Goal: Task Accomplishment & Management: Manage account settings

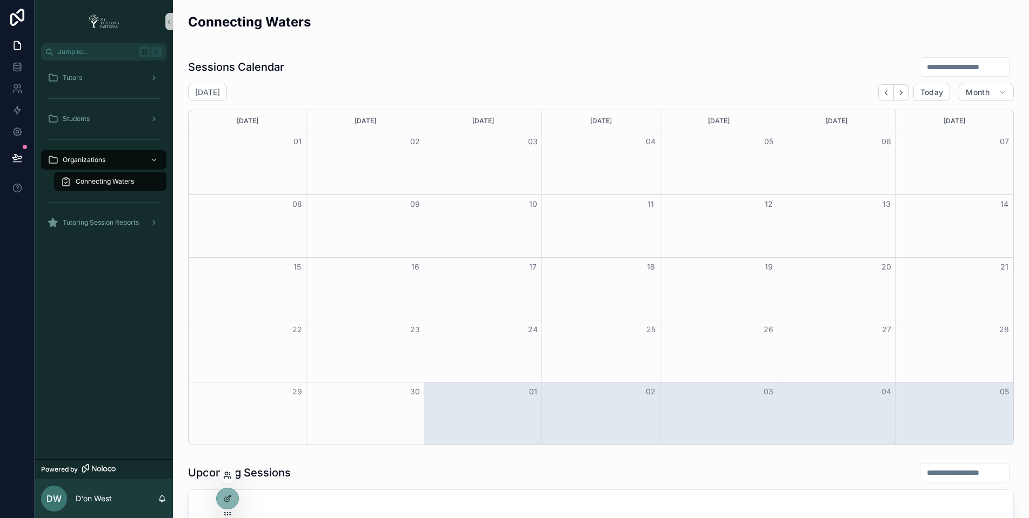
click at [226, 471] on icon at bounding box center [227, 475] width 9 height 9
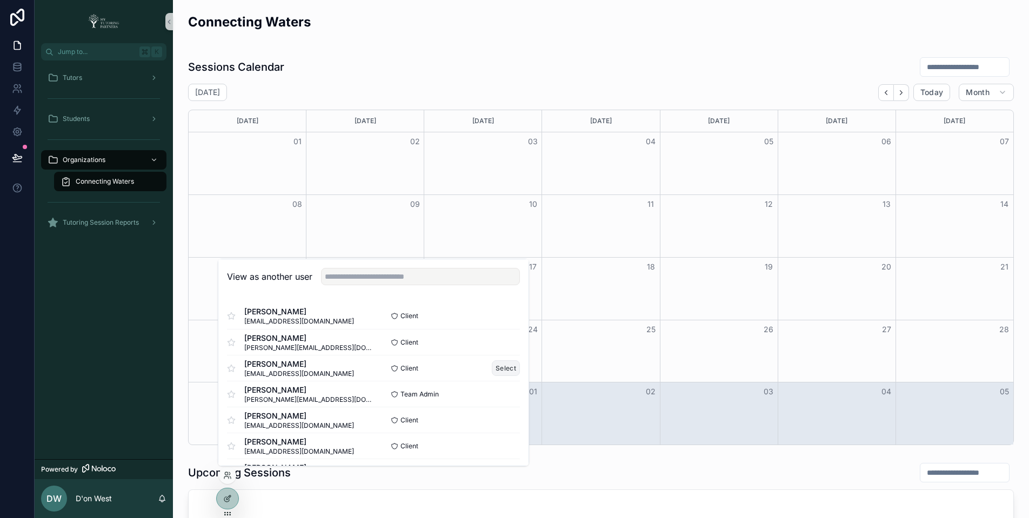
click at [505, 366] on button "Select" at bounding box center [506, 368] width 28 height 16
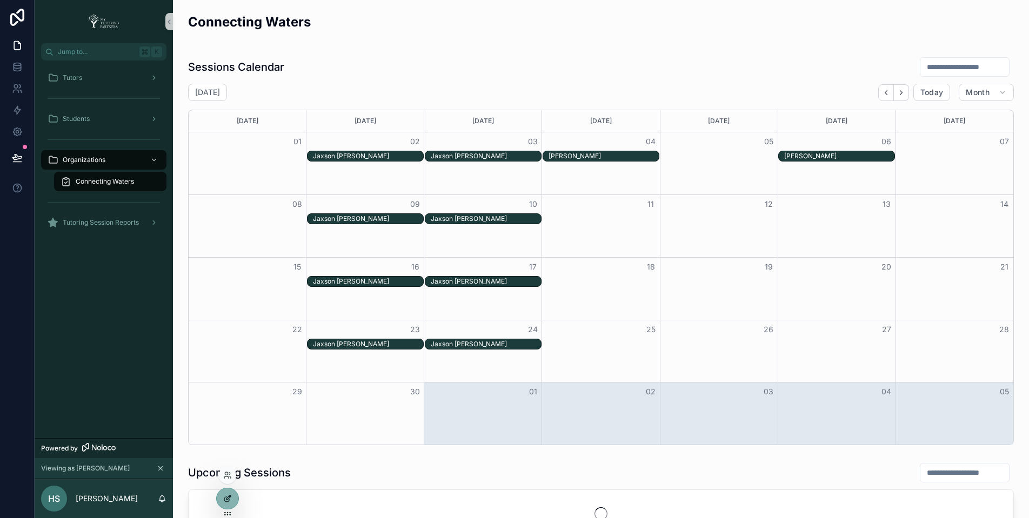
click at [234, 499] on div at bounding box center [228, 498] width 22 height 21
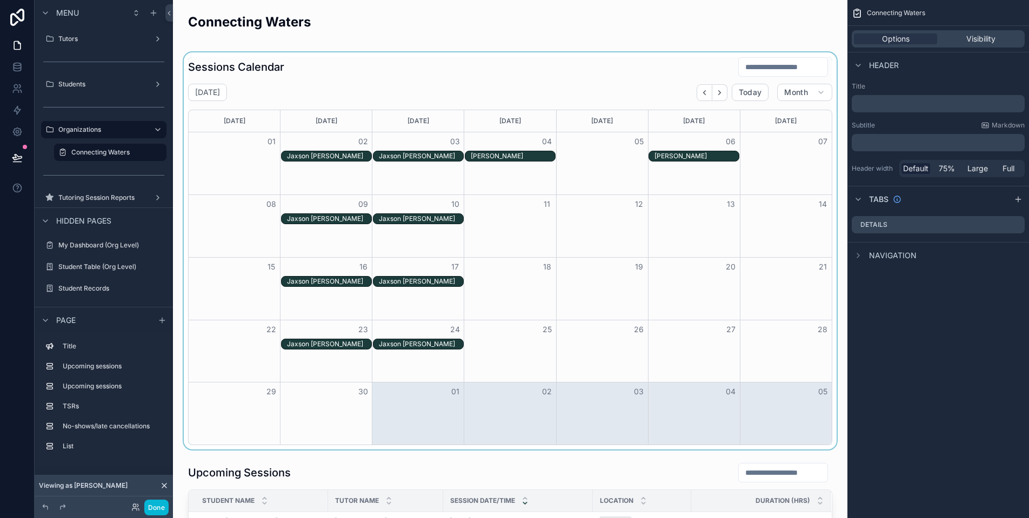
click at [605, 77] on div "scrollable content" at bounding box center [510, 250] width 657 height 397
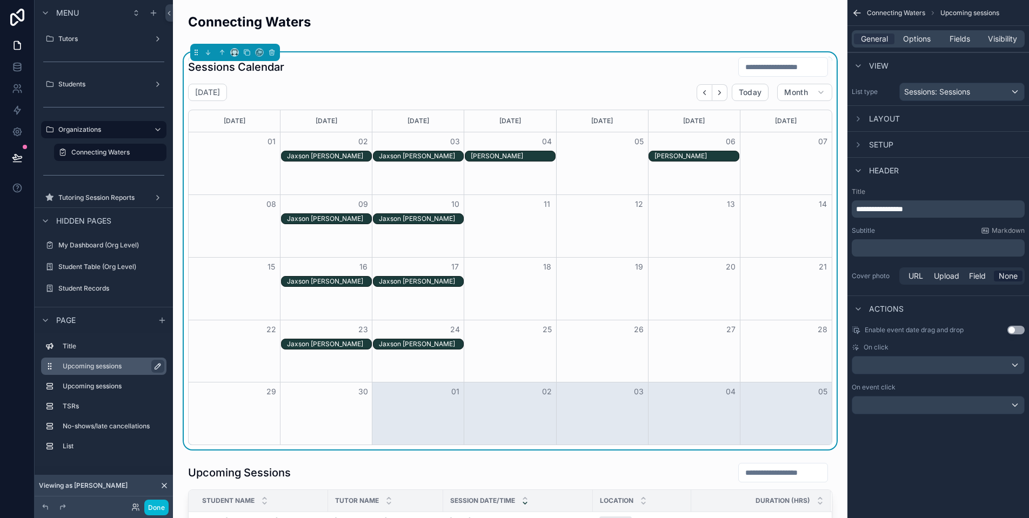
click at [159, 366] on icon "scrollable content" at bounding box center [157, 366] width 5 height 5
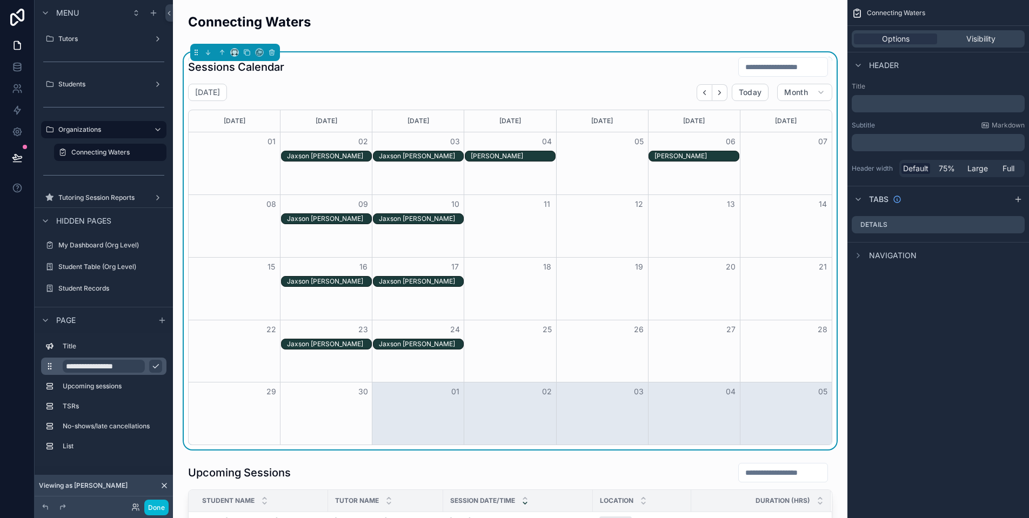
click at [123, 368] on input "**********" at bounding box center [104, 366] width 82 height 13
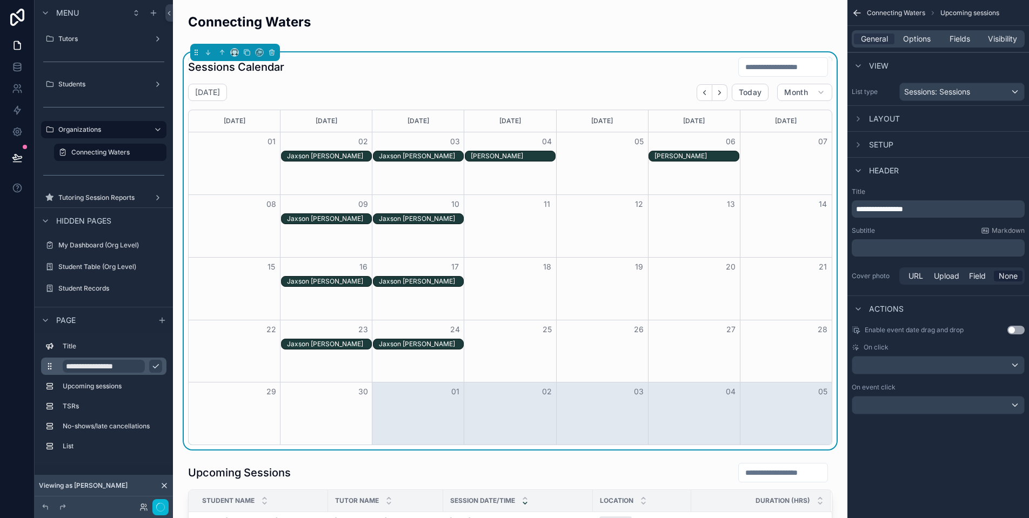
drag, startPoint x: 123, startPoint y: 368, endPoint x: 56, endPoint y: 370, distance: 67.0
click at [56, 370] on div "**********" at bounding box center [103, 366] width 125 height 17
click at [79, 366] on input "**********" at bounding box center [104, 366] width 82 height 13
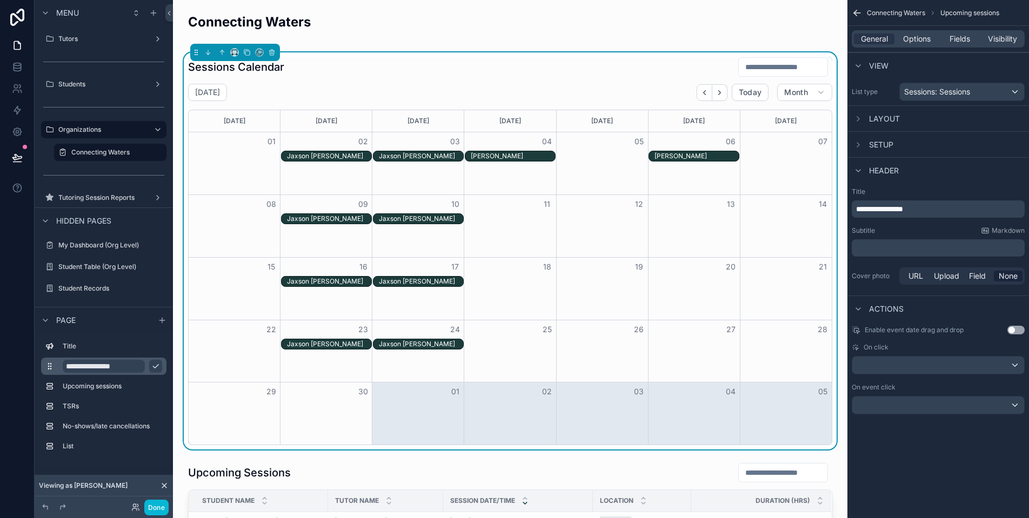
type input "**********"
click at [156, 368] on icon "scrollable content" at bounding box center [155, 366] width 9 height 9
click at [113, 446] on label "List" at bounding box center [110, 446] width 95 height 9
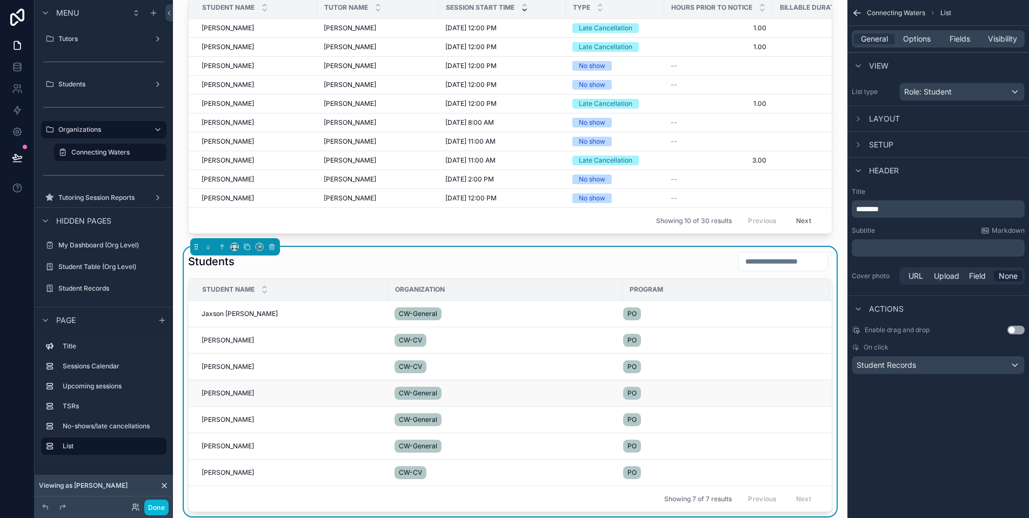
scroll to position [1015, 0]
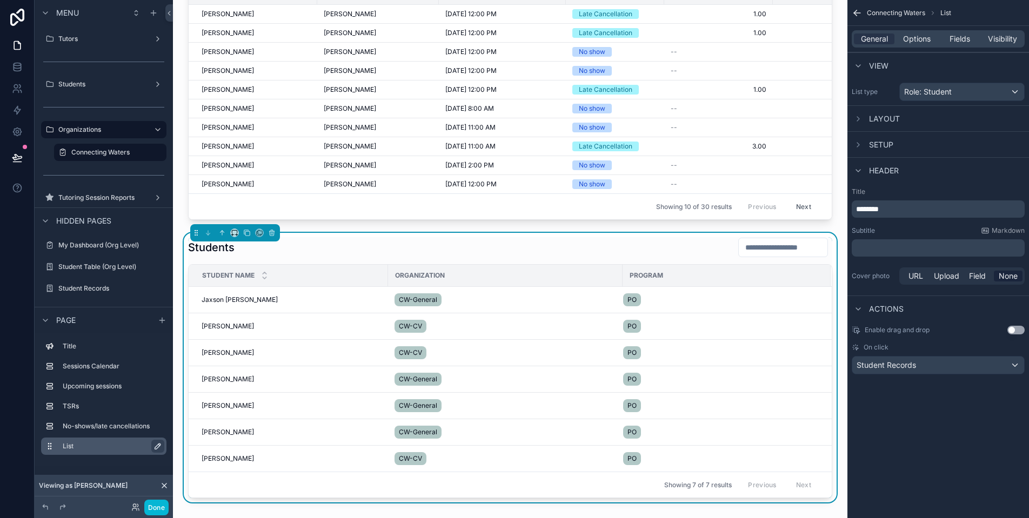
click at [155, 445] on icon "scrollable content" at bounding box center [157, 446] width 9 height 9
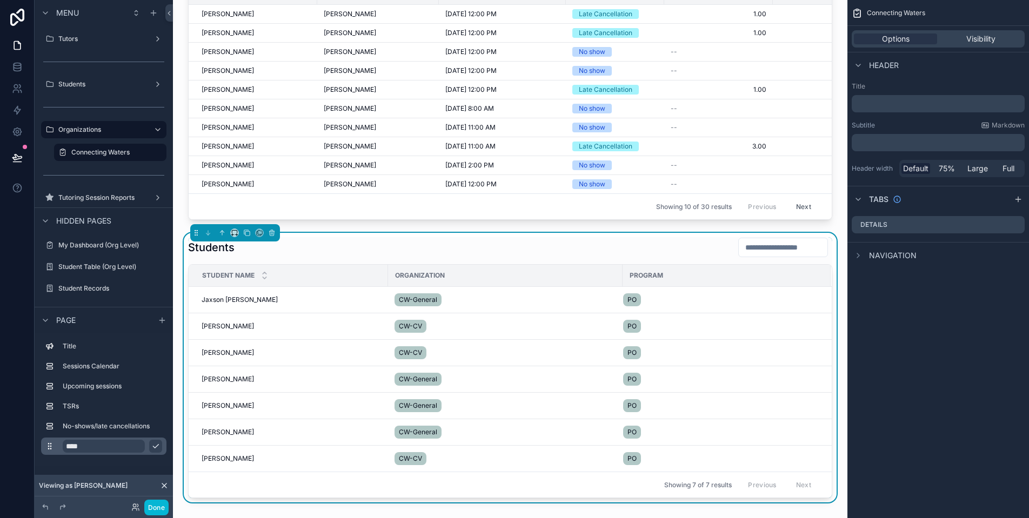
click at [93, 449] on input "****" at bounding box center [104, 446] width 82 height 13
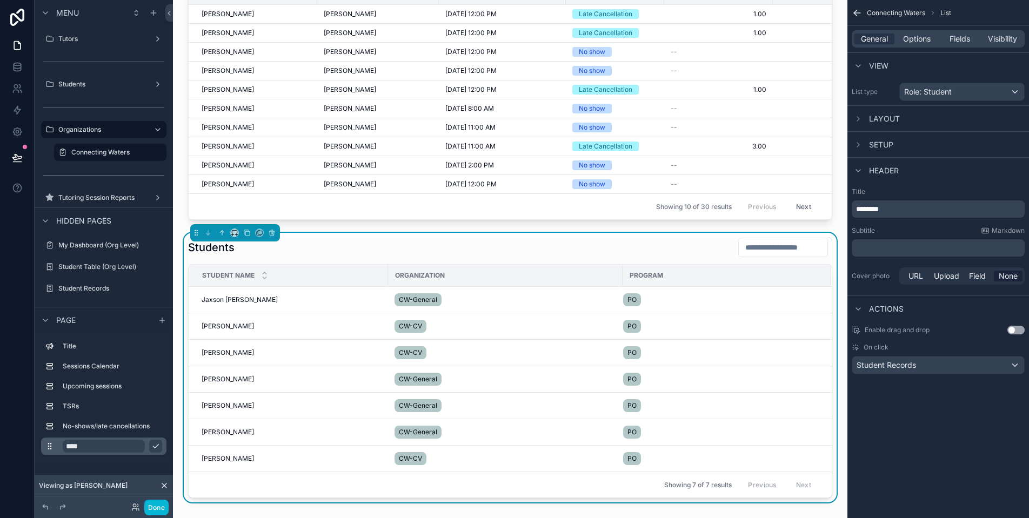
click at [93, 449] on input "****" at bounding box center [104, 446] width 82 height 13
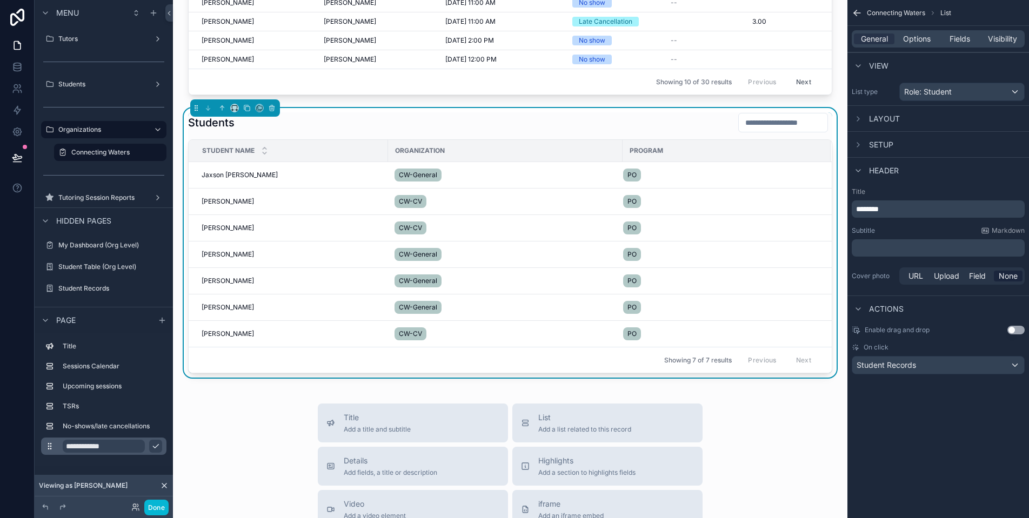
type input "**********"
click at [157, 445] on icon "scrollable content" at bounding box center [155, 446] width 9 height 9
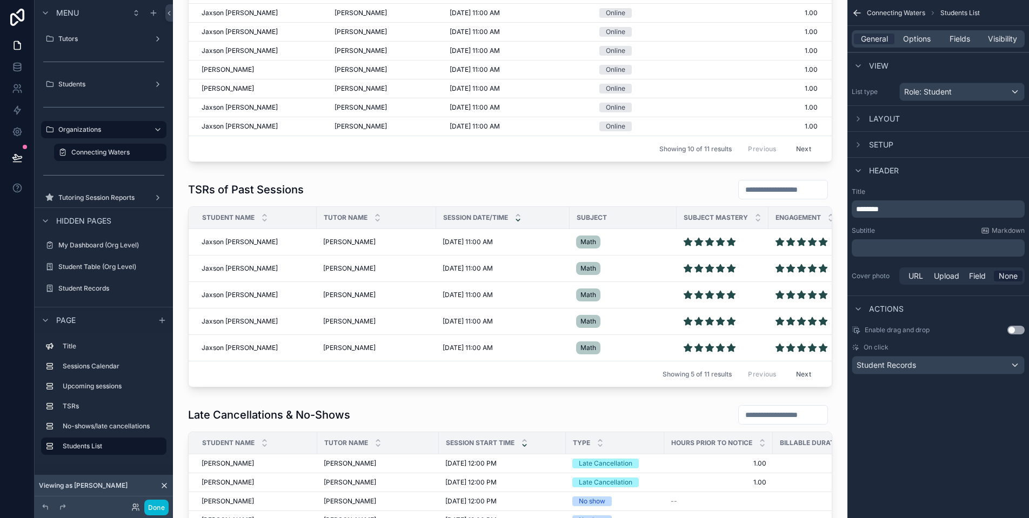
scroll to position [0, 0]
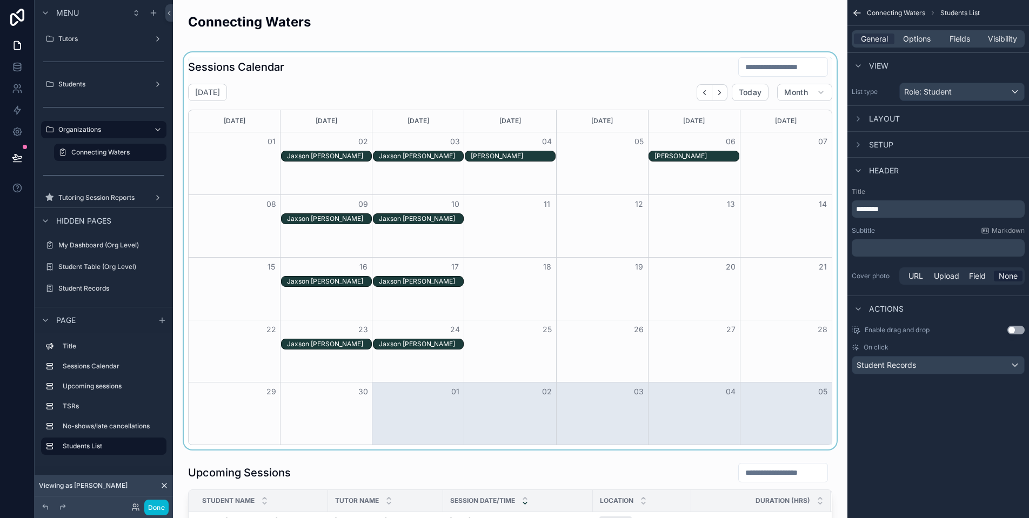
click at [347, 158] on div "Jaxson [PERSON_NAME]" at bounding box center [329, 156] width 84 height 9
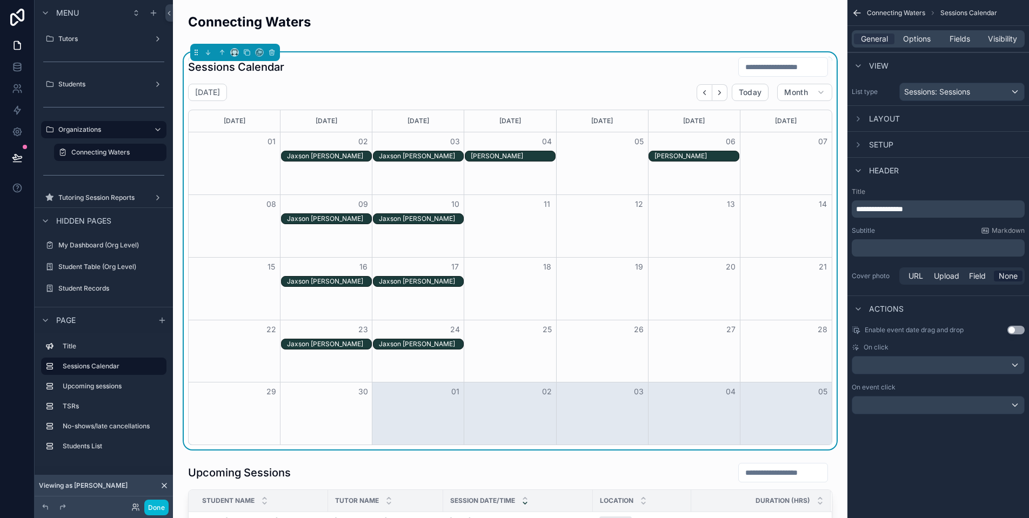
click at [341, 158] on div "Jaxson [PERSON_NAME]" at bounding box center [329, 156] width 84 height 9
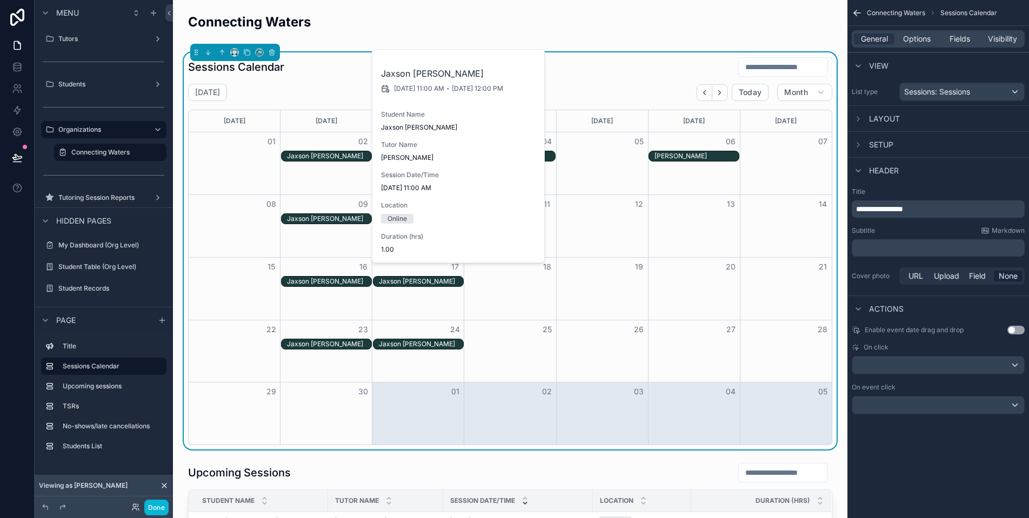
click at [940, 366] on div "scrollable content" at bounding box center [938, 365] width 172 height 17
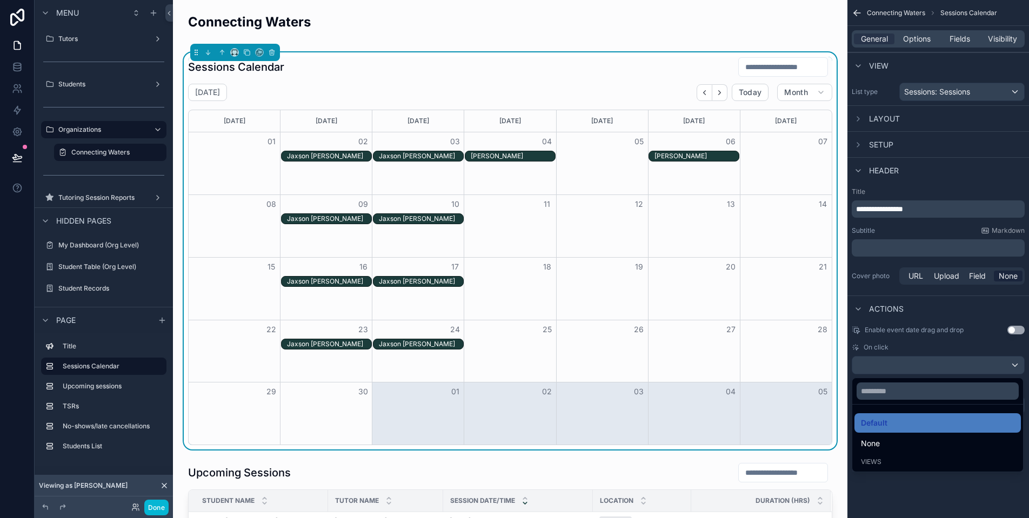
click at [925, 367] on div "scrollable content" at bounding box center [514, 259] width 1029 height 518
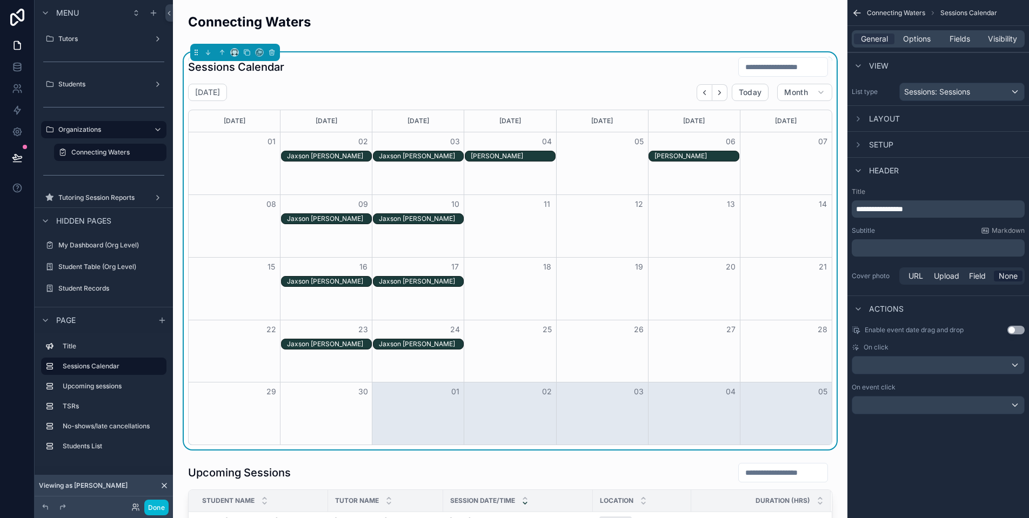
click at [935, 409] on div "scrollable content" at bounding box center [938, 405] width 172 height 17
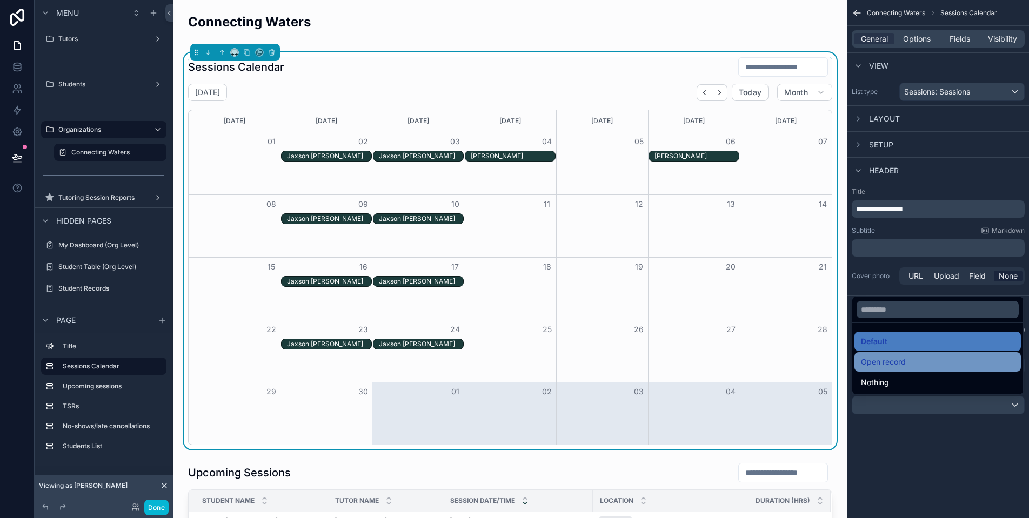
click at [909, 363] on div "Open record" at bounding box center [937, 361] width 153 height 13
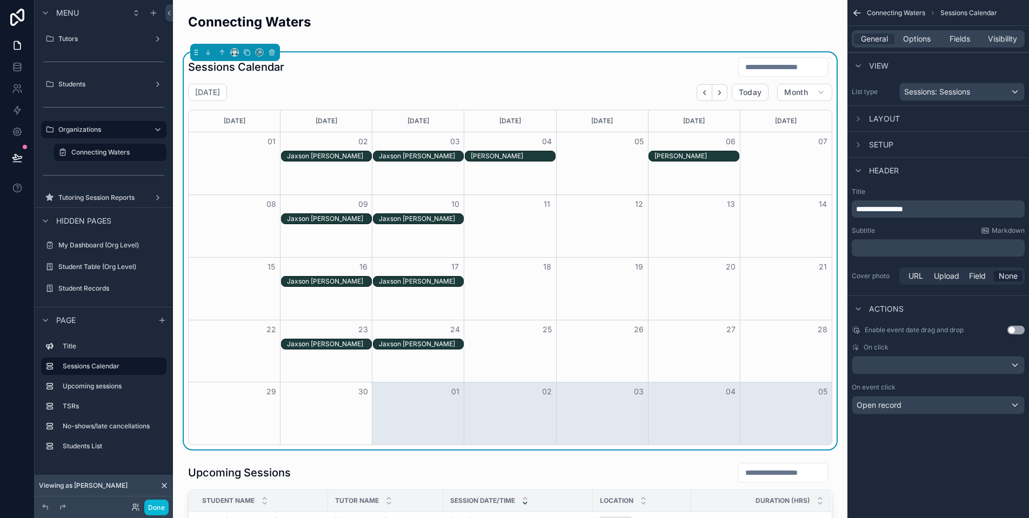
click at [315, 159] on div "Jaxson [PERSON_NAME]" at bounding box center [329, 156] width 84 height 9
click at [317, 156] on div "Jaxson [PERSON_NAME]" at bounding box center [329, 156] width 84 height 9
click at [337, 155] on div "Jaxson [PERSON_NAME]" at bounding box center [329, 156] width 84 height 9
click at [317, 156] on div "Jaxson [PERSON_NAME]" at bounding box center [329, 156] width 84 height 9
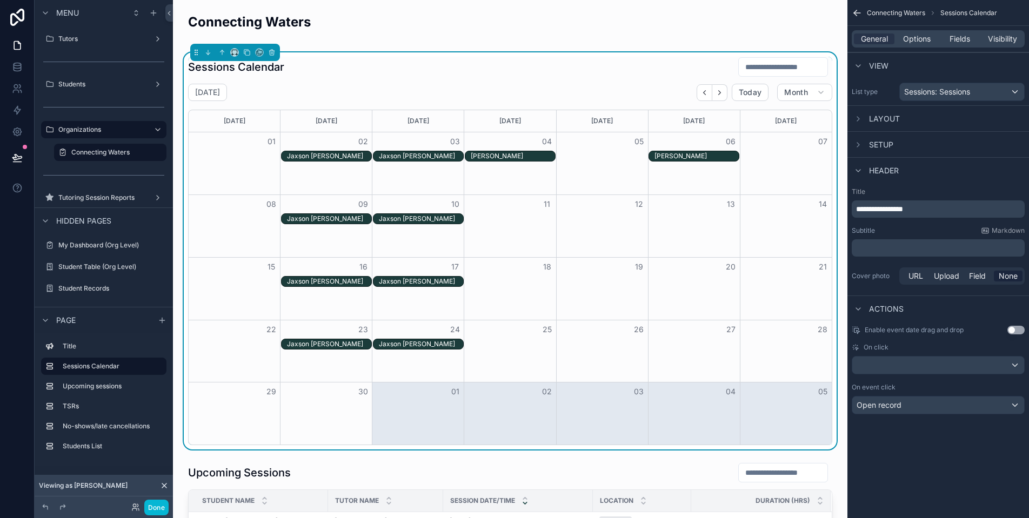
click at [313, 153] on div "Jaxson [PERSON_NAME]" at bounding box center [329, 156] width 84 height 9
click at [968, 411] on div "Open record" at bounding box center [938, 405] width 172 height 17
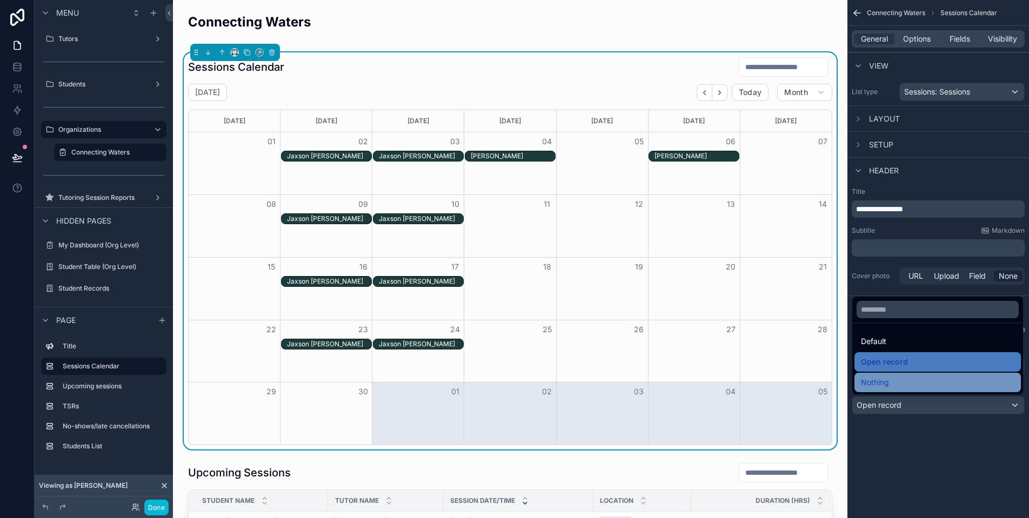
click at [942, 382] on div "Nothing" at bounding box center [937, 382] width 153 height 13
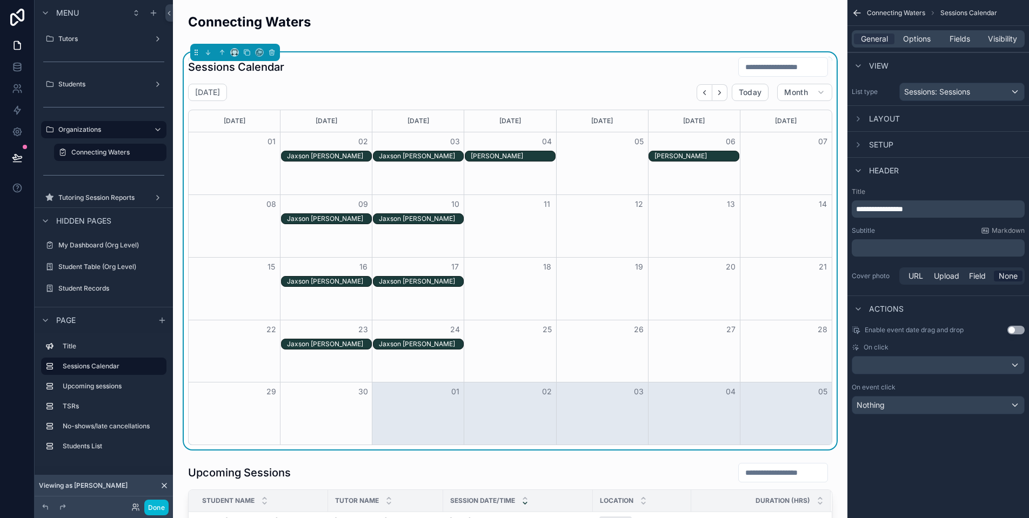
click at [301, 157] on div "Jaxson [PERSON_NAME]" at bounding box center [329, 156] width 84 height 9
click at [315, 156] on div "Jaxson [PERSON_NAME]" at bounding box center [329, 156] width 84 height 9
click at [995, 411] on div "Nothing" at bounding box center [938, 405] width 172 height 17
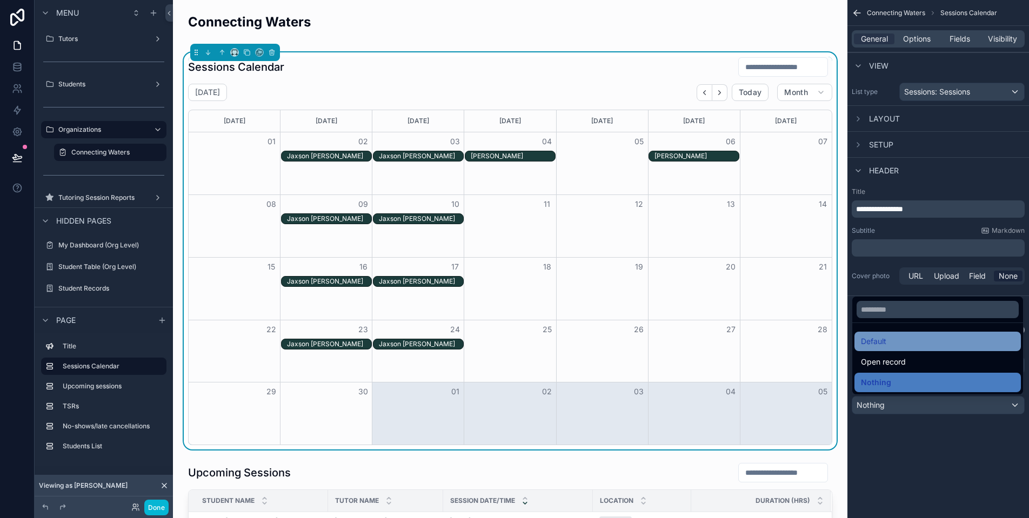
click at [884, 344] on span "Default" at bounding box center [873, 341] width 25 height 13
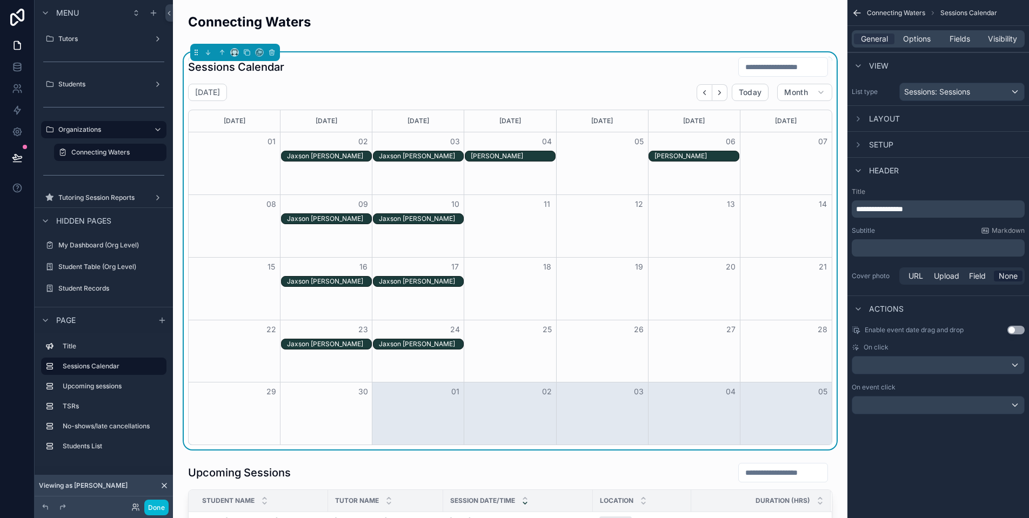
click at [337, 159] on div "Jaxson [PERSON_NAME]" at bounding box center [329, 156] width 84 height 9
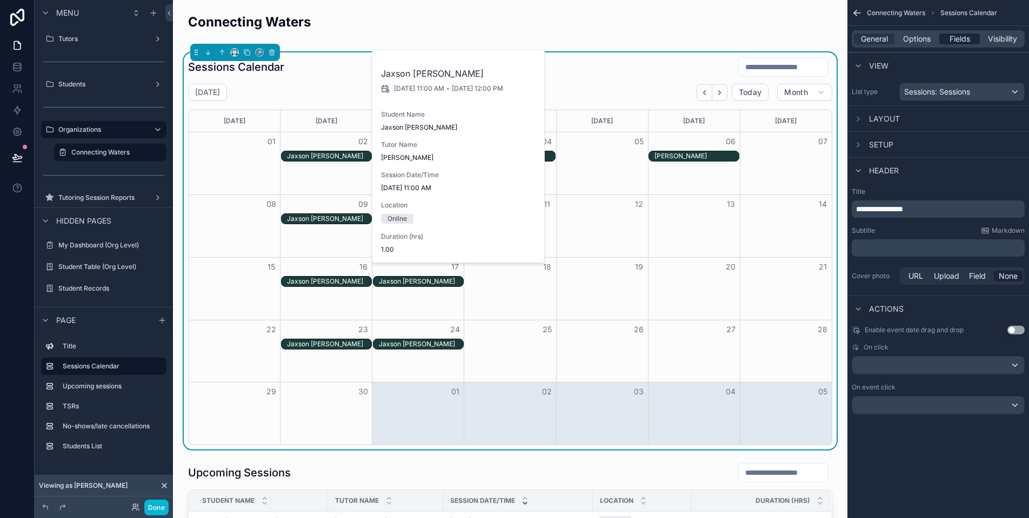
click at [961, 41] on span "Fields" at bounding box center [959, 38] width 21 height 11
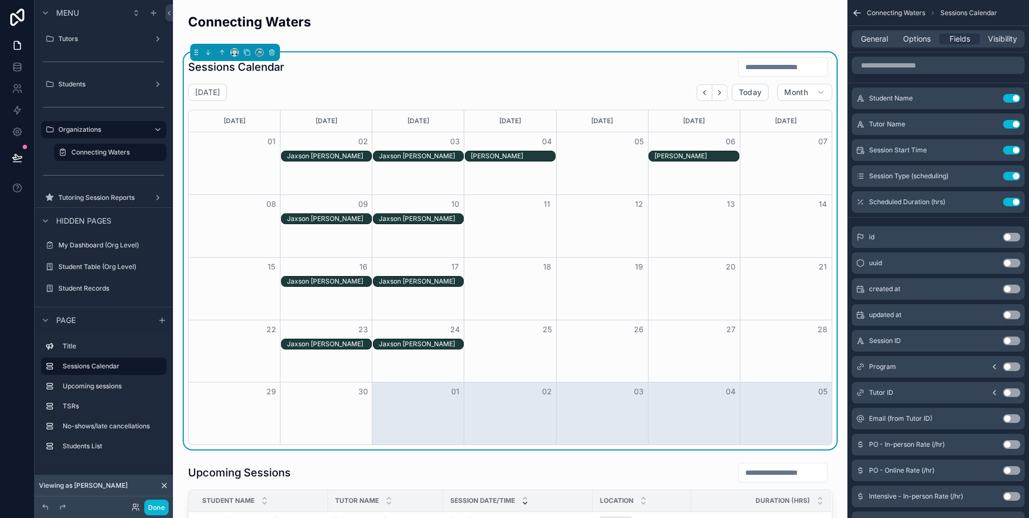
click at [1010, 367] on button "Use setting" at bounding box center [1011, 366] width 17 height 9
click at [329, 161] on div "Jaxson [PERSON_NAME]" at bounding box center [326, 156] width 91 height 11
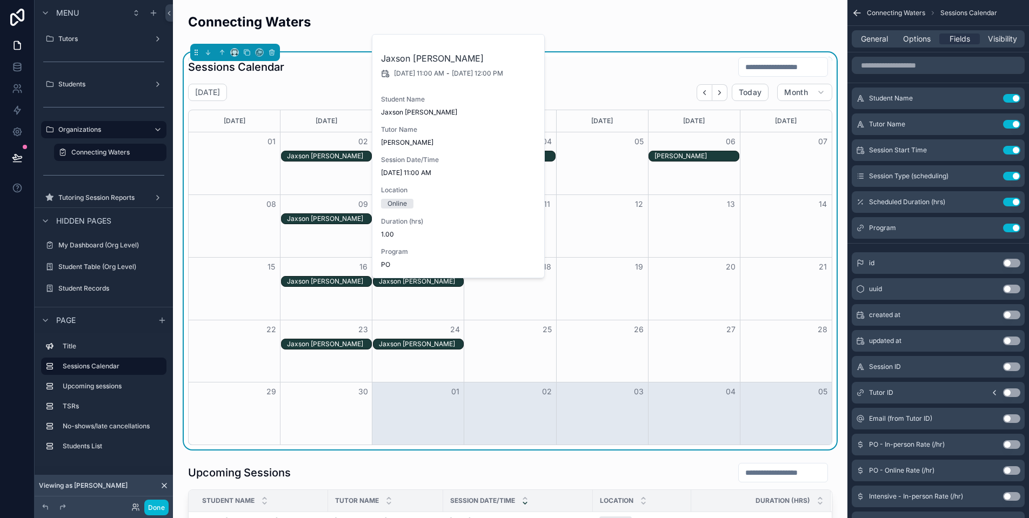
click at [384, 265] on span "PO" at bounding box center [385, 264] width 9 height 9
click at [986, 226] on icon "scrollable content" at bounding box center [989, 228] width 9 height 9
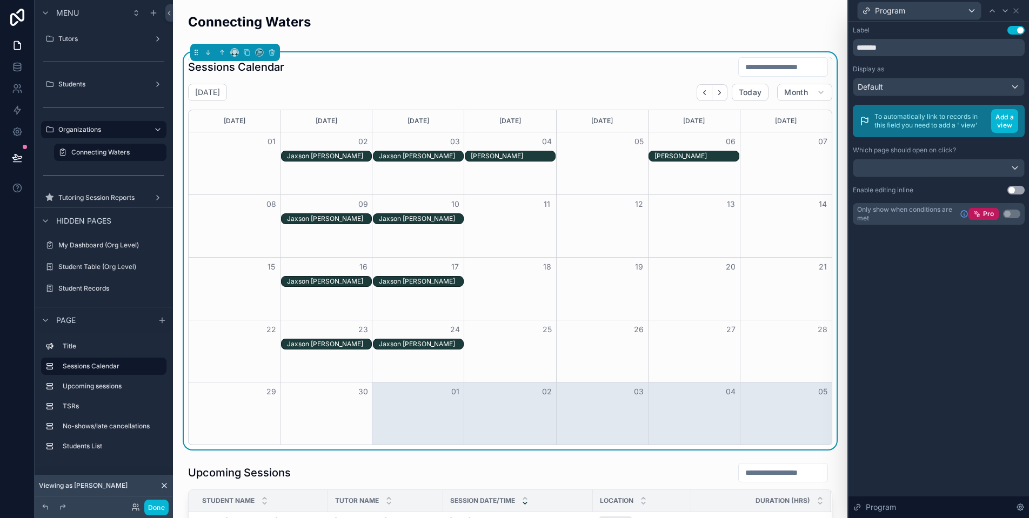
click at [935, 85] on div "Default" at bounding box center [938, 86] width 171 height 17
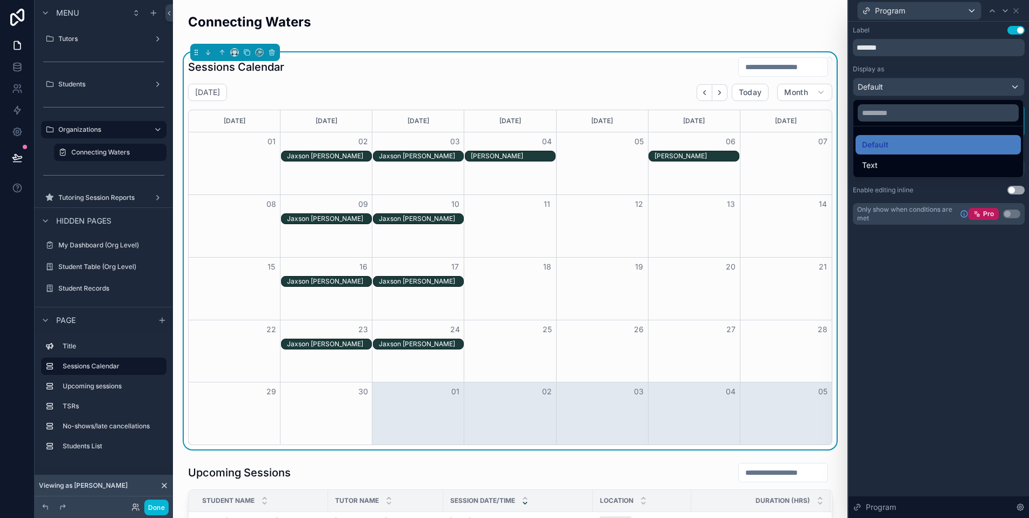
click at [931, 88] on div at bounding box center [938, 259] width 180 height 518
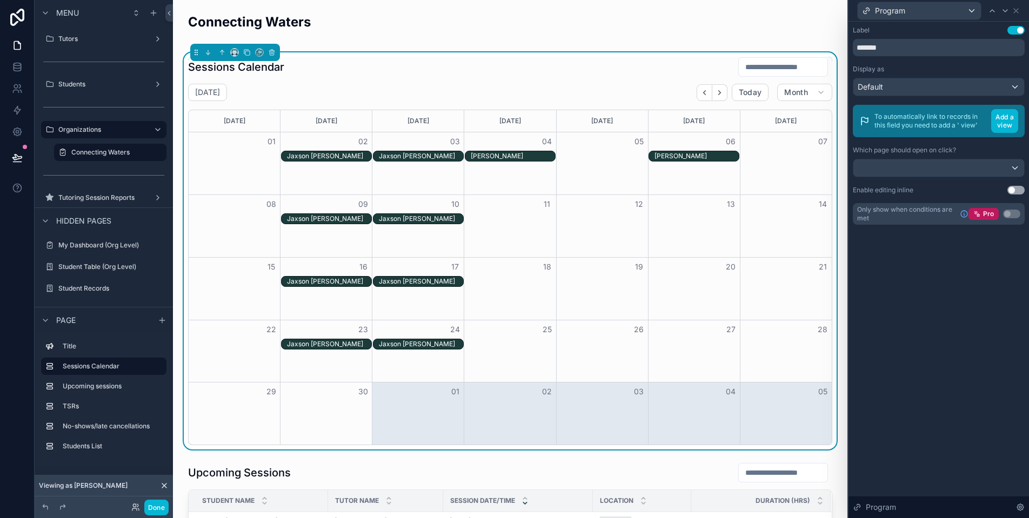
click at [995, 168] on div at bounding box center [938, 167] width 171 height 17
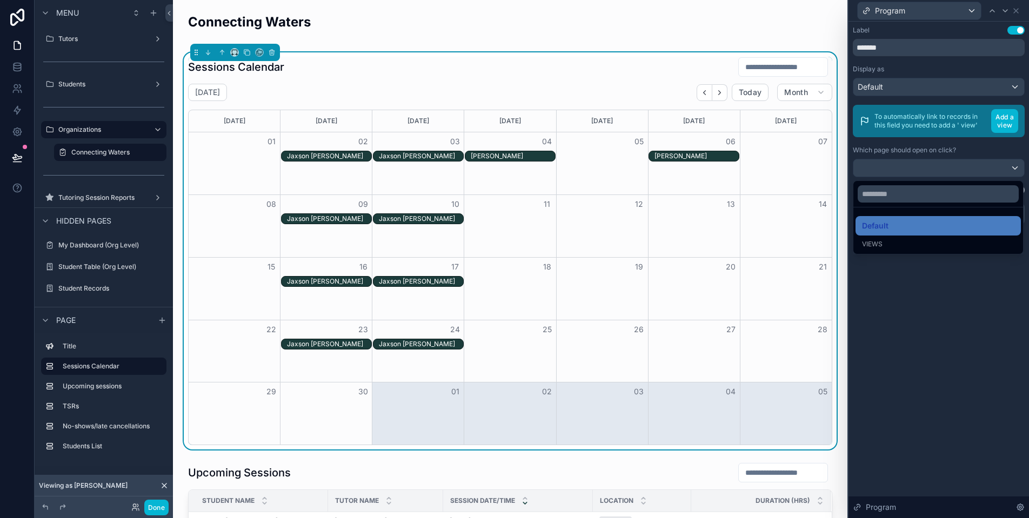
click at [1014, 13] on div at bounding box center [938, 259] width 180 height 518
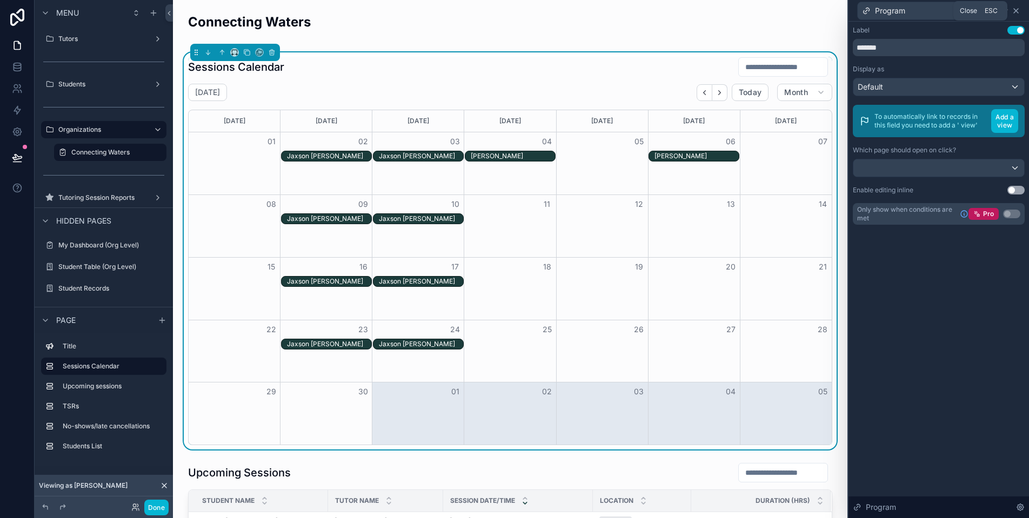
click at [1016, 11] on icon at bounding box center [1015, 11] width 4 height 4
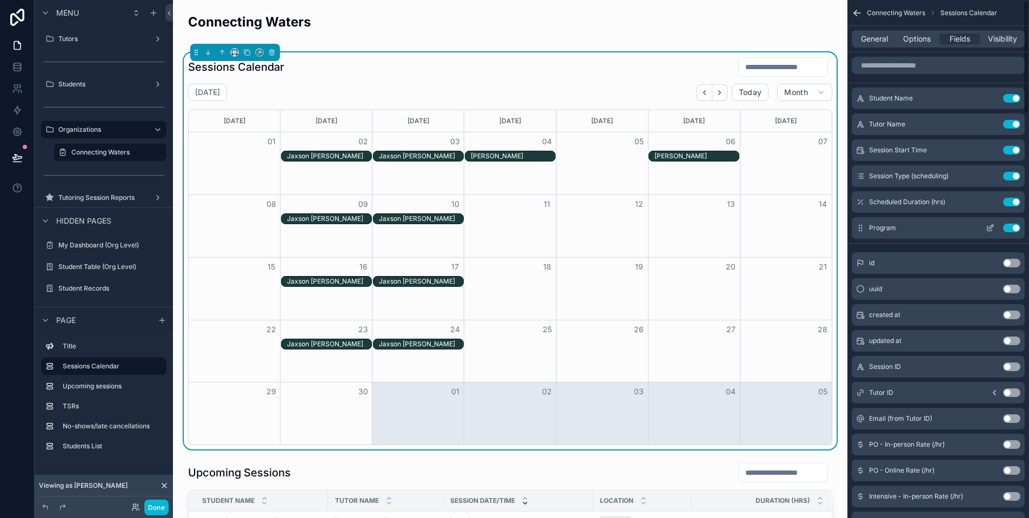
click at [1013, 229] on button "Use setting" at bounding box center [1011, 228] width 17 height 9
click at [337, 155] on div "Jaxson [PERSON_NAME]" at bounding box center [329, 156] width 84 height 9
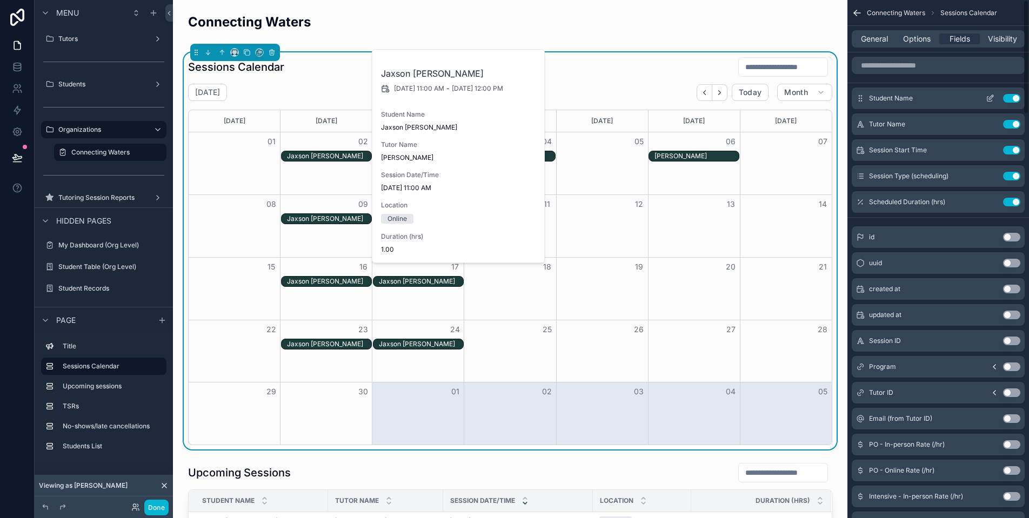
click at [1013, 101] on button "Use setting" at bounding box center [1011, 98] width 17 height 9
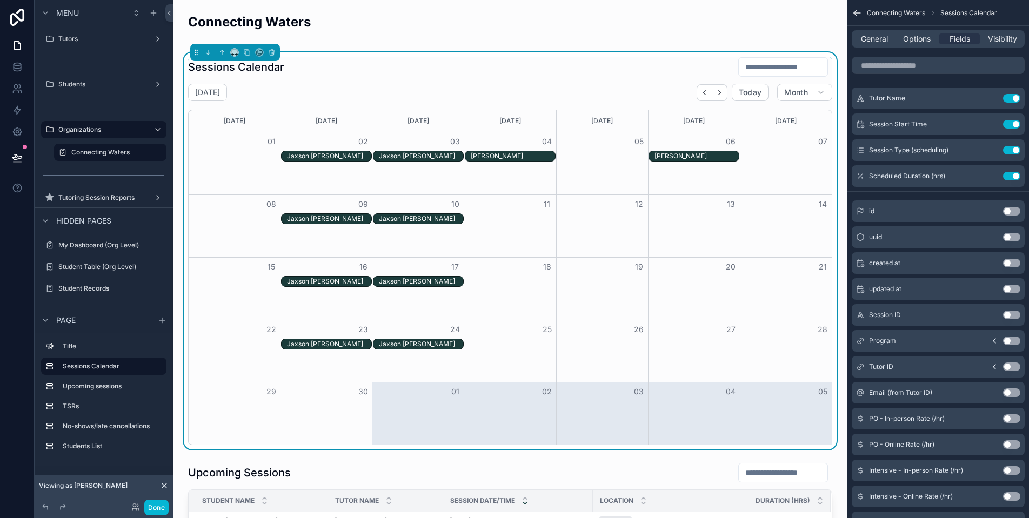
click at [311, 156] on div "Jaxson [PERSON_NAME]" at bounding box center [329, 156] width 84 height 9
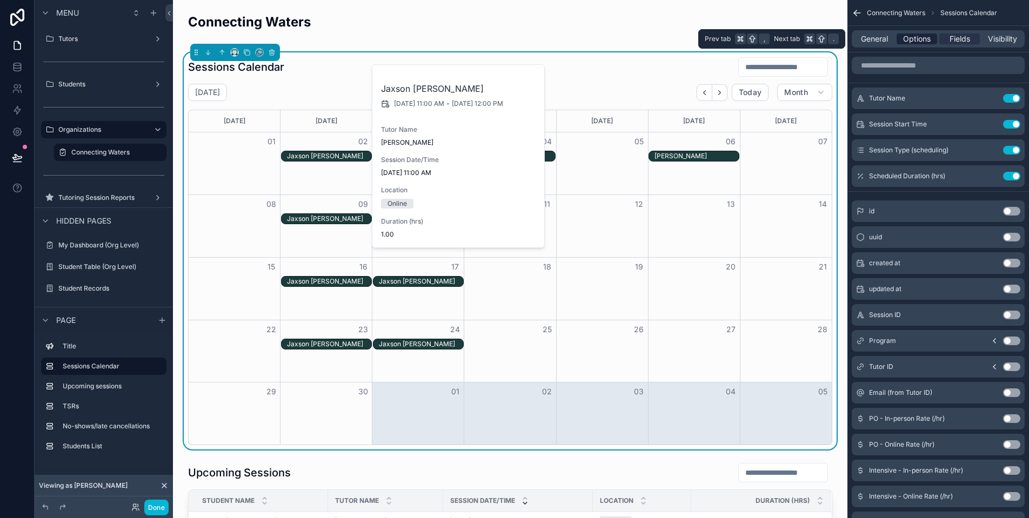
click at [922, 43] on span "Options" at bounding box center [917, 38] width 28 height 11
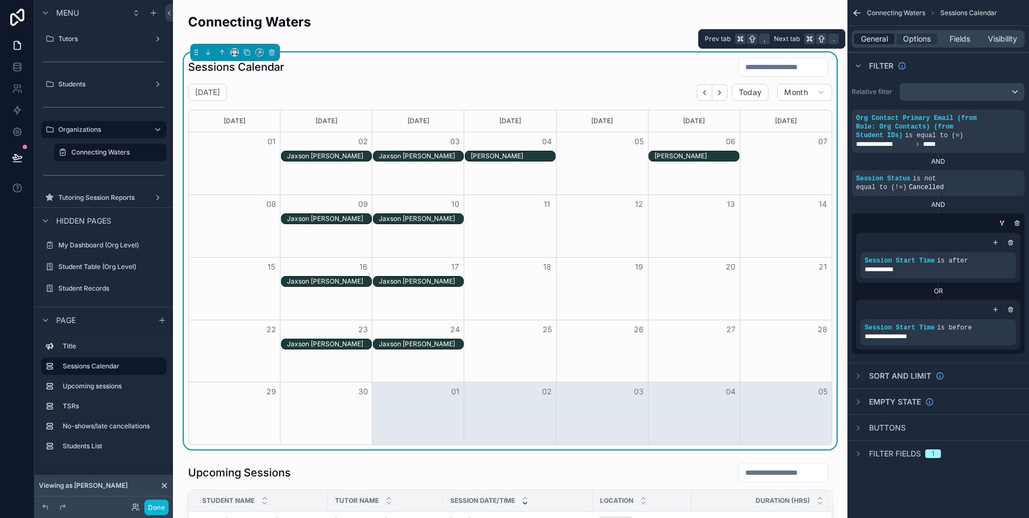
click at [868, 37] on span "General" at bounding box center [874, 38] width 27 height 11
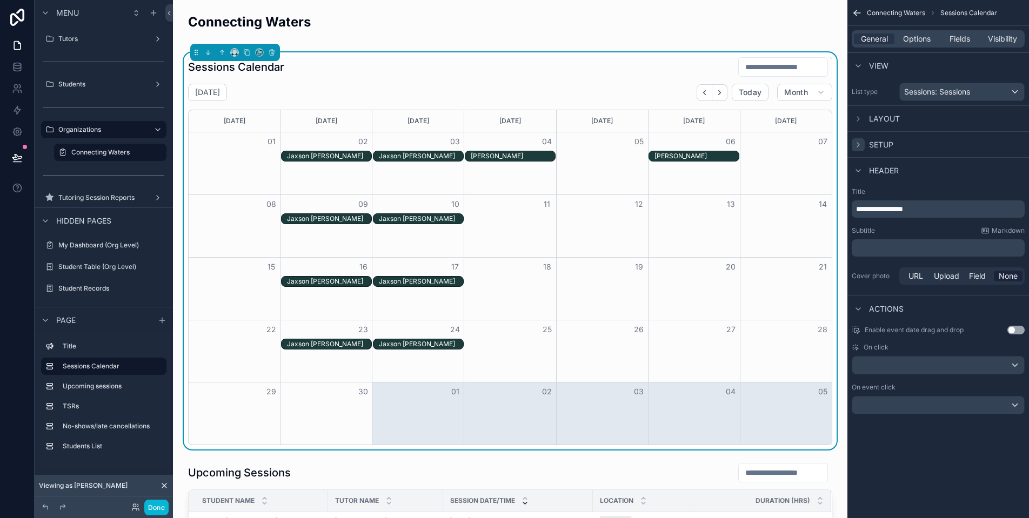
click at [861, 144] on icon "scrollable content" at bounding box center [858, 144] width 9 height 9
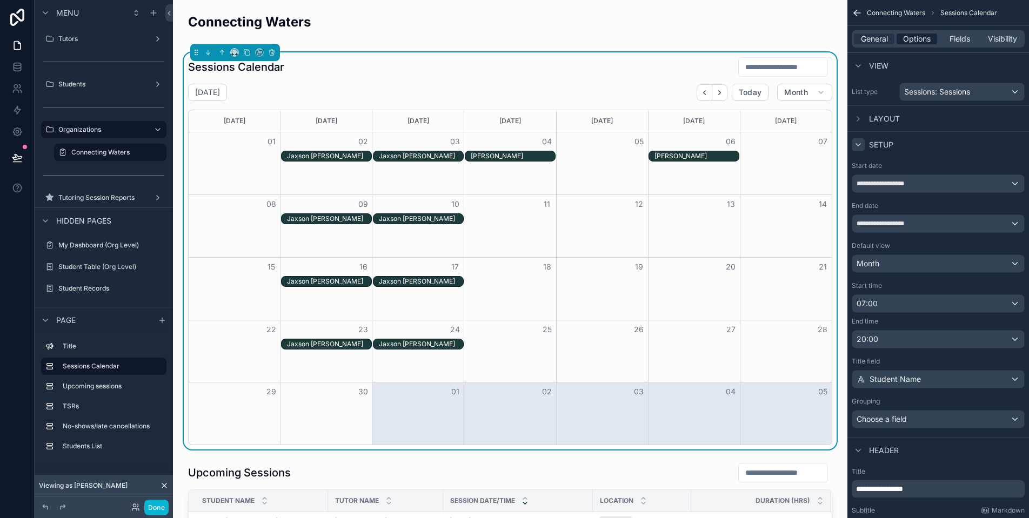
click at [919, 36] on span "Options" at bounding box center [917, 38] width 28 height 11
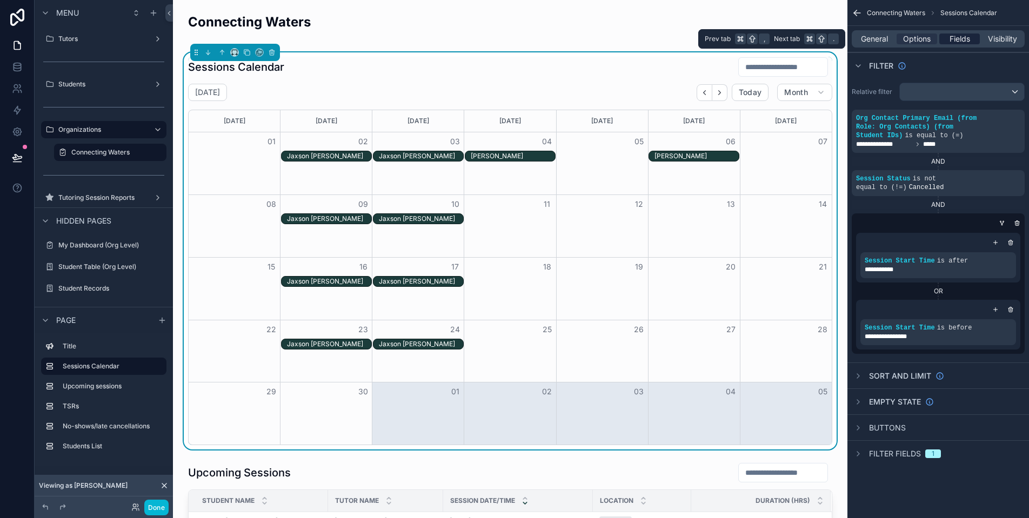
click at [958, 36] on span "Fields" at bounding box center [959, 38] width 21 height 11
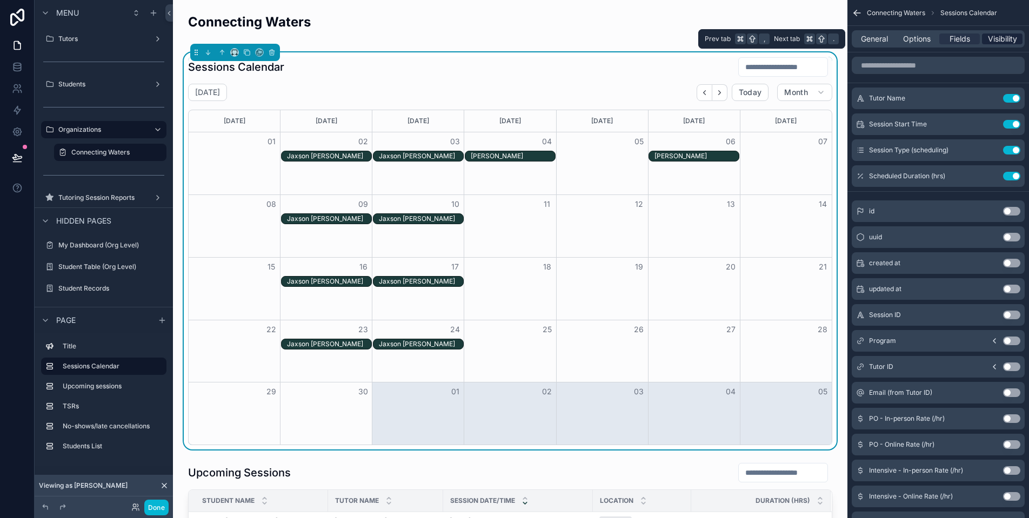
click at [992, 44] on span "Visibility" at bounding box center [1002, 38] width 29 height 11
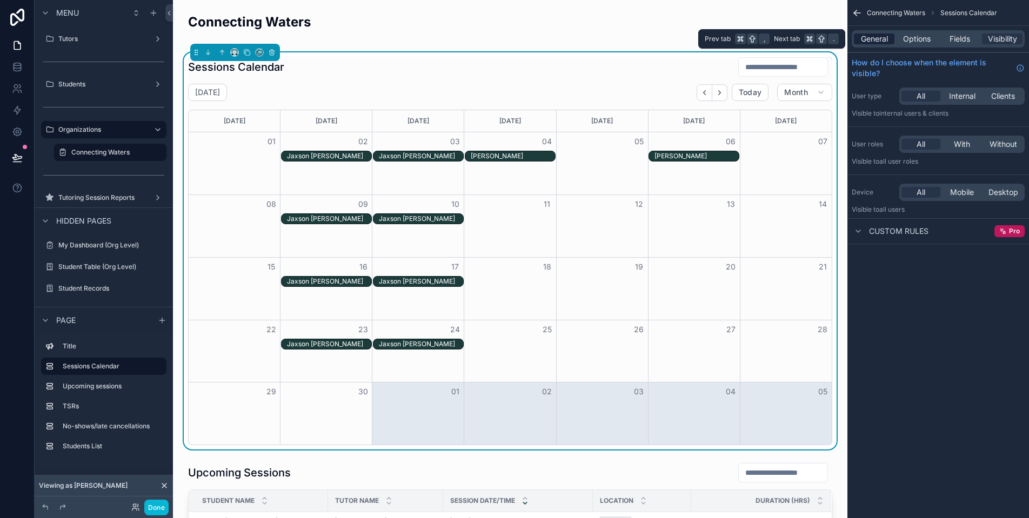
click at [877, 34] on span "General" at bounding box center [874, 38] width 27 height 11
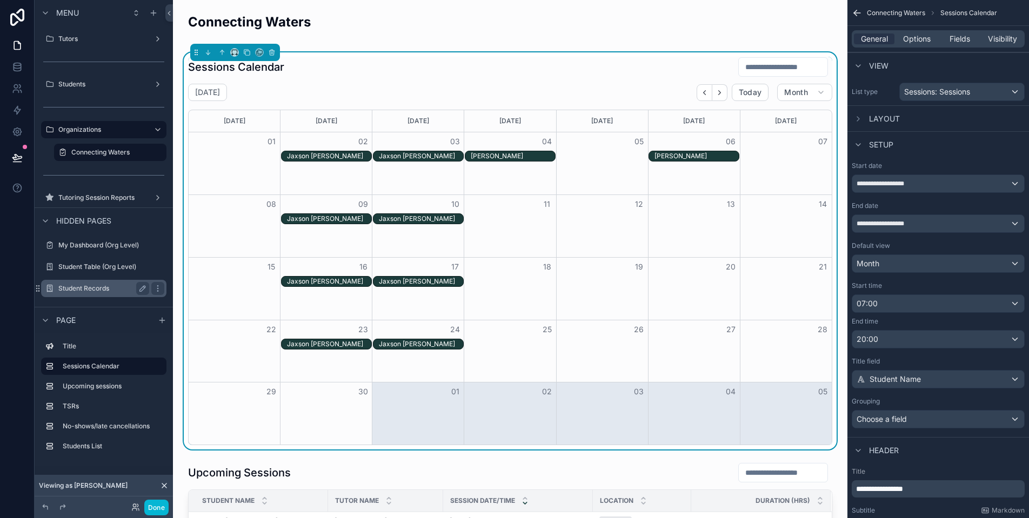
click at [97, 289] on label "Student Records" at bounding box center [101, 288] width 86 height 9
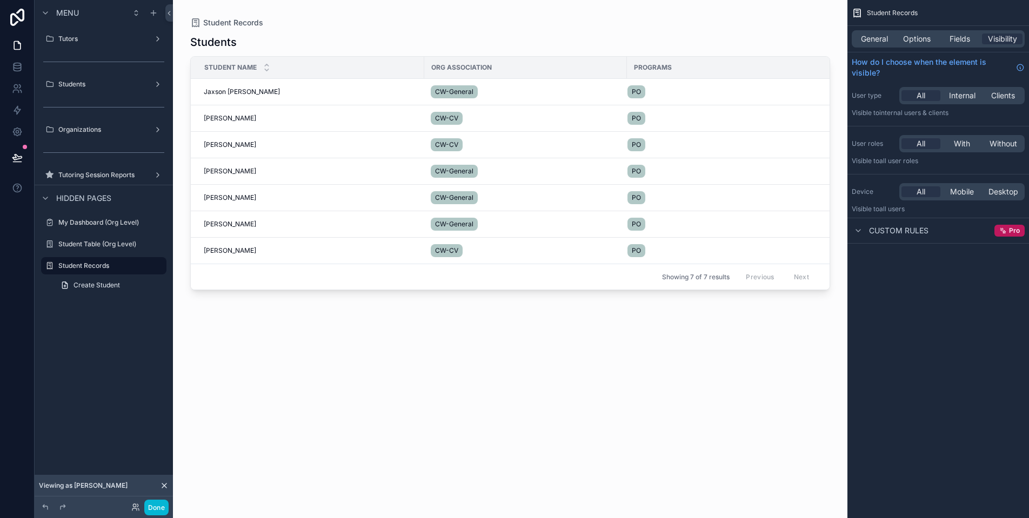
click at [223, 92] on div "scrollable content" at bounding box center [510, 252] width 674 height 505
click at [238, 91] on span "Jaxson [PERSON_NAME]" at bounding box center [242, 92] width 76 height 9
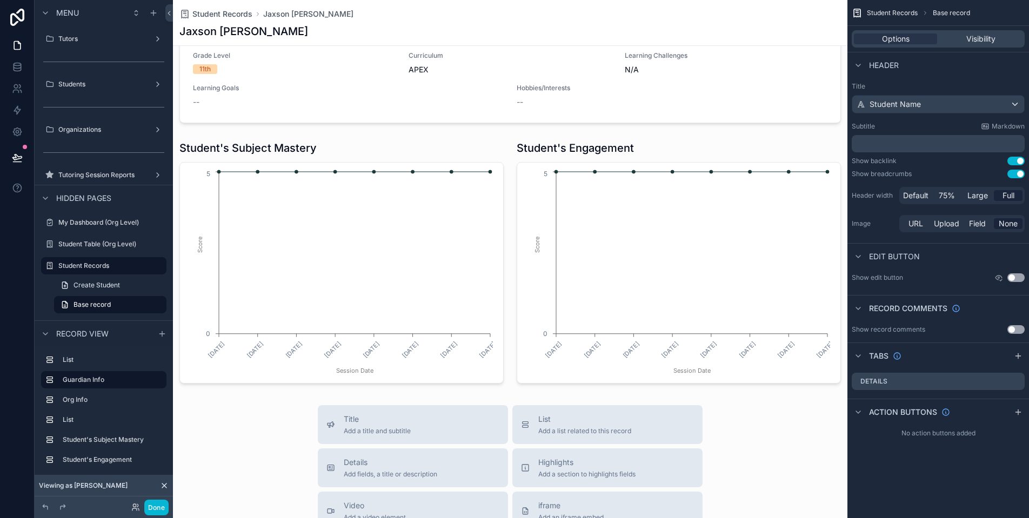
scroll to position [598, 0]
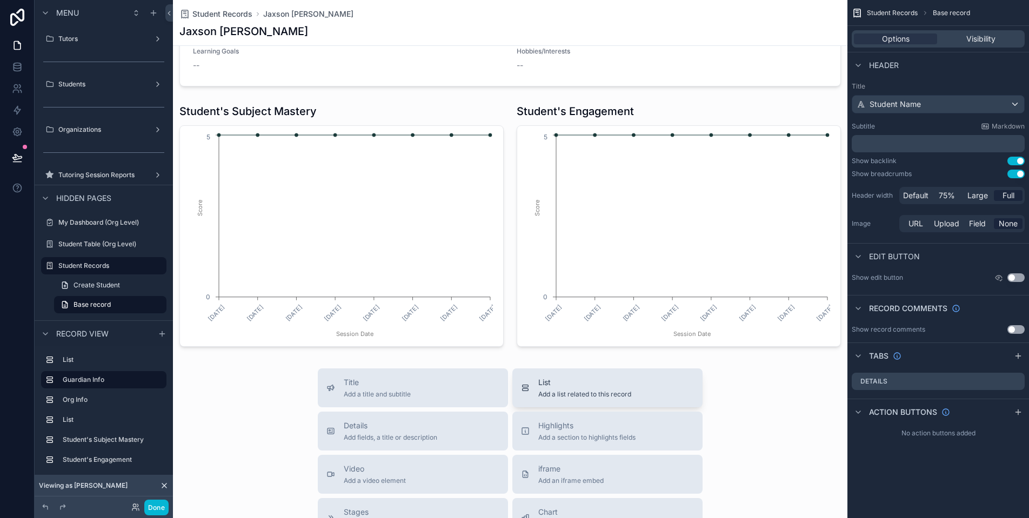
click at [590, 396] on span "Add a list related to this record" at bounding box center [584, 394] width 93 height 9
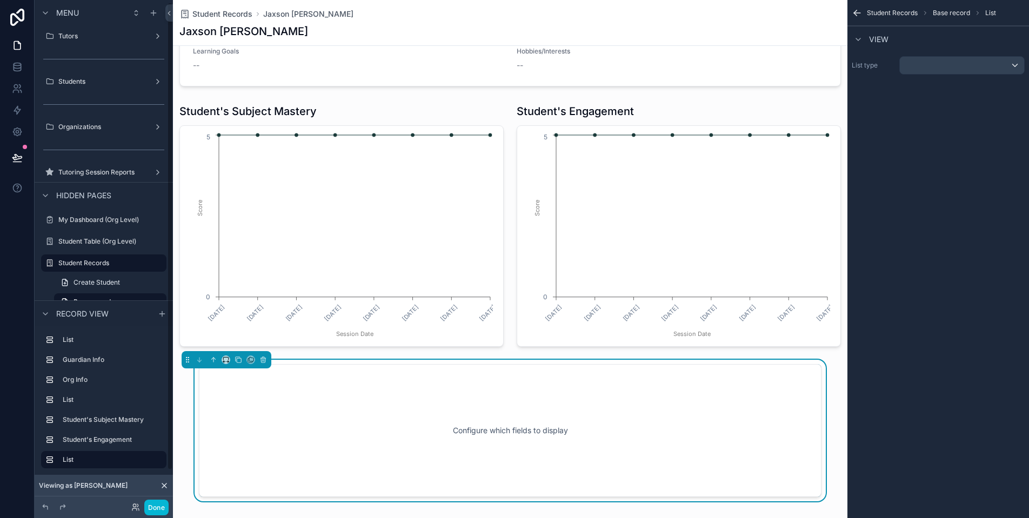
scroll to position [770, 0]
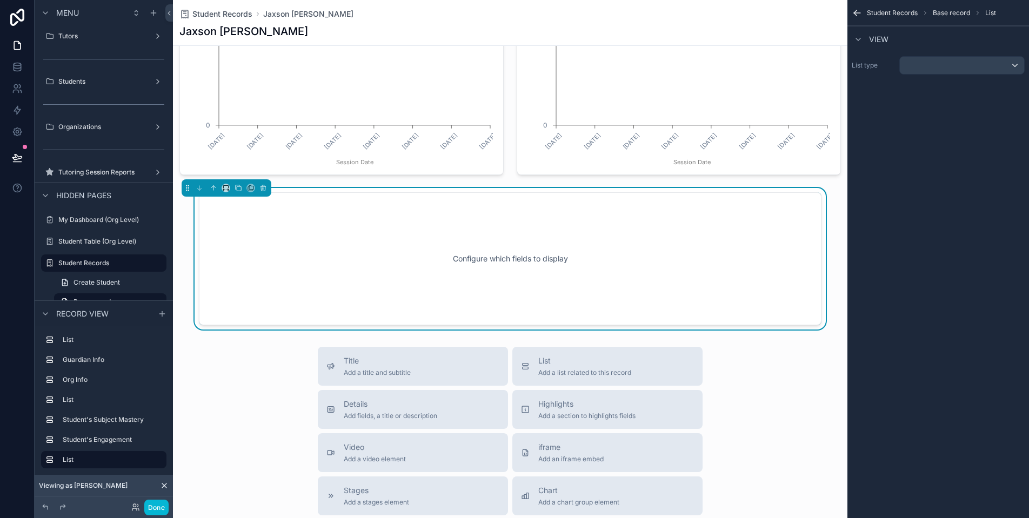
click at [998, 70] on div "scrollable content" at bounding box center [961, 65] width 124 height 17
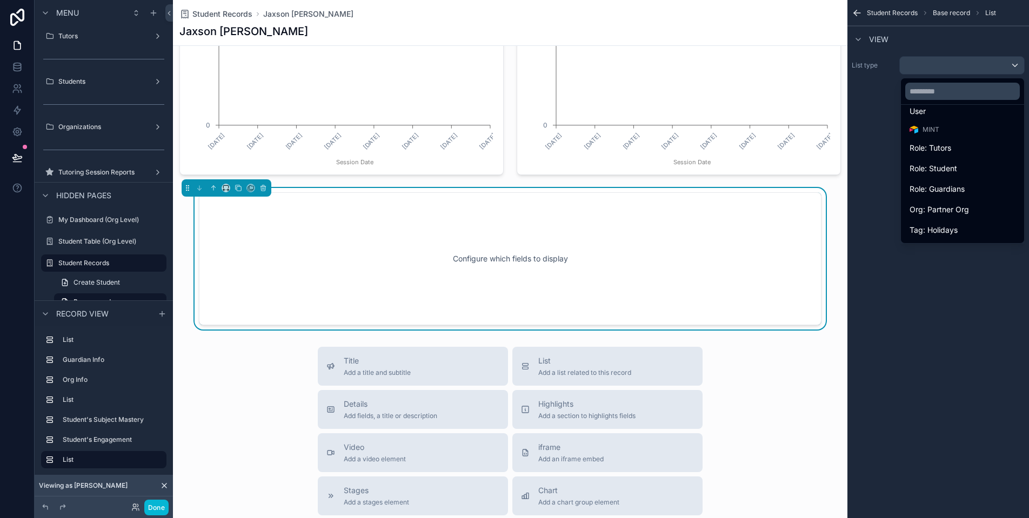
scroll to position [92, 0]
click at [950, 230] on div "Session: TSR" at bounding box center [962, 227] width 106 height 13
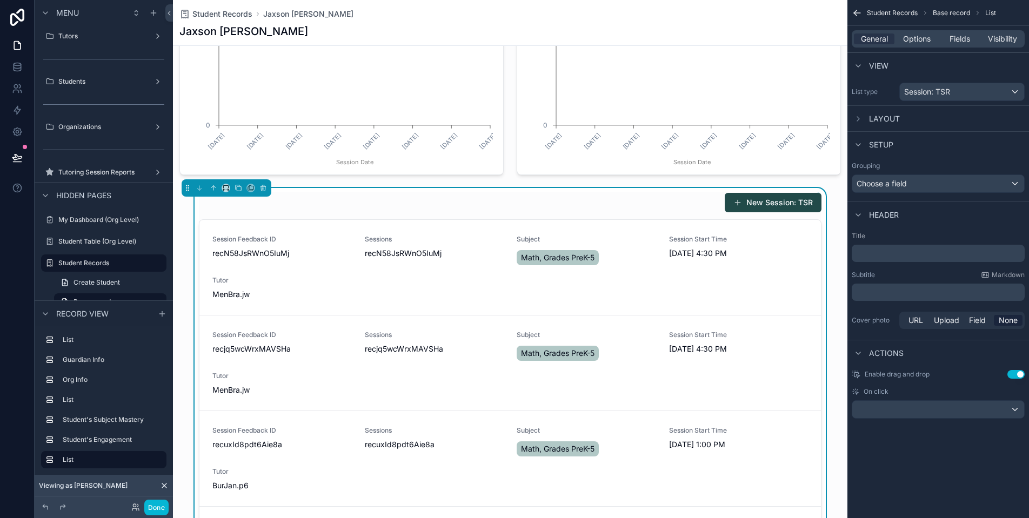
click at [1010, 375] on button "Use setting" at bounding box center [1015, 374] width 17 height 9
click at [916, 38] on span "Options" at bounding box center [917, 38] width 28 height 11
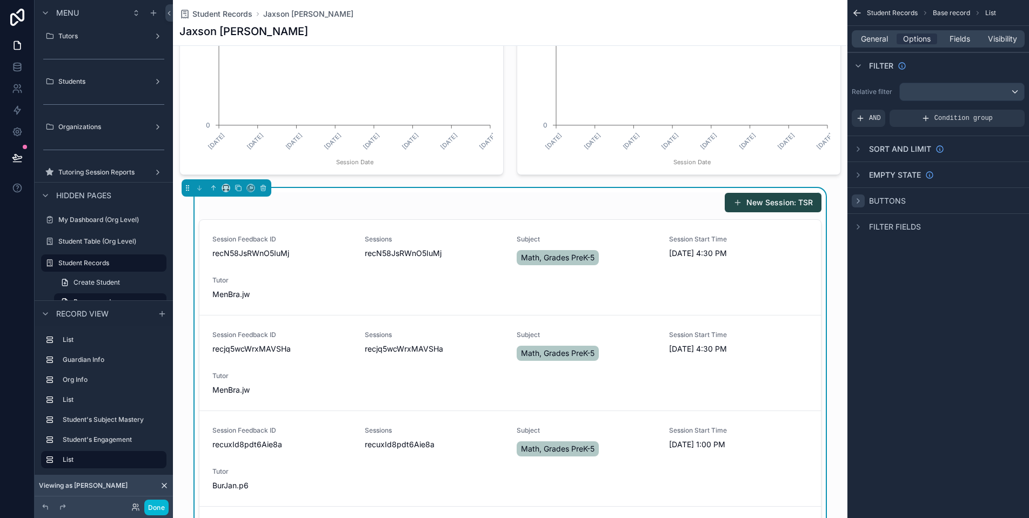
click at [854, 204] on icon "scrollable content" at bounding box center [858, 201] width 9 height 9
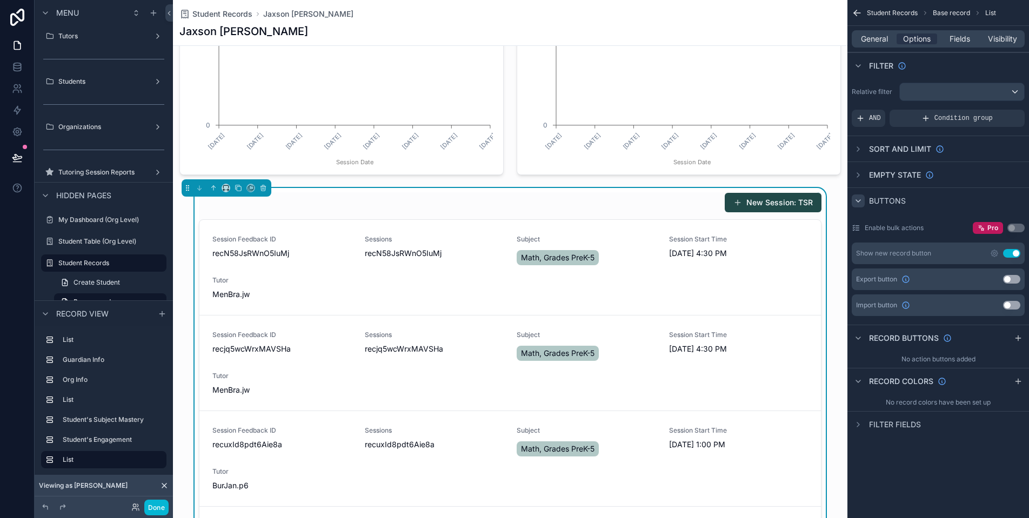
click at [1013, 251] on button "Use setting" at bounding box center [1011, 253] width 17 height 9
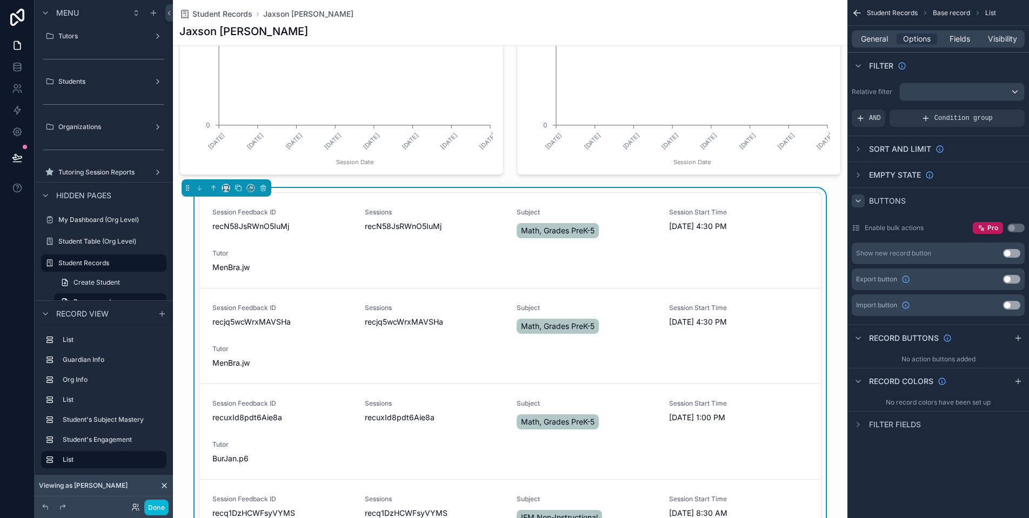
click at [861, 203] on icon "scrollable content" at bounding box center [858, 201] width 9 height 9
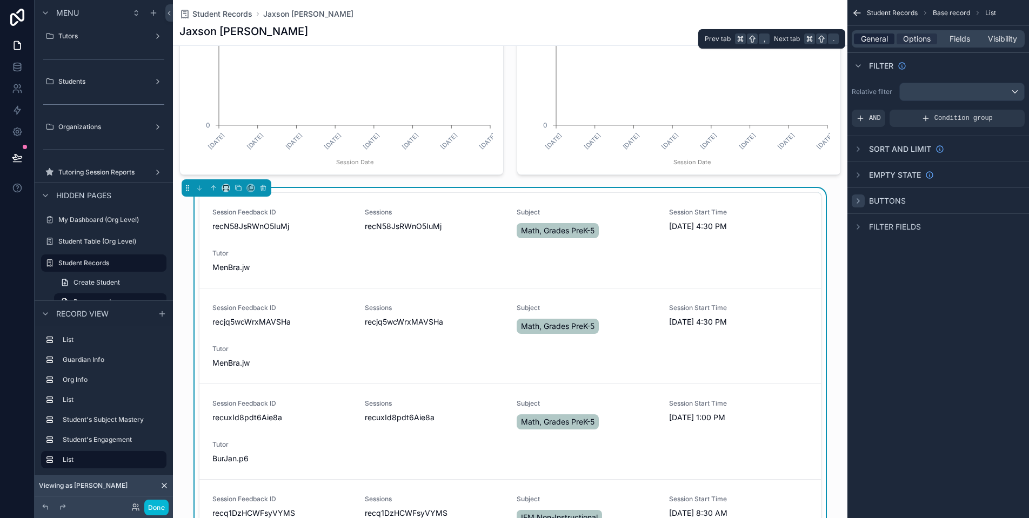
click at [881, 37] on span "General" at bounding box center [874, 38] width 27 height 11
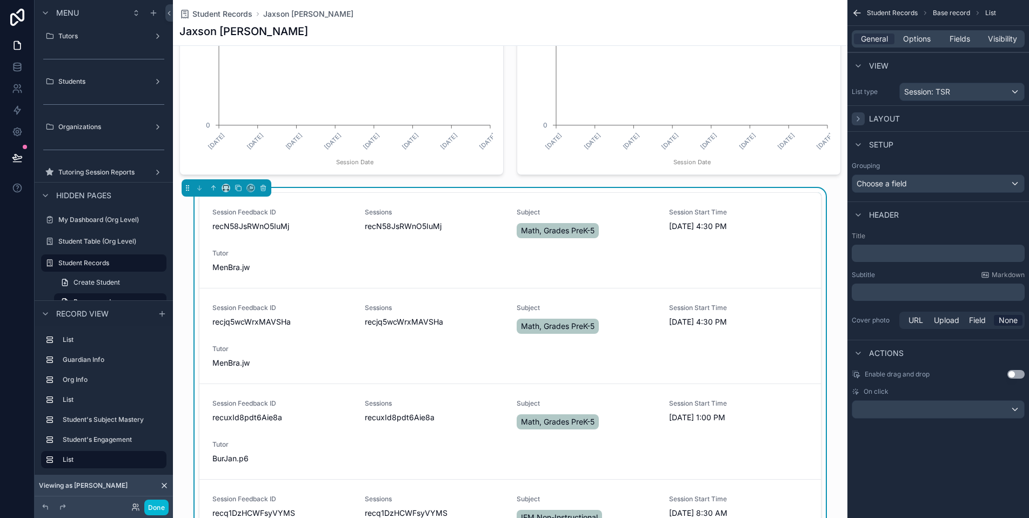
click at [861, 118] on icon "scrollable content" at bounding box center [858, 119] width 9 height 9
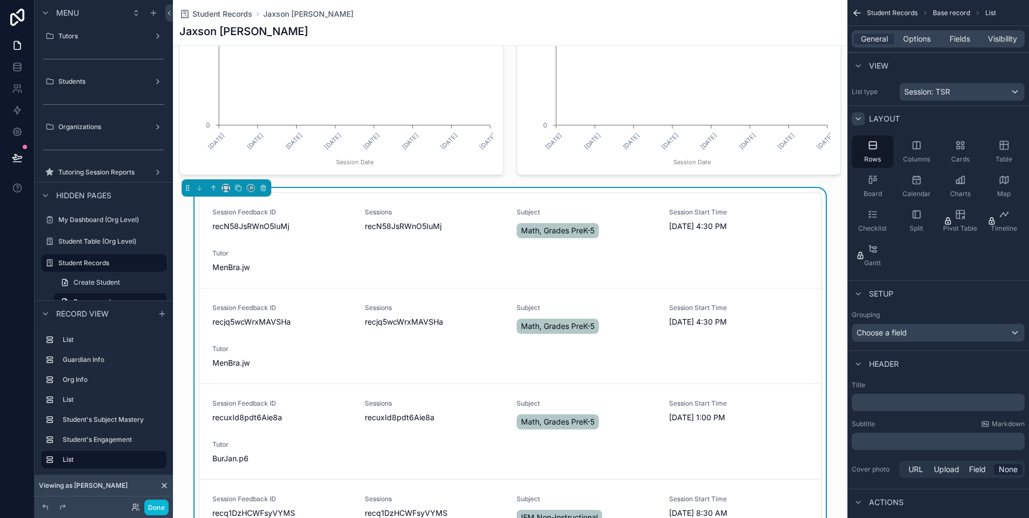
click at [861, 118] on icon "scrollable content" at bounding box center [858, 119] width 9 height 9
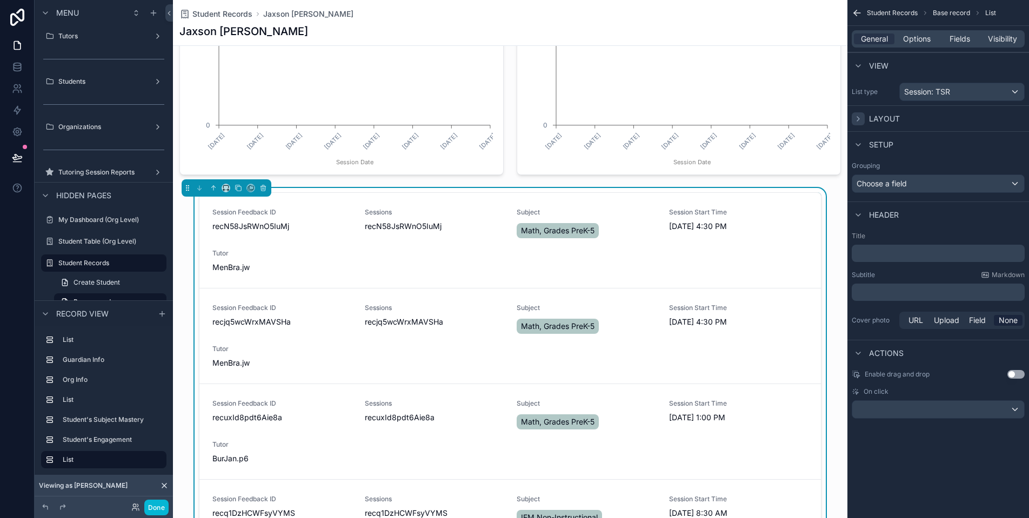
click at [966, 183] on div "Choose a field" at bounding box center [938, 183] width 172 height 17
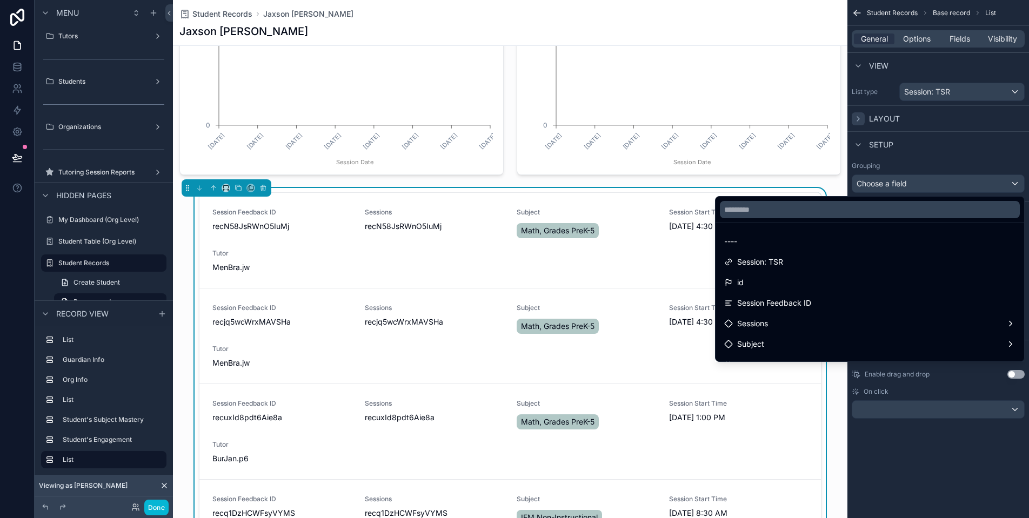
click at [966, 183] on div "scrollable content" at bounding box center [514, 259] width 1029 height 518
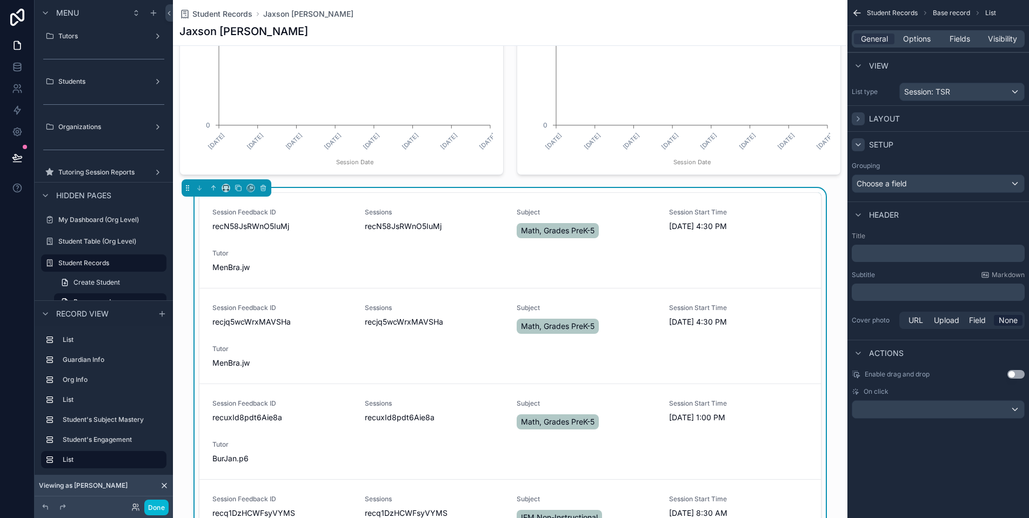
click at [860, 148] on icon "scrollable content" at bounding box center [858, 144] width 9 height 9
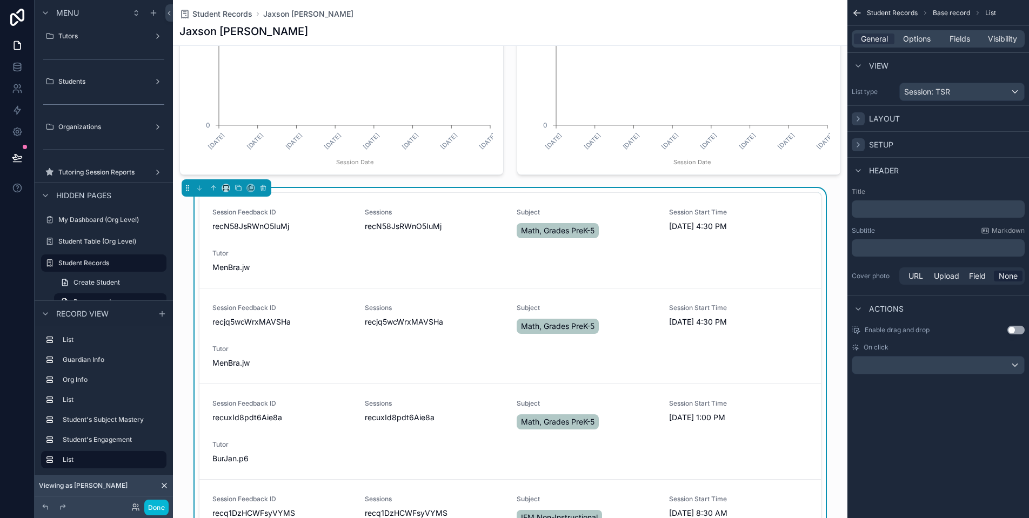
click at [881, 205] on p "﻿" at bounding box center [939, 209] width 166 height 11
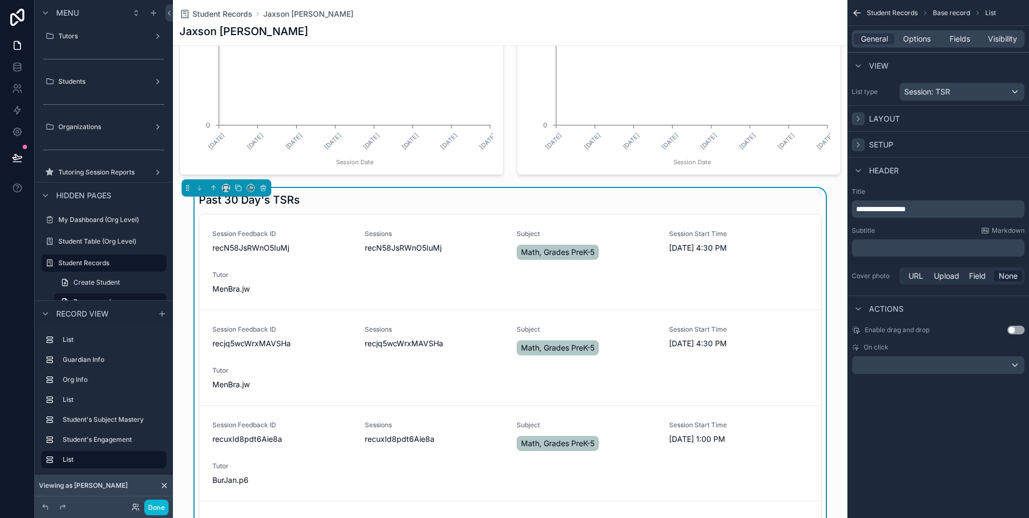
click at [936, 226] on div "**********" at bounding box center [938, 237] width 182 height 108
click at [996, 366] on div "scrollable content" at bounding box center [938, 365] width 172 height 17
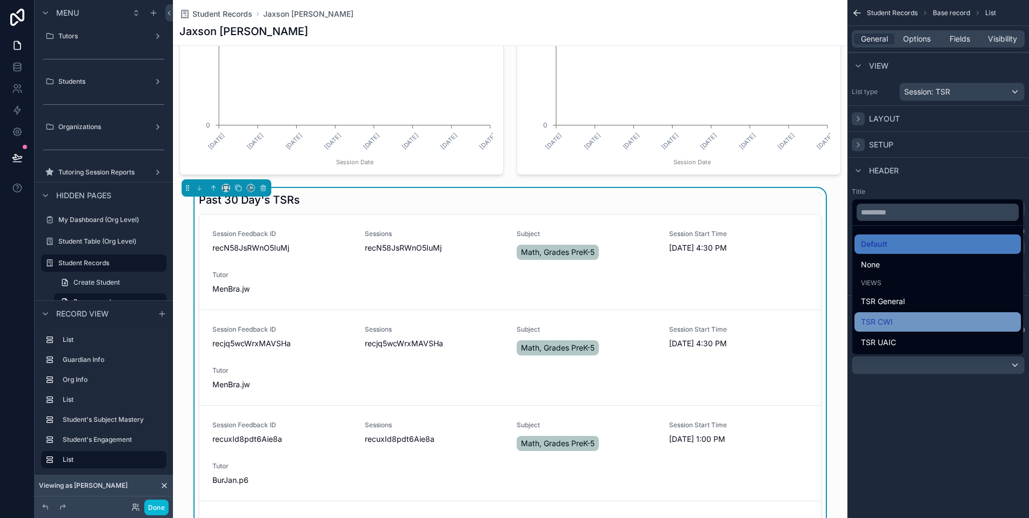
click at [949, 320] on div "TSR CWI" at bounding box center [937, 321] width 153 height 13
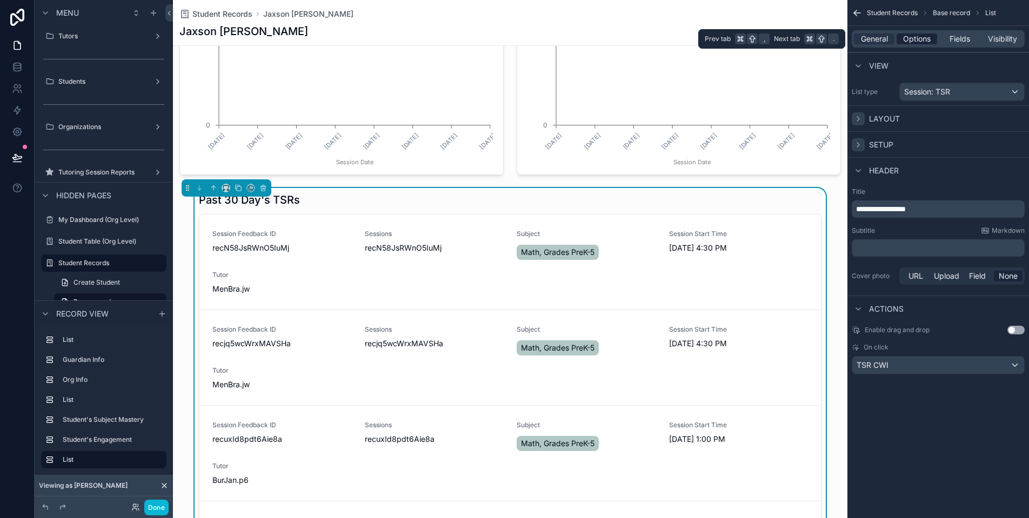
click at [924, 39] on span "Options" at bounding box center [917, 38] width 28 height 11
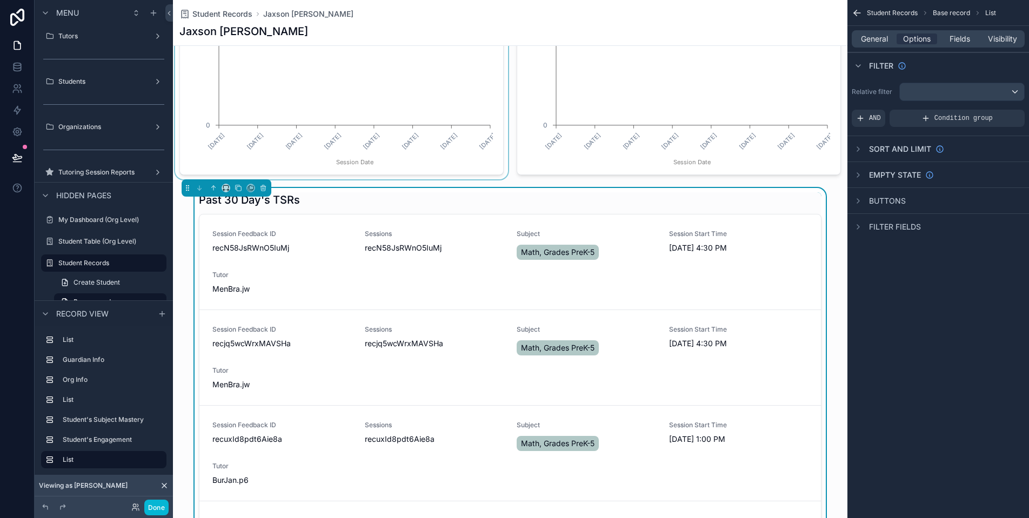
click at [382, 124] on div "scrollable content" at bounding box center [341, 54] width 337 height 252
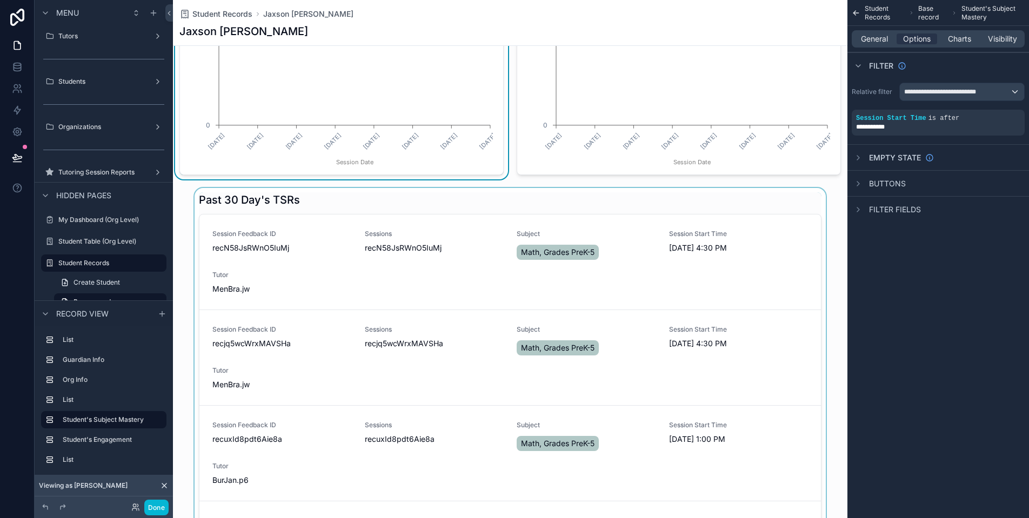
click at [527, 221] on div "scrollable content" at bounding box center [510, 397] width 674 height 419
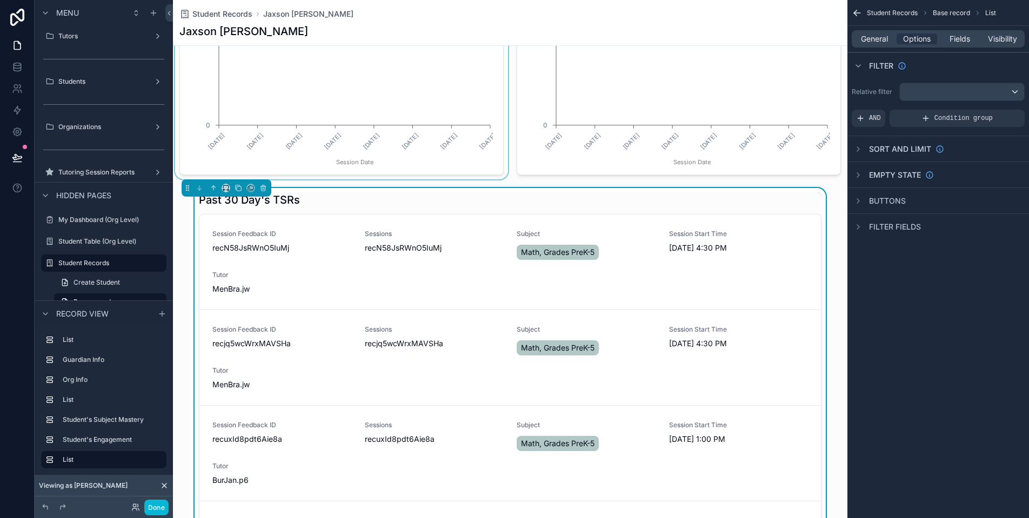
click at [1005, 97] on div "scrollable content" at bounding box center [961, 91] width 124 height 17
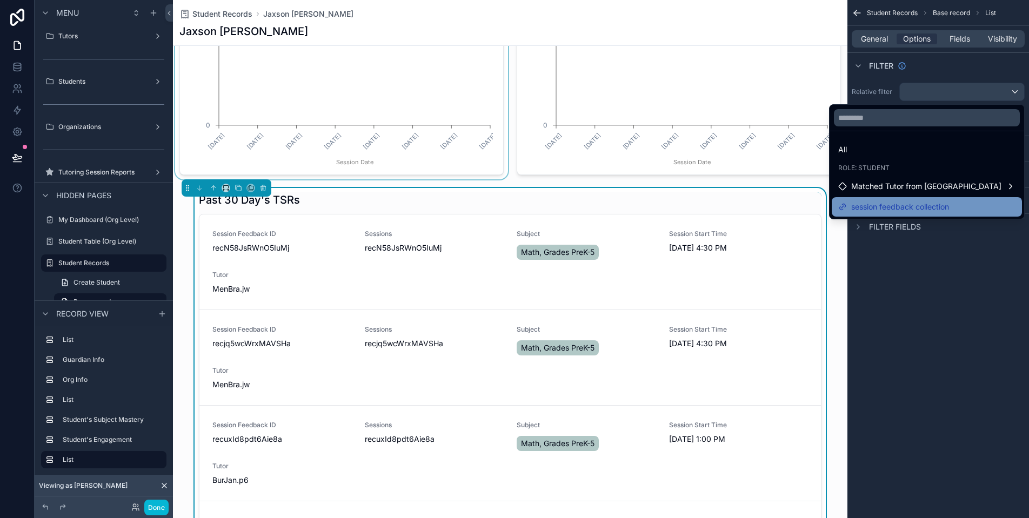
click at [949, 205] on span "session feedback collection" at bounding box center [900, 206] width 98 height 13
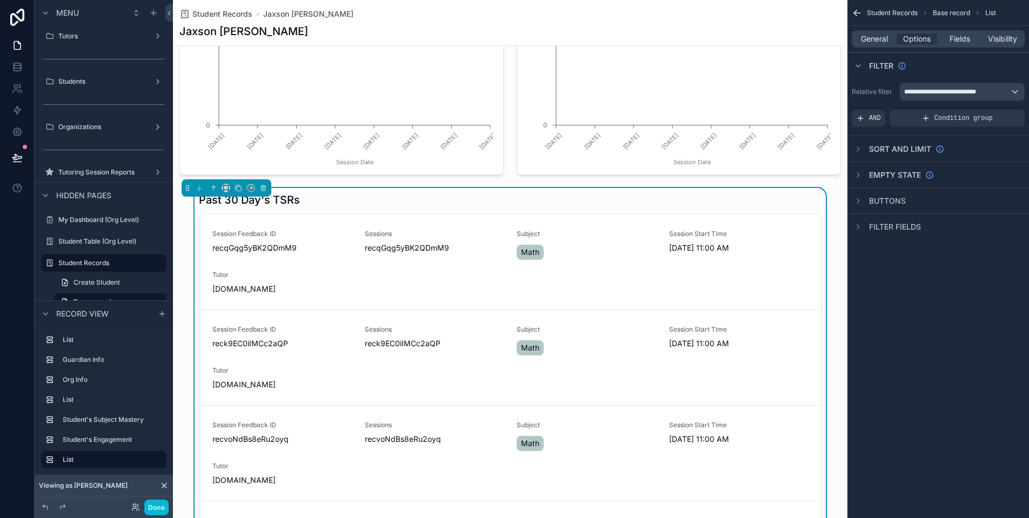
click at [1002, 96] on div "**********" at bounding box center [961, 91] width 124 height 17
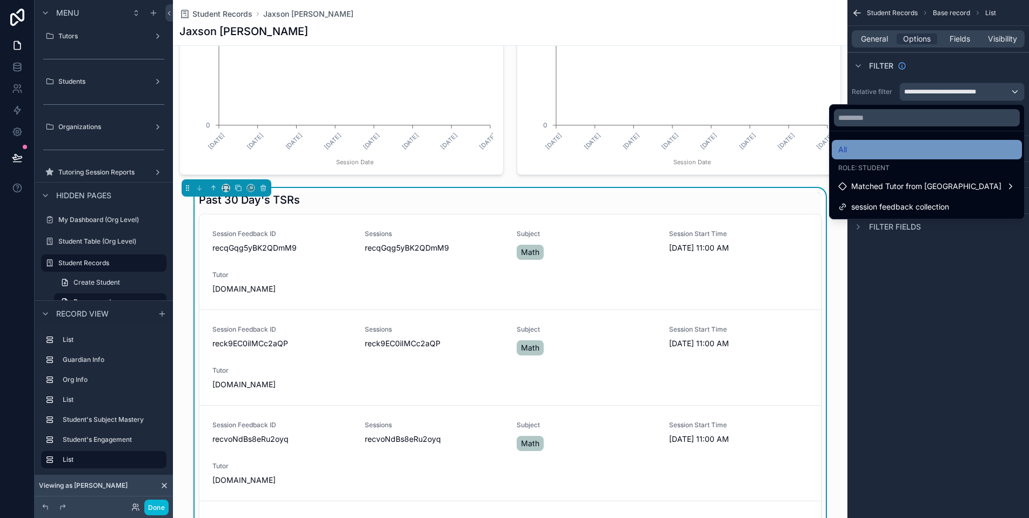
click at [979, 147] on div "All" at bounding box center [926, 149] width 177 height 13
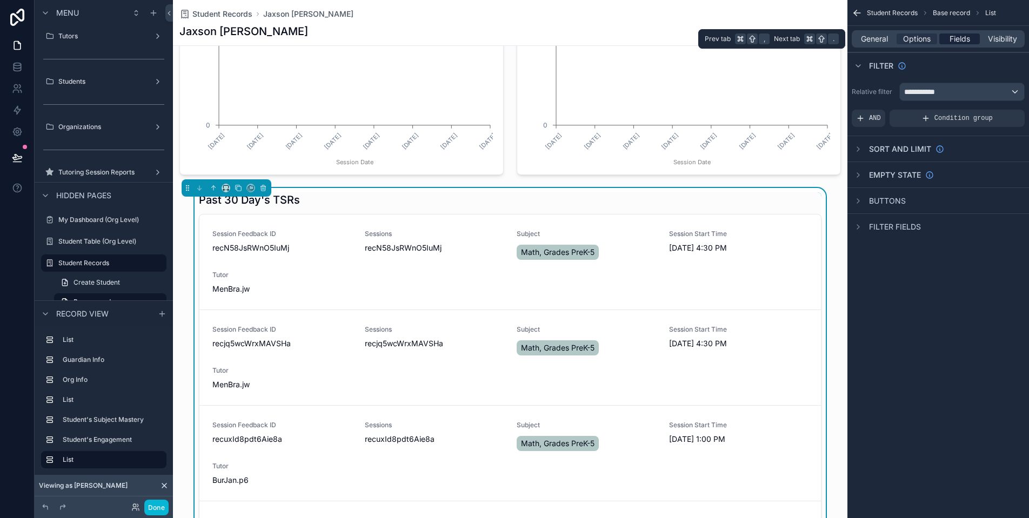
click at [971, 39] on div "Fields" at bounding box center [959, 38] width 41 height 11
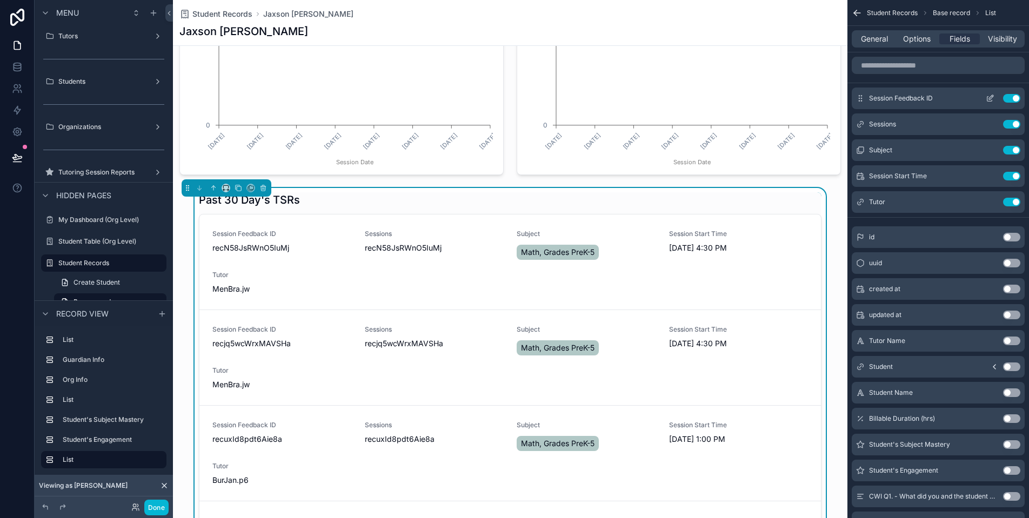
click at [1010, 100] on button "Use setting" at bounding box center [1011, 98] width 17 height 9
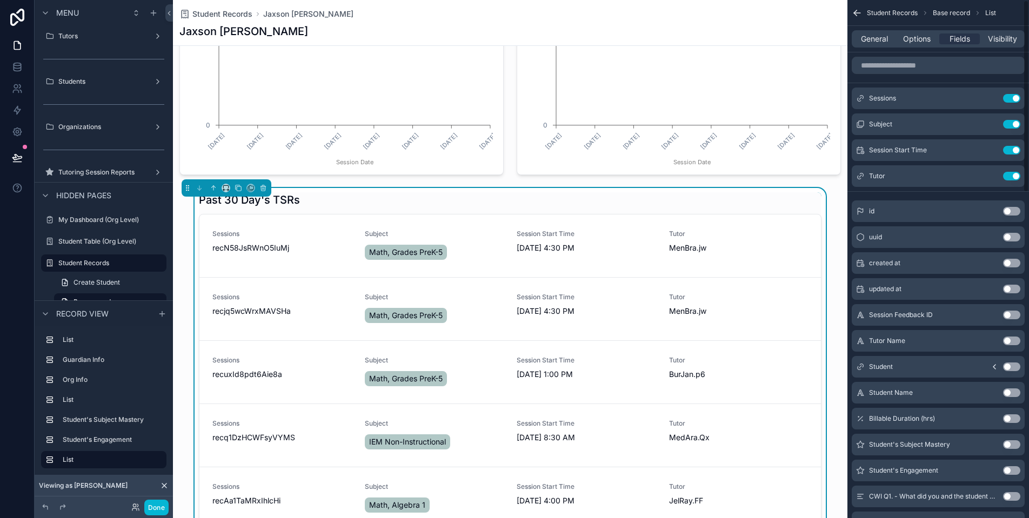
click at [1010, 100] on button "Use setting" at bounding box center [1011, 98] width 17 height 9
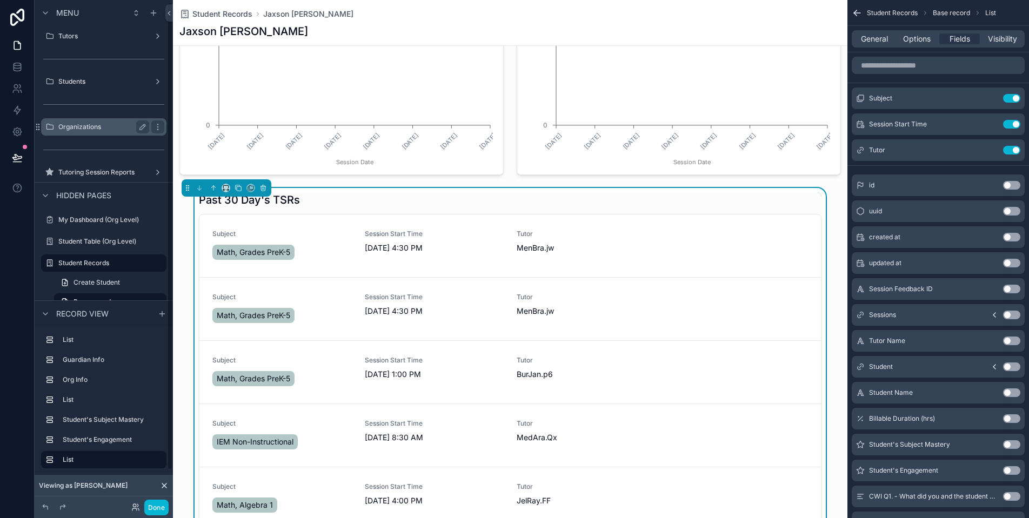
click at [105, 130] on label "Organizations" at bounding box center [101, 127] width 86 height 9
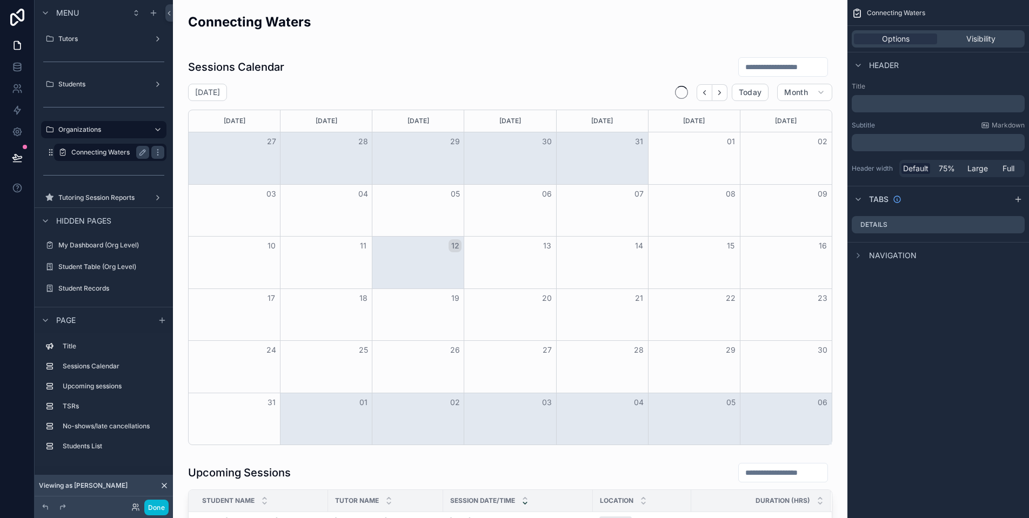
click at [110, 155] on label "Connecting Waters" at bounding box center [107, 152] width 73 height 9
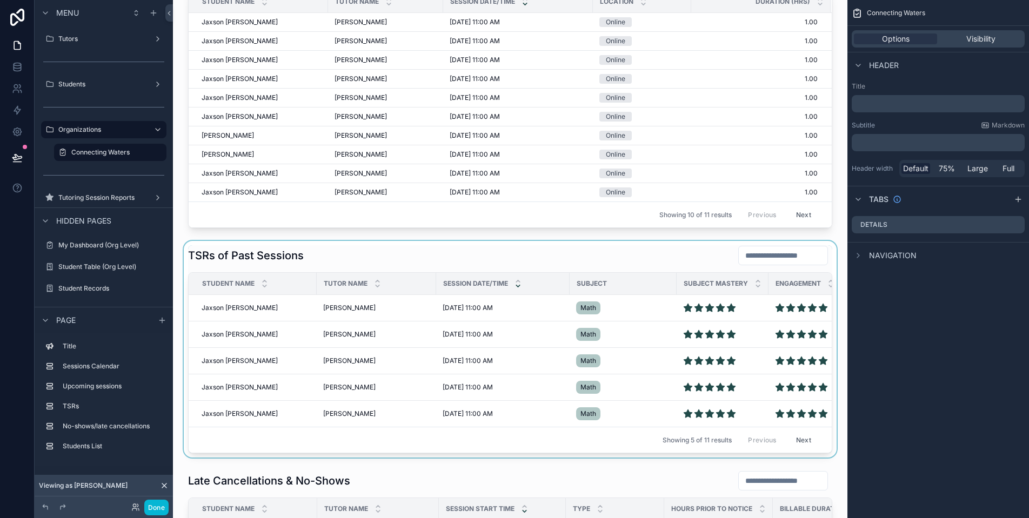
scroll to position [528, 0]
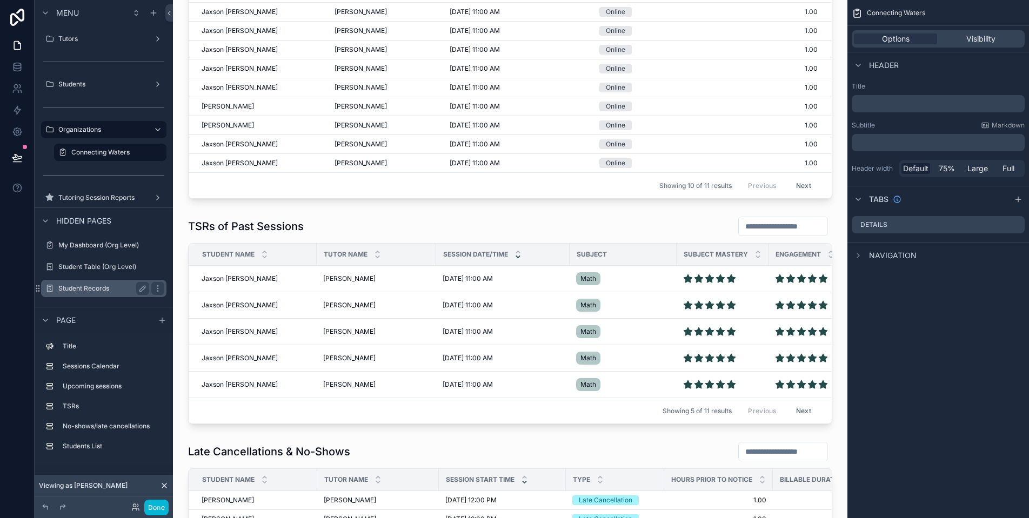
click at [98, 285] on label "Student Records" at bounding box center [101, 288] width 86 height 9
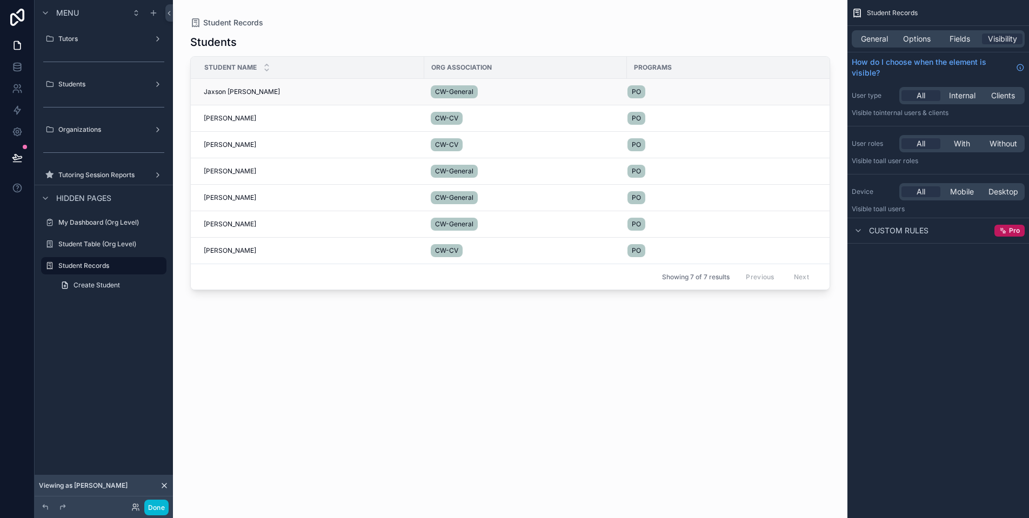
click at [224, 87] on td "Jaxson [PERSON_NAME] Jaxson [PERSON_NAME]" at bounding box center [307, 92] width 233 height 26
click at [241, 90] on span "Jaxson [PERSON_NAME]" at bounding box center [242, 92] width 76 height 9
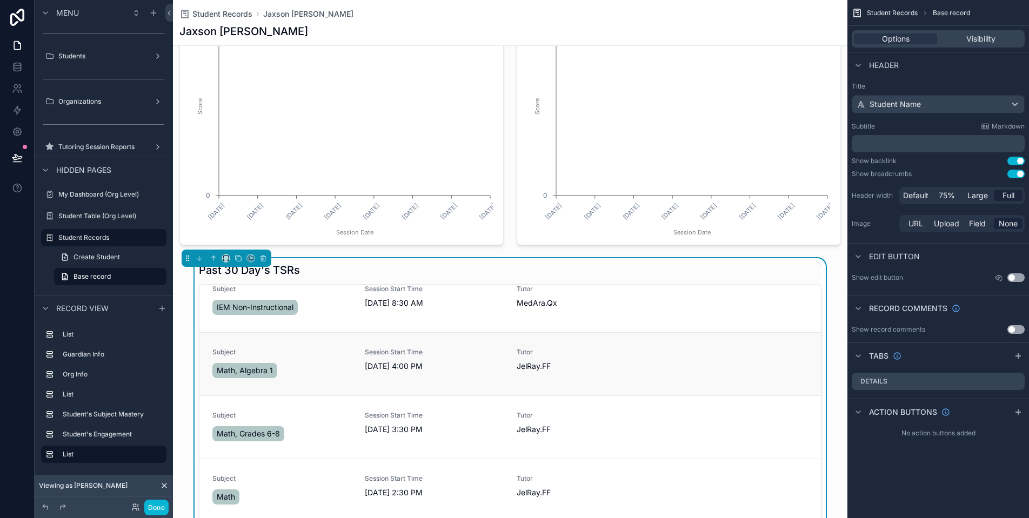
scroll to position [69, 0]
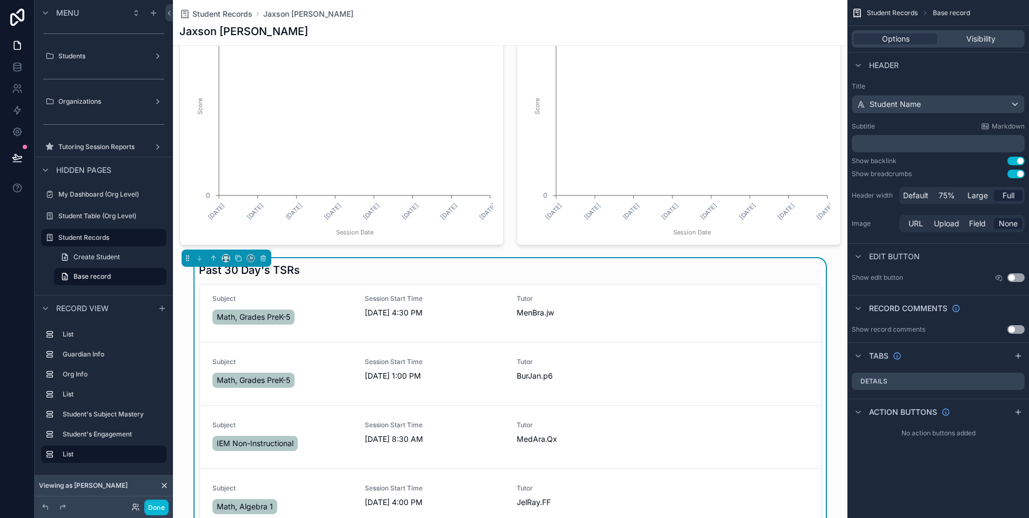
click at [717, 278] on div "Past 30 Day's TSRs Subject Math, Grades PreK-5 Session Start Time [DATE] 4:30 P…" at bounding box center [510, 468] width 622 height 410
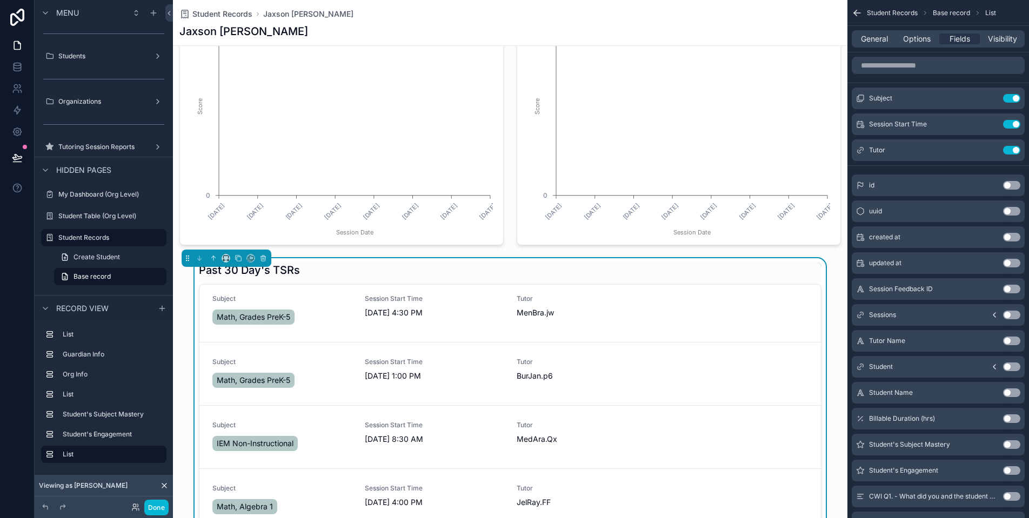
click at [1011, 393] on button "Use setting" at bounding box center [1011, 392] width 17 height 9
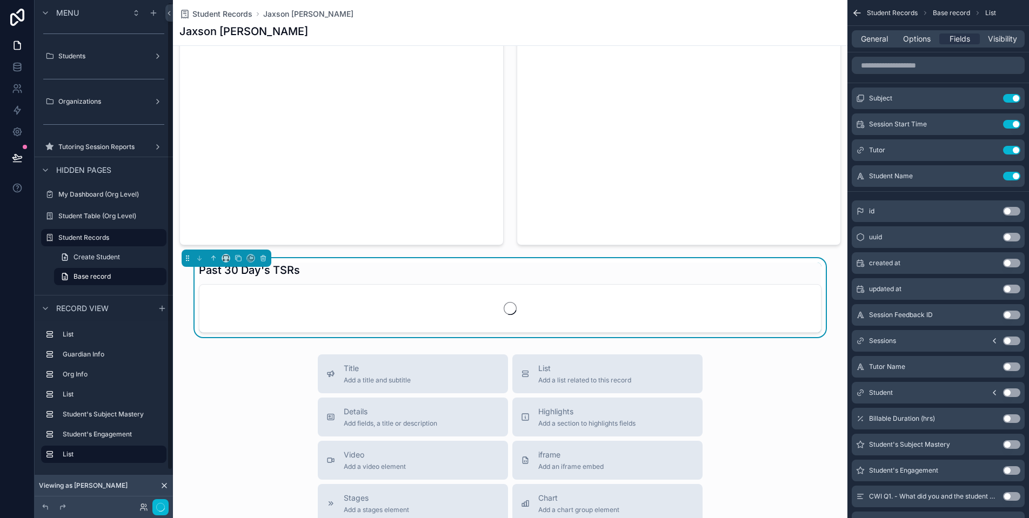
scroll to position [3, 0]
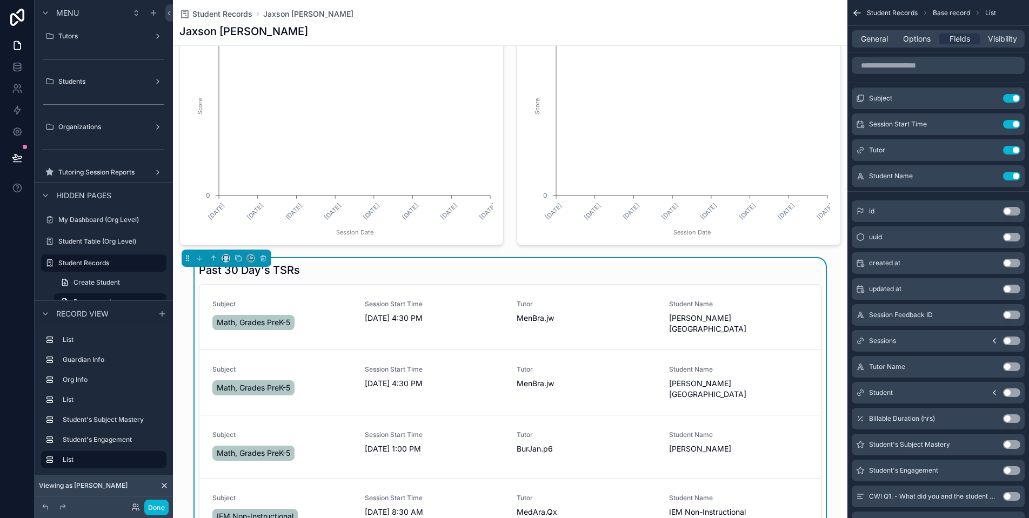
click at [1012, 366] on button "Use setting" at bounding box center [1011, 366] width 17 height 9
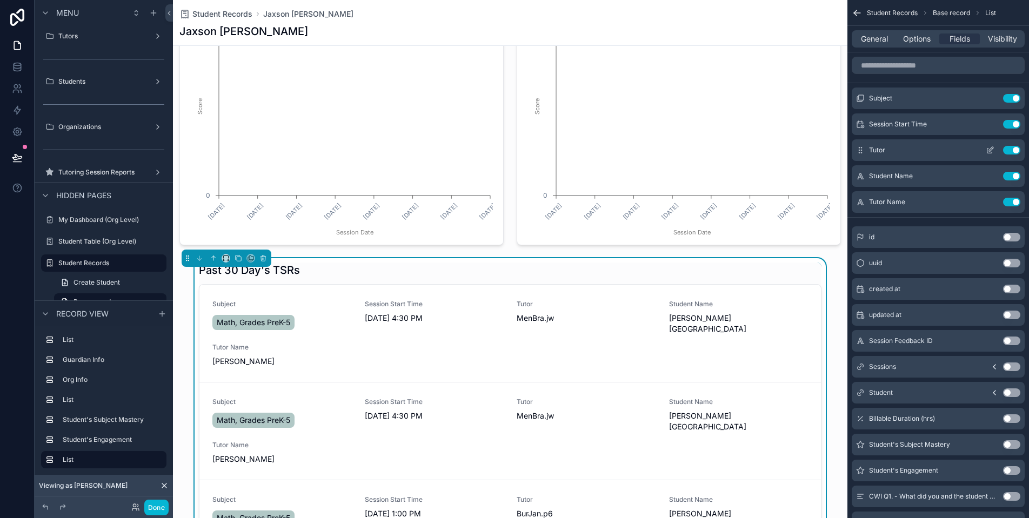
click at [1014, 152] on button "Use setting" at bounding box center [1011, 150] width 17 height 9
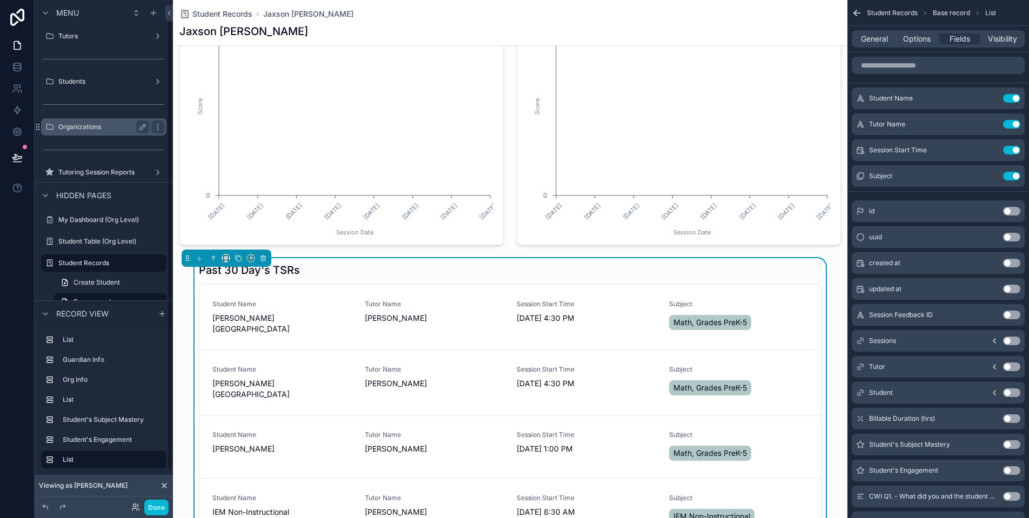
click at [102, 124] on label "Organizations" at bounding box center [101, 127] width 86 height 9
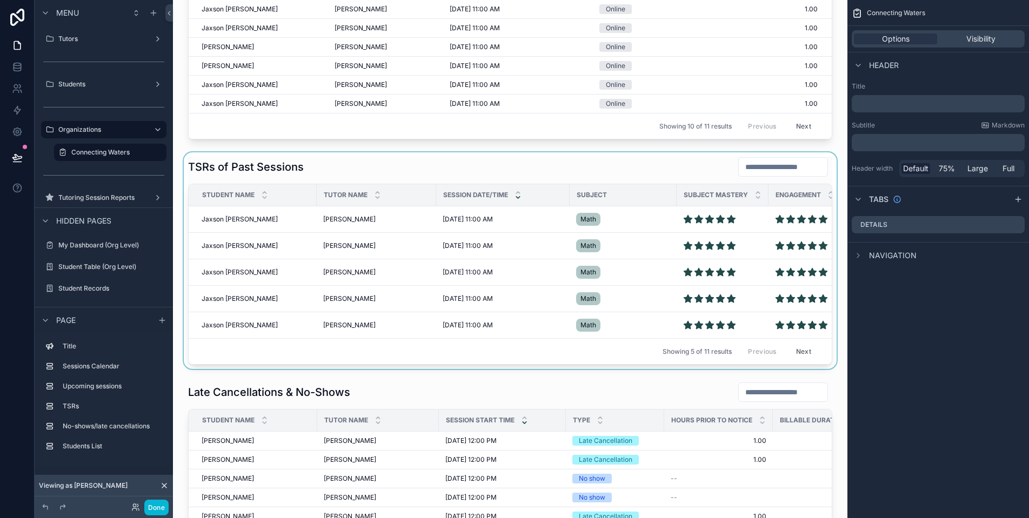
scroll to position [527, 0]
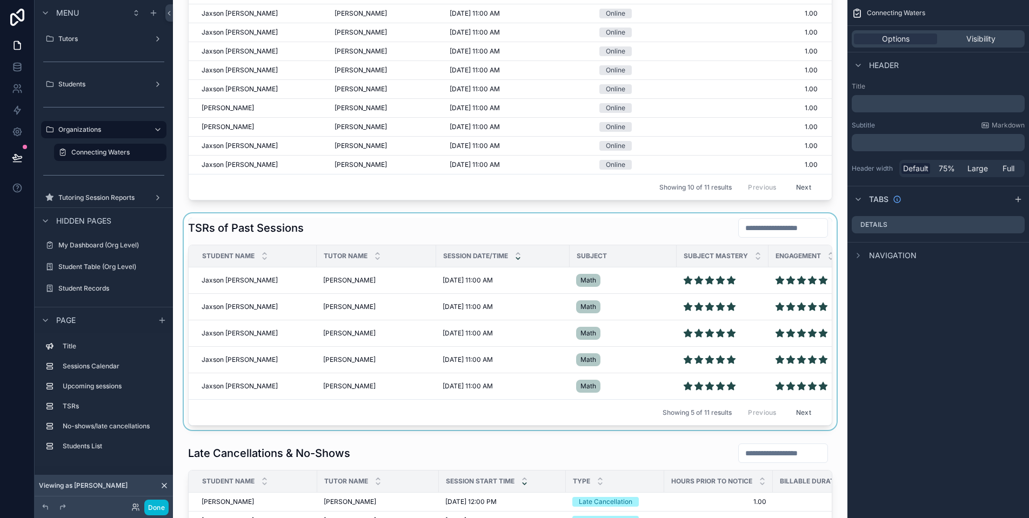
click at [530, 250] on div "Session Date/Time" at bounding box center [502, 256] width 132 height 21
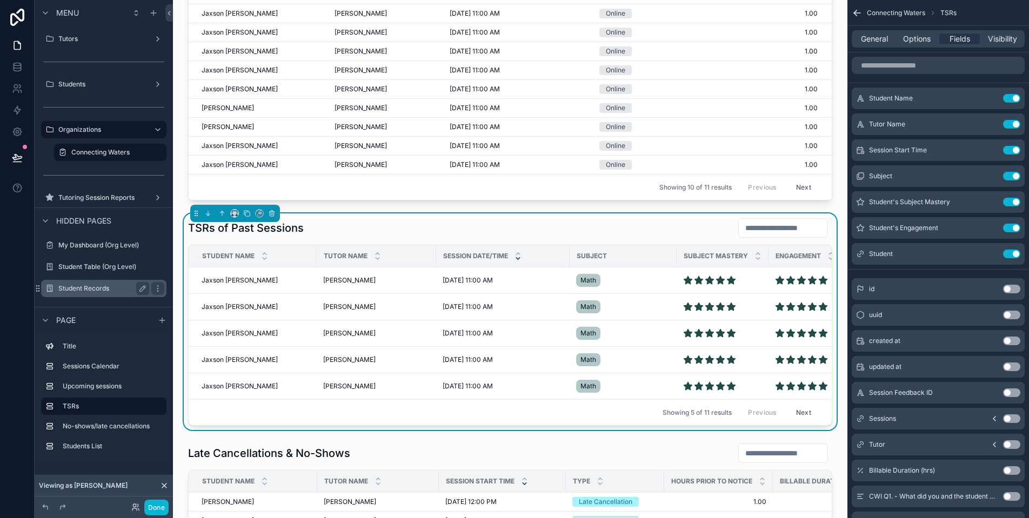
click at [111, 285] on label "Student Records" at bounding box center [101, 288] width 86 height 9
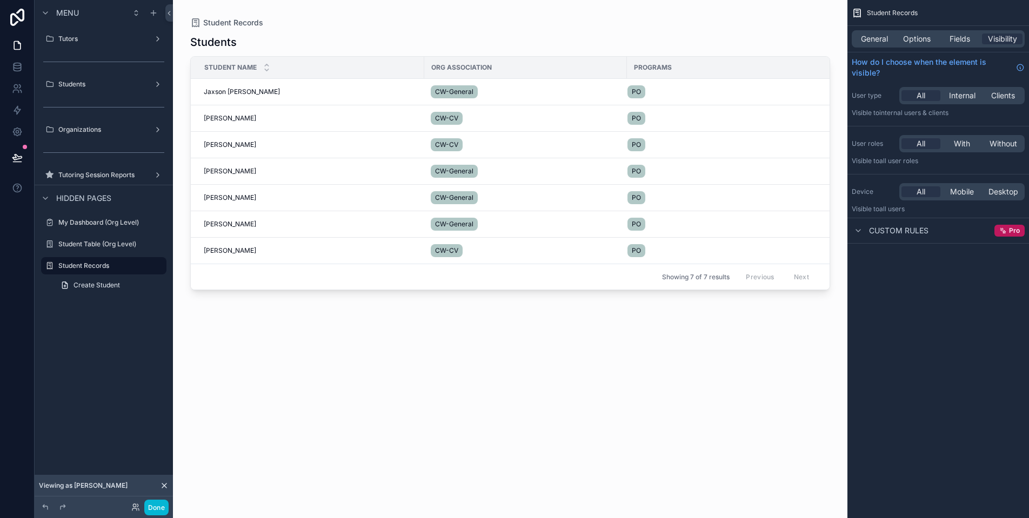
click at [230, 88] on div "scrollable content" at bounding box center [510, 252] width 674 height 505
click at [246, 91] on span "Jaxson [PERSON_NAME]" at bounding box center [242, 92] width 76 height 9
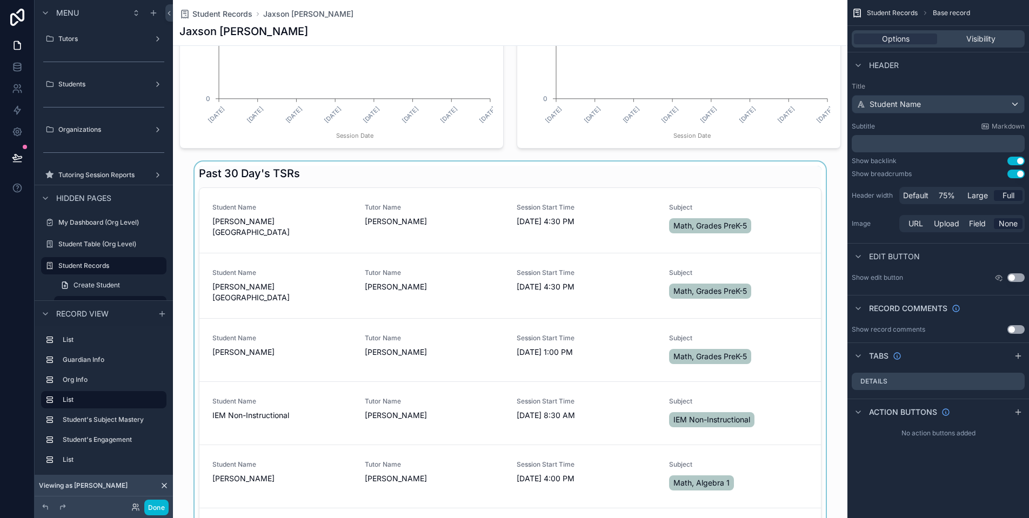
scroll to position [803, 0]
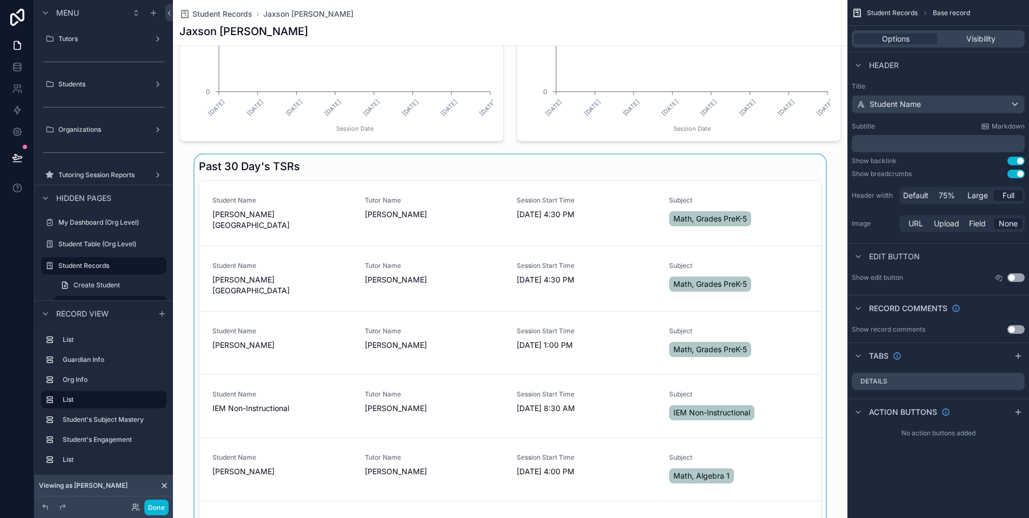
click at [721, 168] on div "scrollable content" at bounding box center [510, 364] width 674 height 419
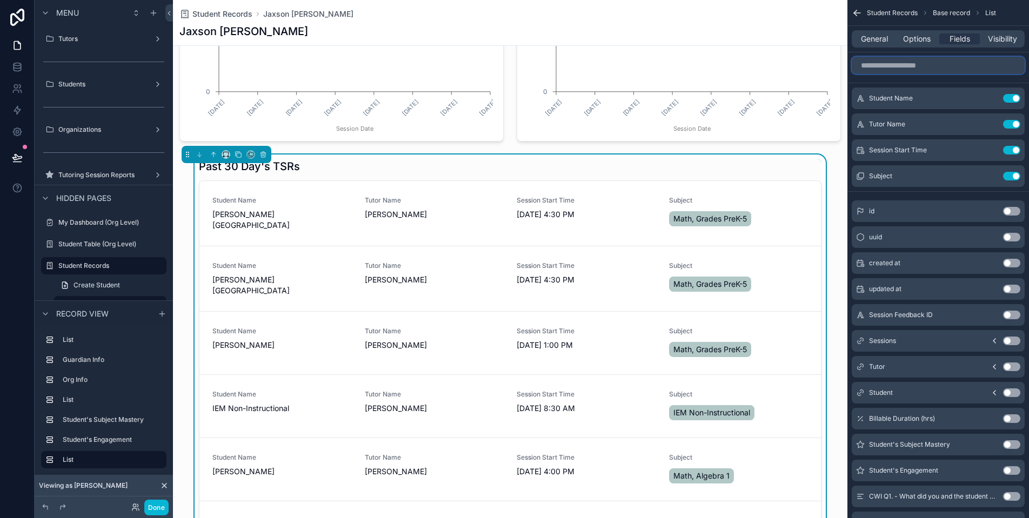
click at [935, 71] on input "scrollable content" at bounding box center [937, 65] width 173 height 17
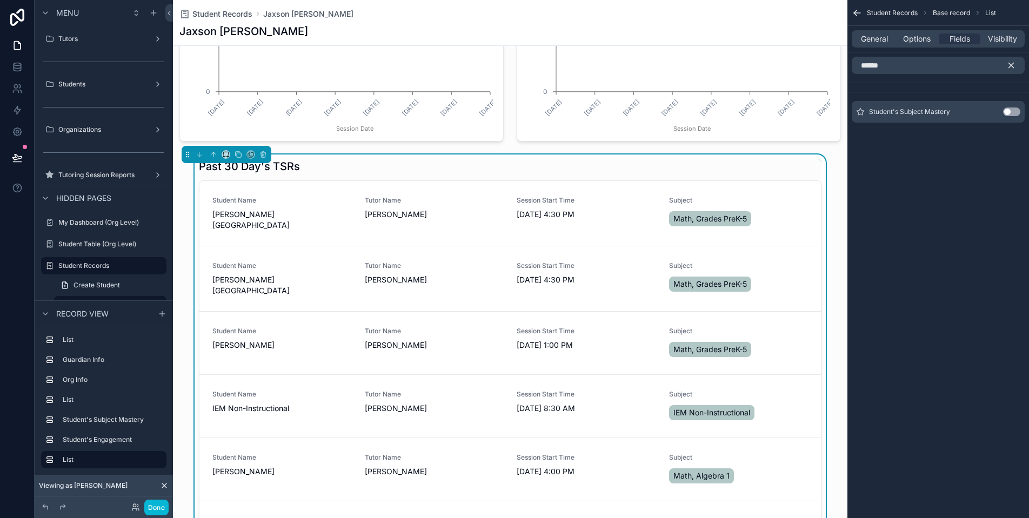
click at [1014, 111] on button "Use setting" at bounding box center [1011, 112] width 17 height 9
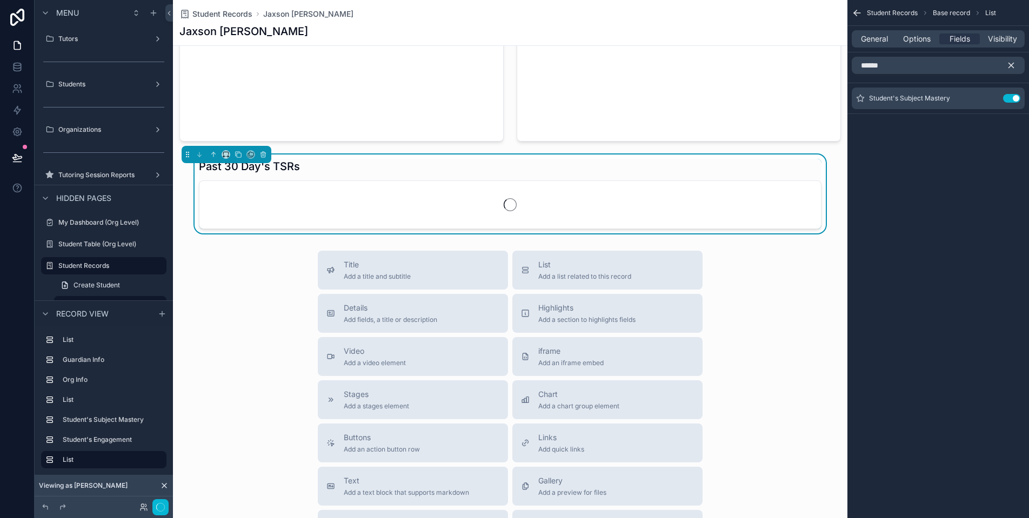
scroll to position [3, 0]
click at [945, 65] on input "******" at bounding box center [937, 65] width 173 height 17
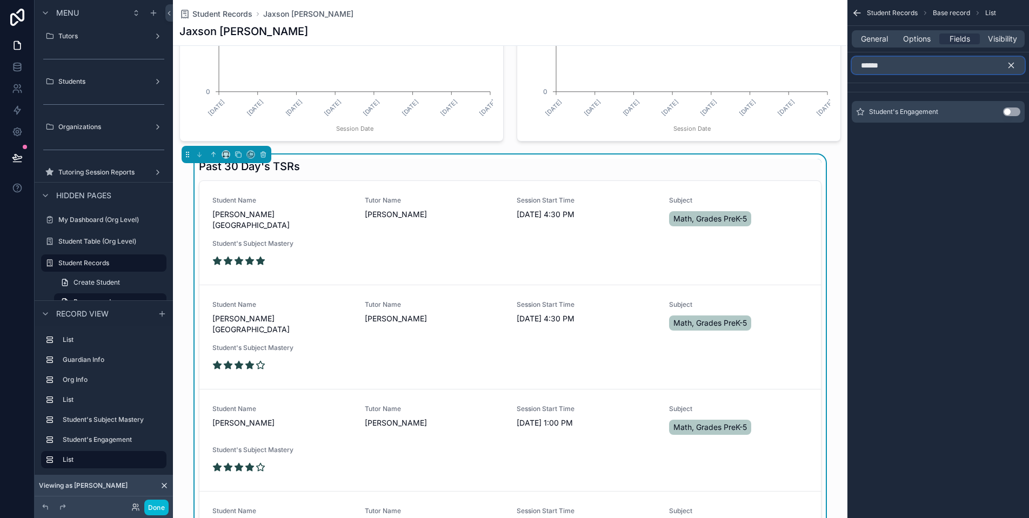
type input "******"
click at [1018, 112] on button "Use setting" at bounding box center [1011, 112] width 17 height 9
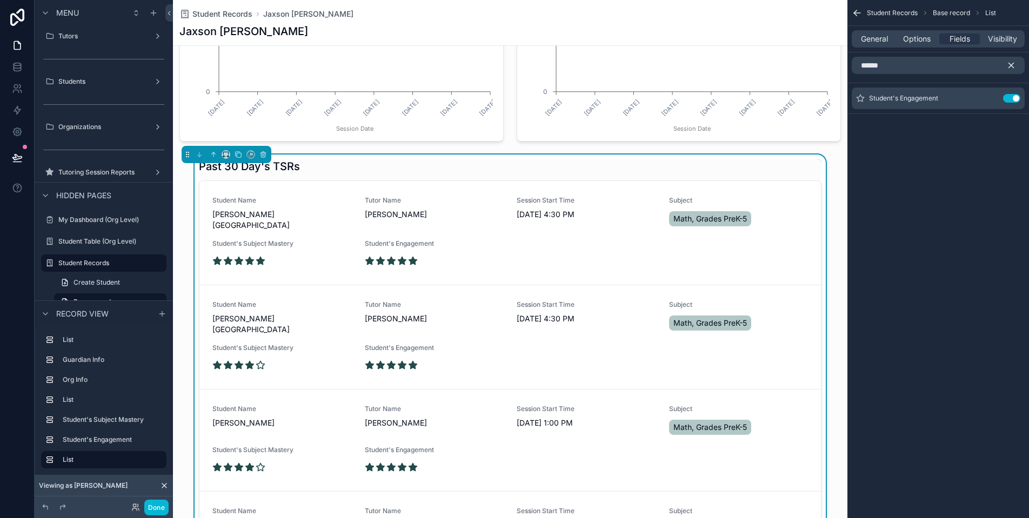
click at [1011, 66] on icon "scrollable content" at bounding box center [1011, 66] width 10 height 10
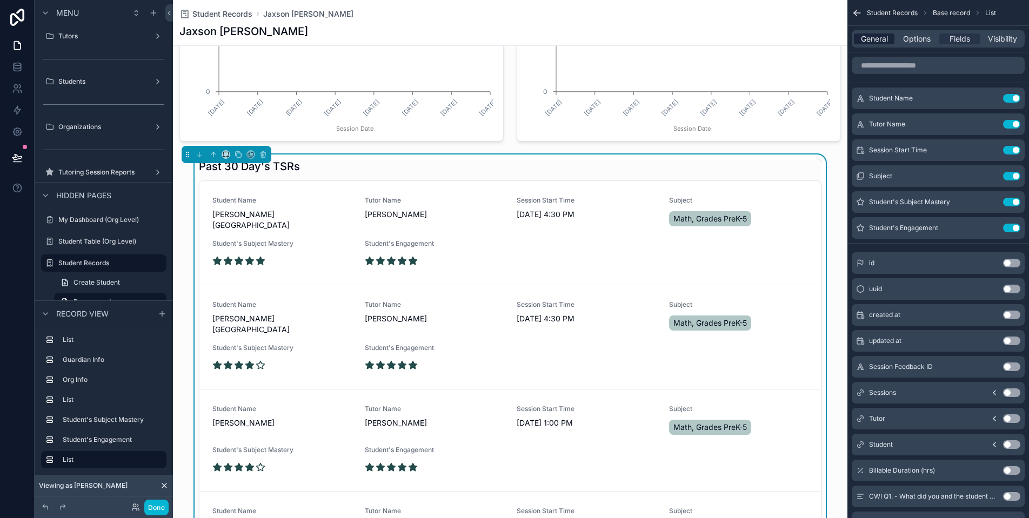
click at [870, 38] on span "General" at bounding box center [874, 38] width 27 height 11
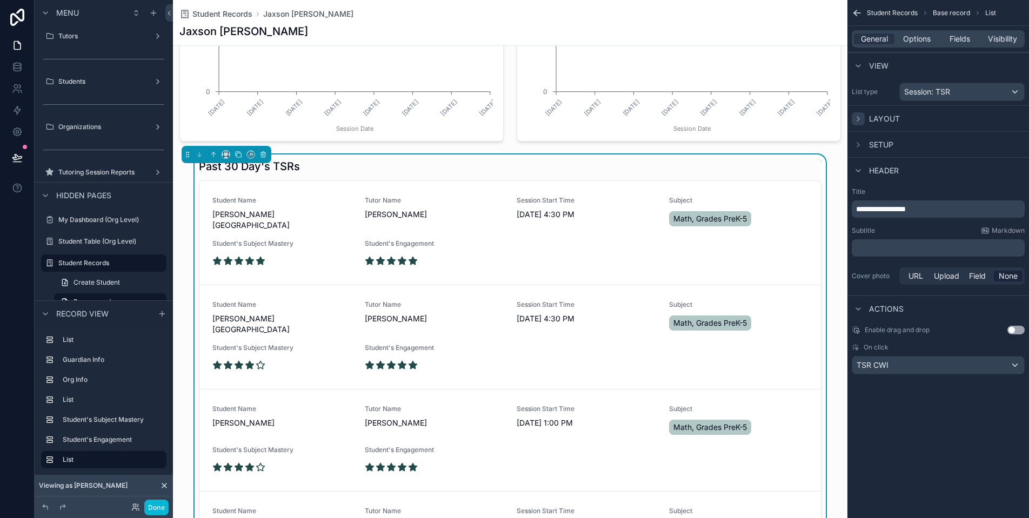
click at [861, 124] on div "scrollable content" at bounding box center [857, 118] width 13 height 13
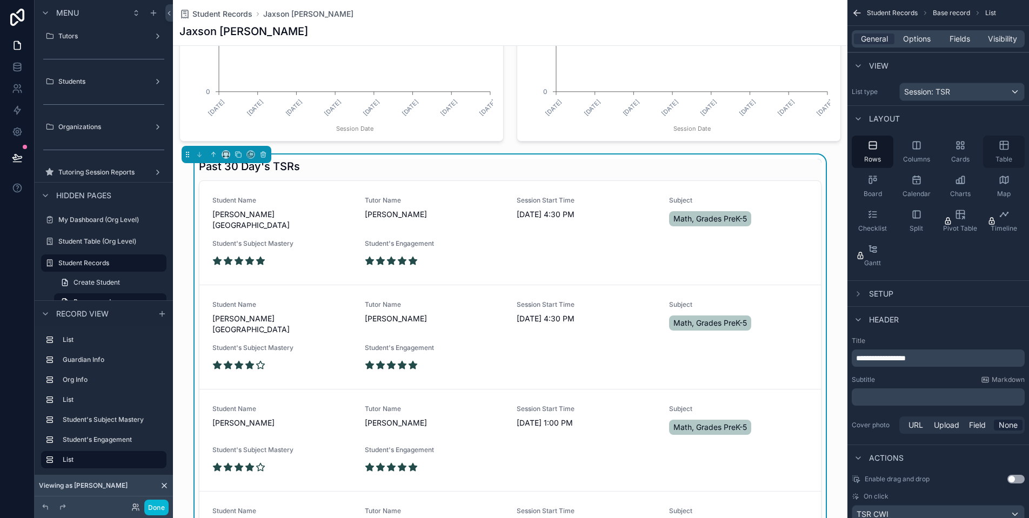
click at [1009, 157] on span "Table" at bounding box center [1003, 159] width 17 height 9
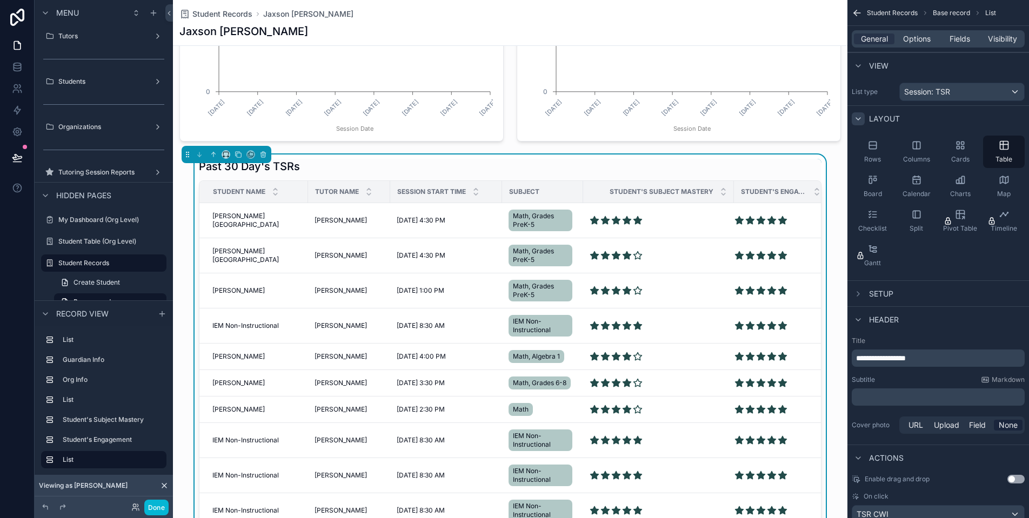
click at [859, 118] on icon "scrollable content" at bounding box center [858, 119] width 4 height 2
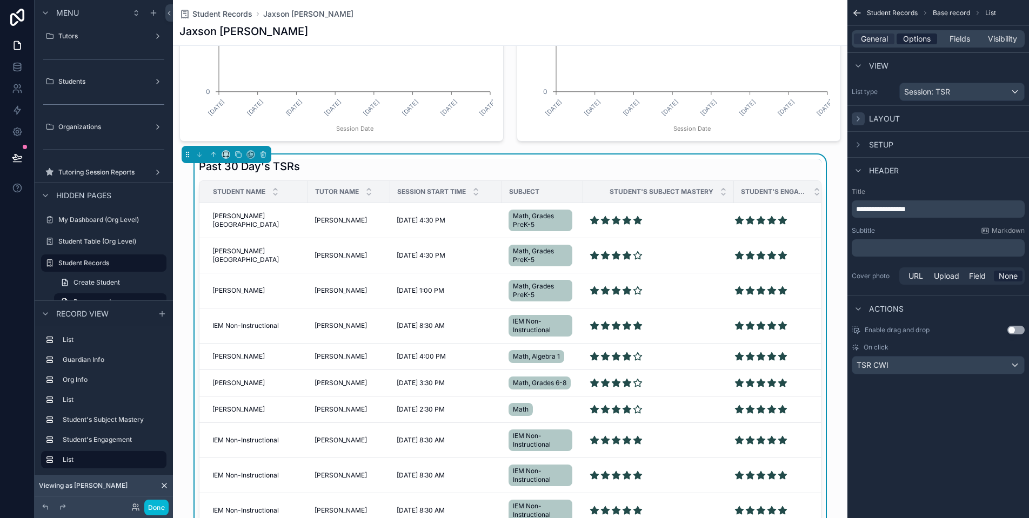
click at [918, 39] on span "Options" at bounding box center [917, 38] width 28 height 11
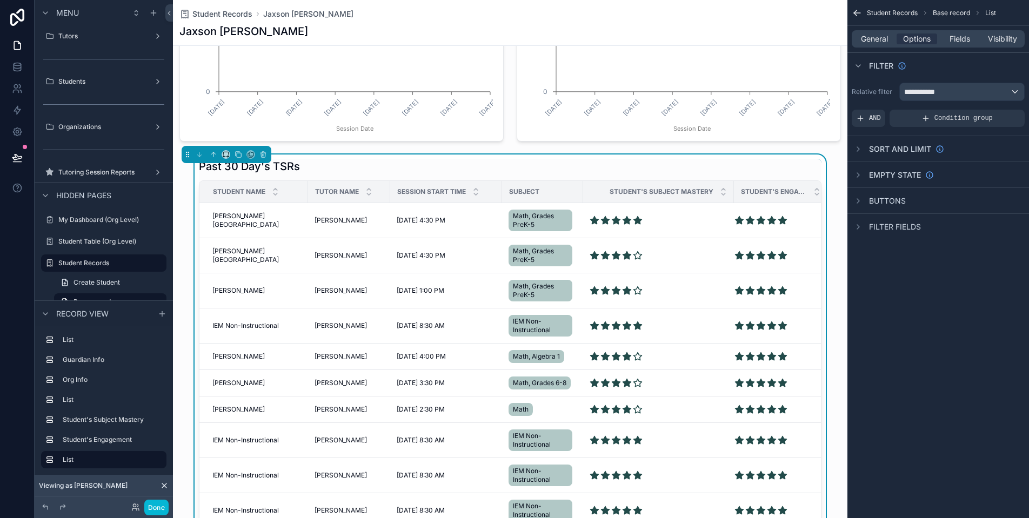
click at [958, 92] on div "**********" at bounding box center [961, 91] width 124 height 17
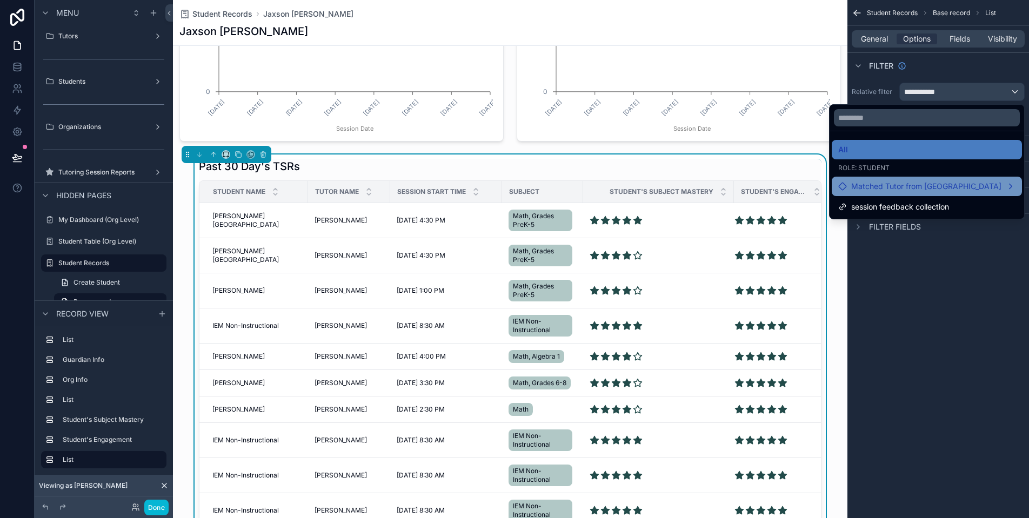
click at [1012, 188] on div "Matched Tutor from [GEOGRAPHIC_DATA]" at bounding box center [926, 186] width 177 height 13
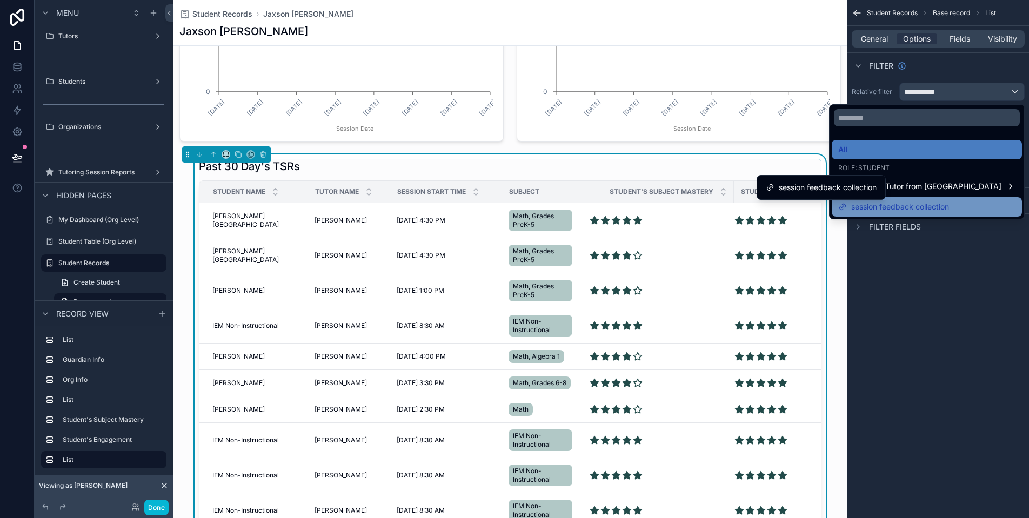
click at [949, 204] on span "session feedback collection" at bounding box center [900, 206] width 98 height 13
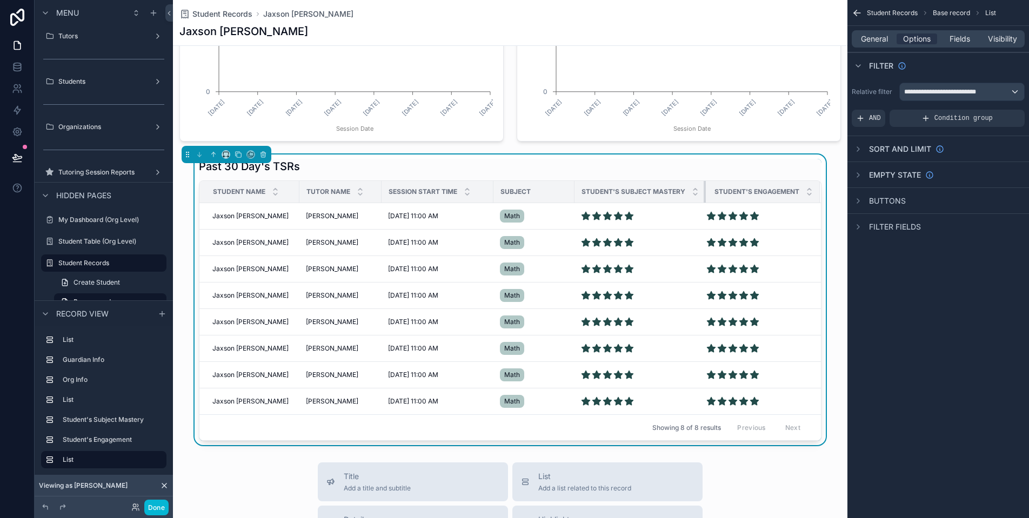
drag, startPoint x: 719, startPoint y: 190, endPoint x: 611, endPoint y: 189, distance: 108.1
click at [611, 189] on th "Student's Subject Mastery" at bounding box center [639, 192] width 131 height 22
click at [88, 127] on label "Organizations" at bounding box center [101, 127] width 86 height 9
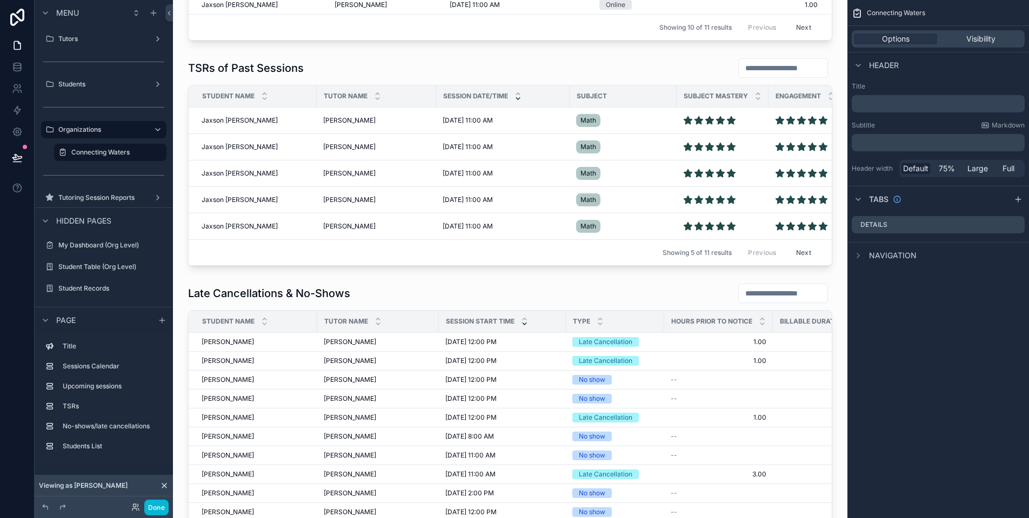
scroll to position [625, 0]
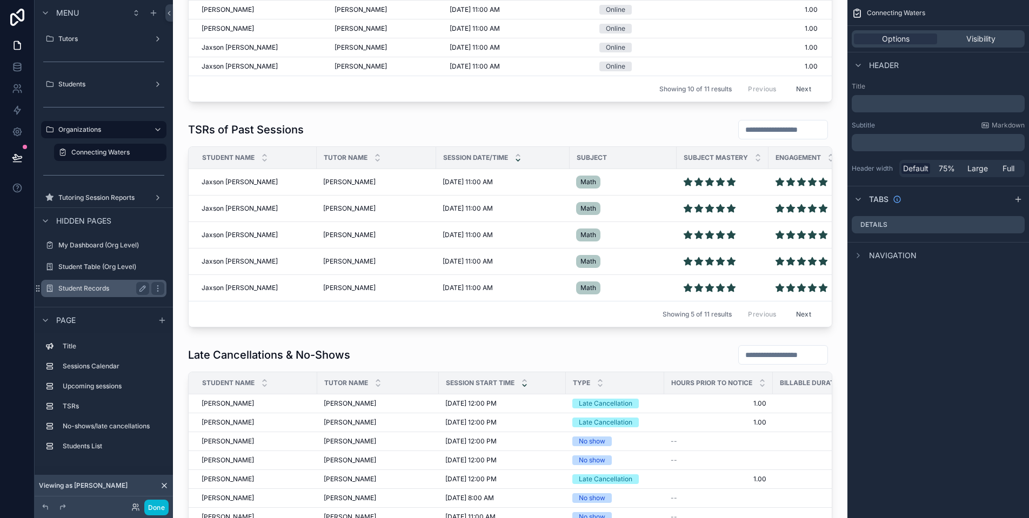
click at [103, 291] on label "Student Records" at bounding box center [101, 288] width 86 height 9
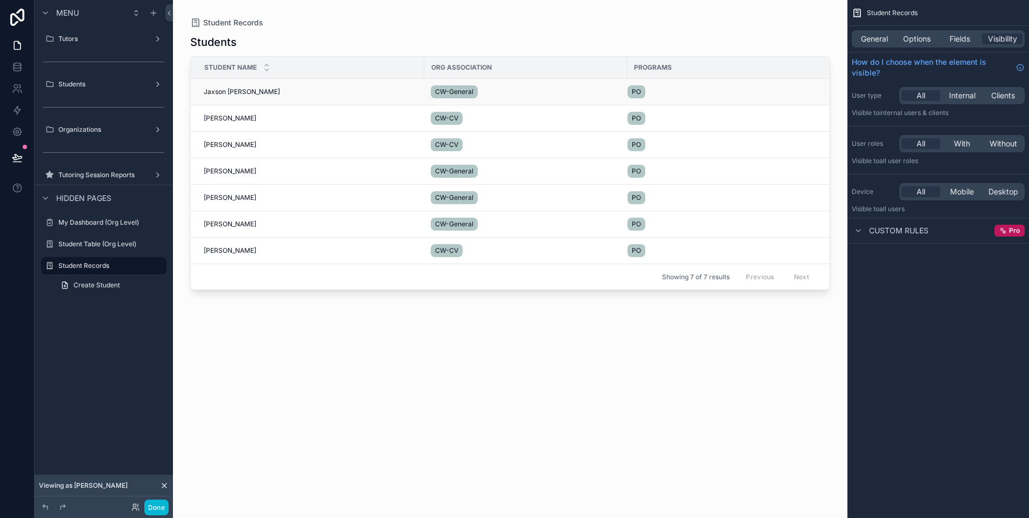
click at [266, 96] on td "Jaxson [PERSON_NAME] Jaxson [PERSON_NAME]" at bounding box center [307, 92] width 233 height 26
click at [248, 90] on span "Jaxson [PERSON_NAME]" at bounding box center [242, 92] width 76 height 9
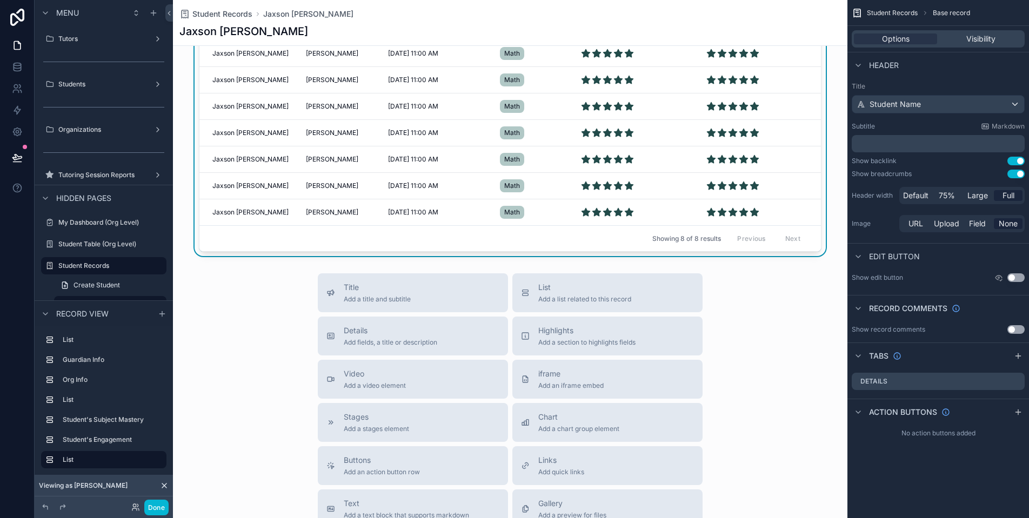
scroll to position [805, 0]
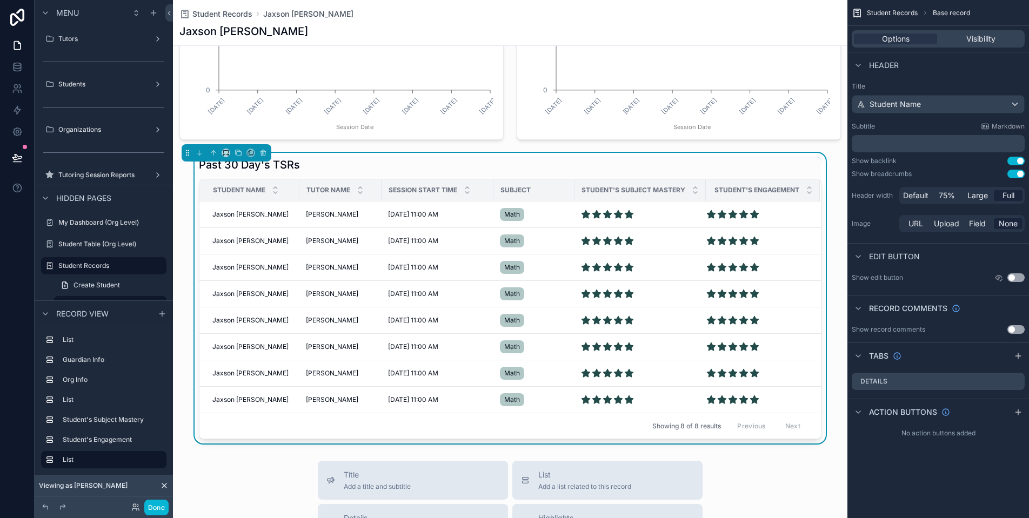
click at [776, 160] on div "Past 30 Day's TSRs" at bounding box center [510, 164] width 622 height 15
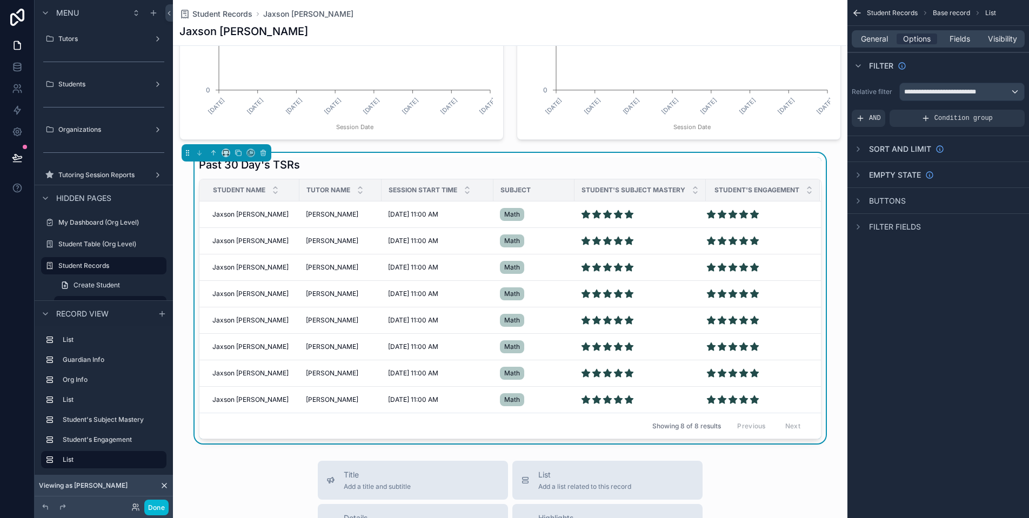
click at [953, 46] on div "General Options Fields Visibility" at bounding box center [937, 38] width 173 height 17
click at [954, 43] on span "Fields" at bounding box center [959, 38] width 21 height 11
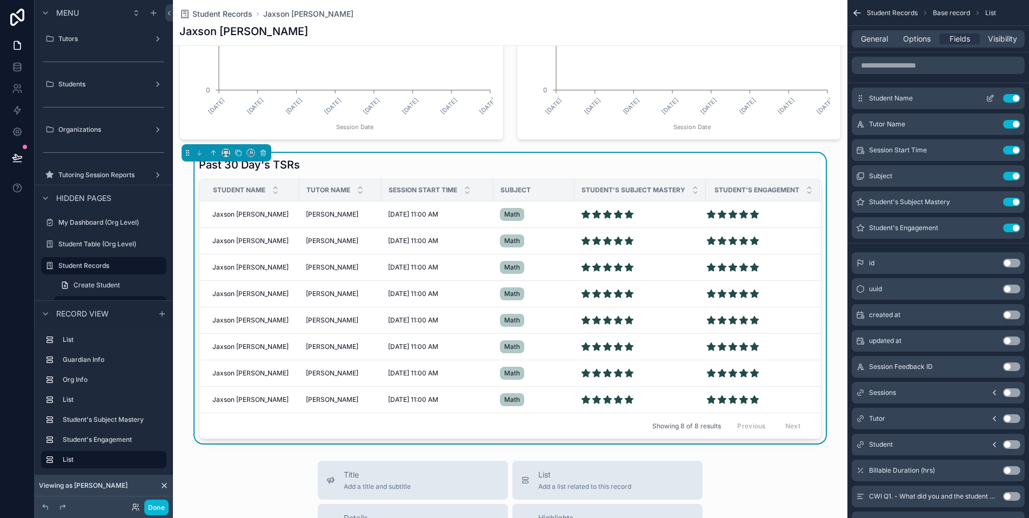
click at [1011, 99] on button "Use setting" at bounding box center [1011, 98] width 17 height 9
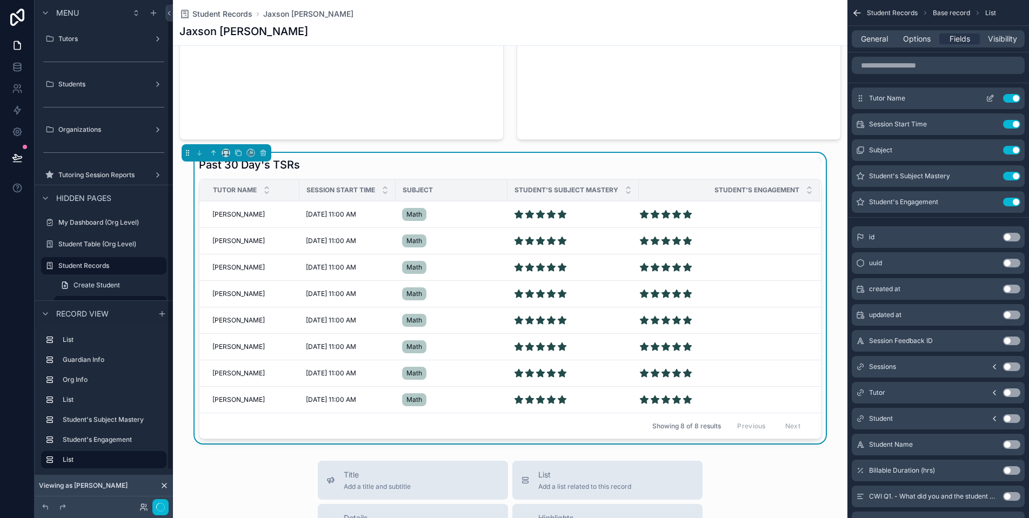
scroll to position [3, 0]
click at [992, 126] on icon "scrollable content" at bounding box center [989, 124] width 9 height 9
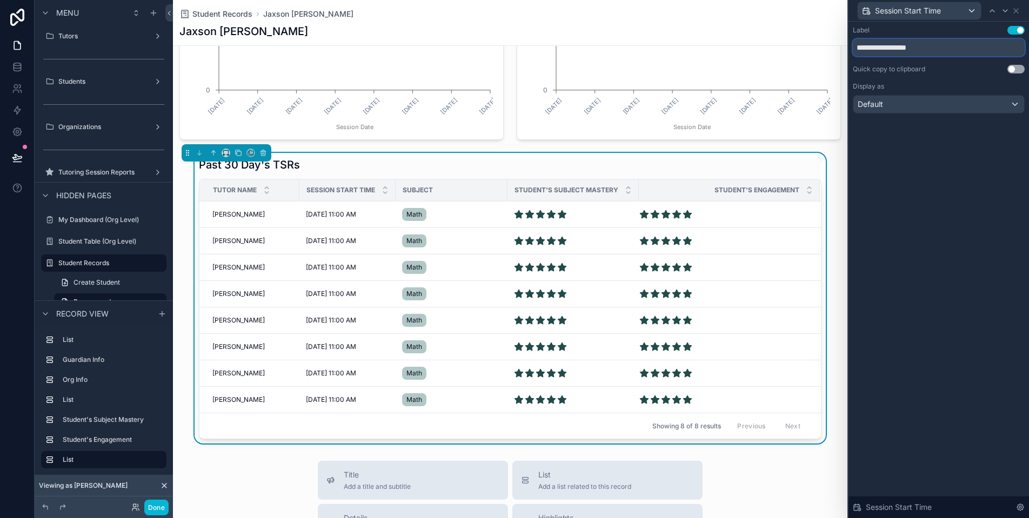
click at [899, 49] on input "**********" at bounding box center [938, 47] width 172 height 17
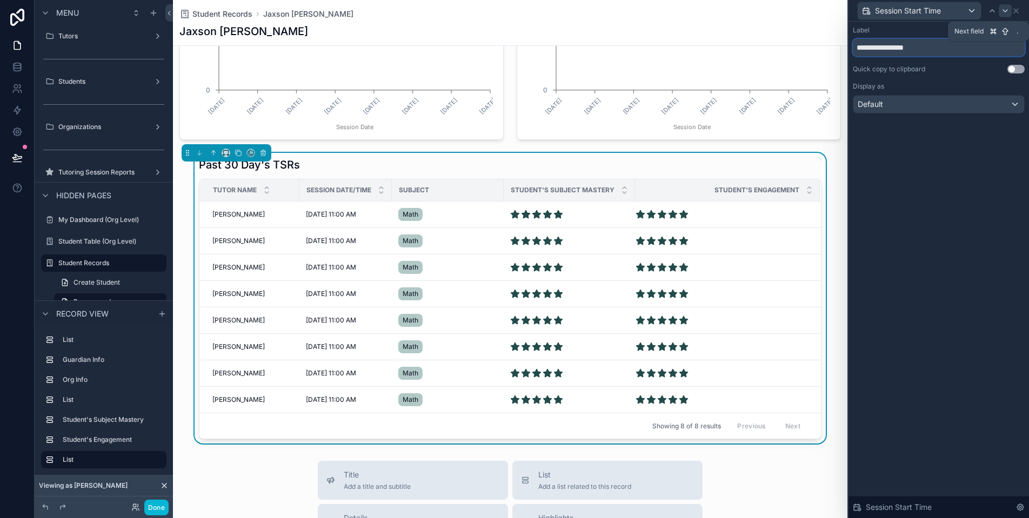
type input "**********"
click at [1004, 9] on icon at bounding box center [1004, 10] width 9 height 9
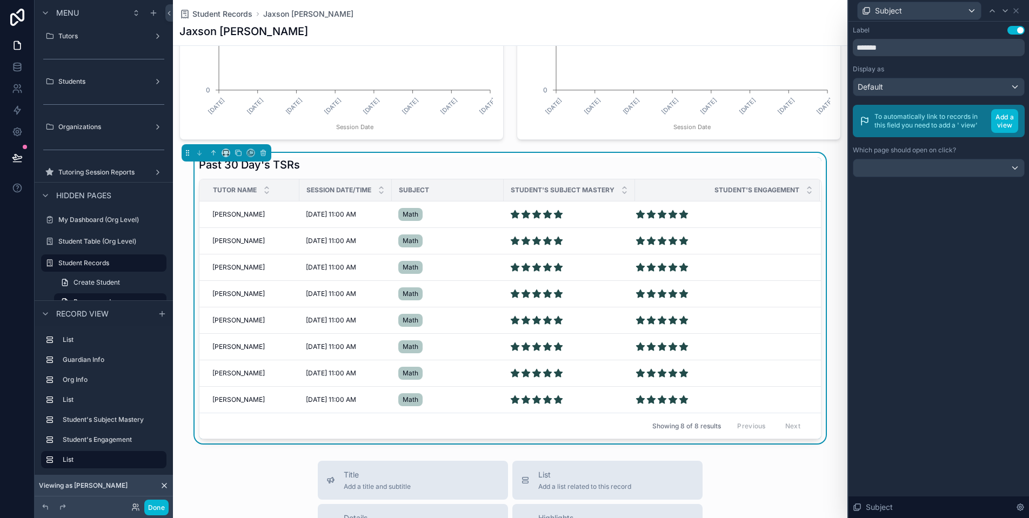
click at [1004, 9] on icon at bounding box center [1004, 10] width 9 height 9
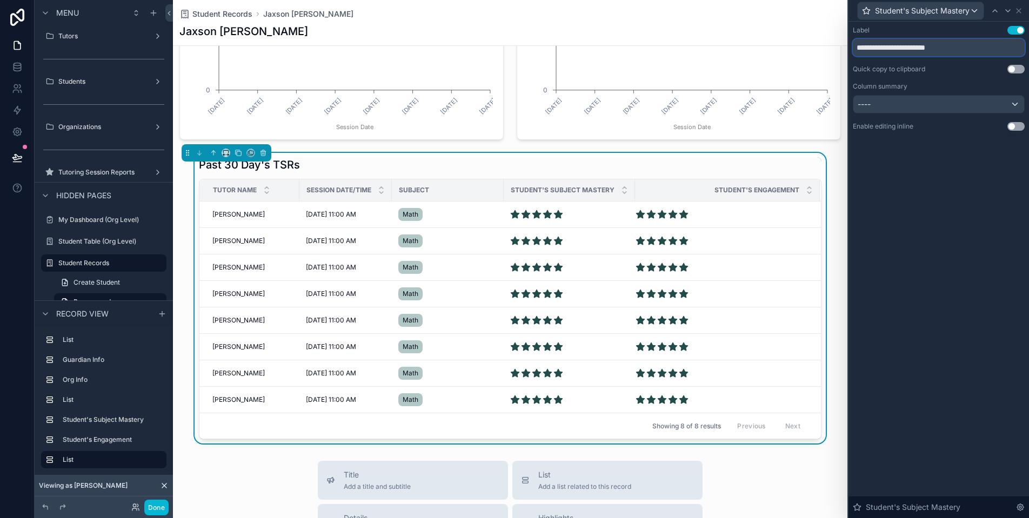
drag, startPoint x: 894, startPoint y: 50, endPoint x: 838, endPoint y: 42, distance: 56.2
click at [838, 42] on div "**********" at bounding box center [514, 259] width 1029 height 518
click at [1007, 14] on icon at bounding box center [1007, 10] width 9 height 9
click at [98, 120] on div "Organizations" at bounding box center [103, 126] width 91 height 13
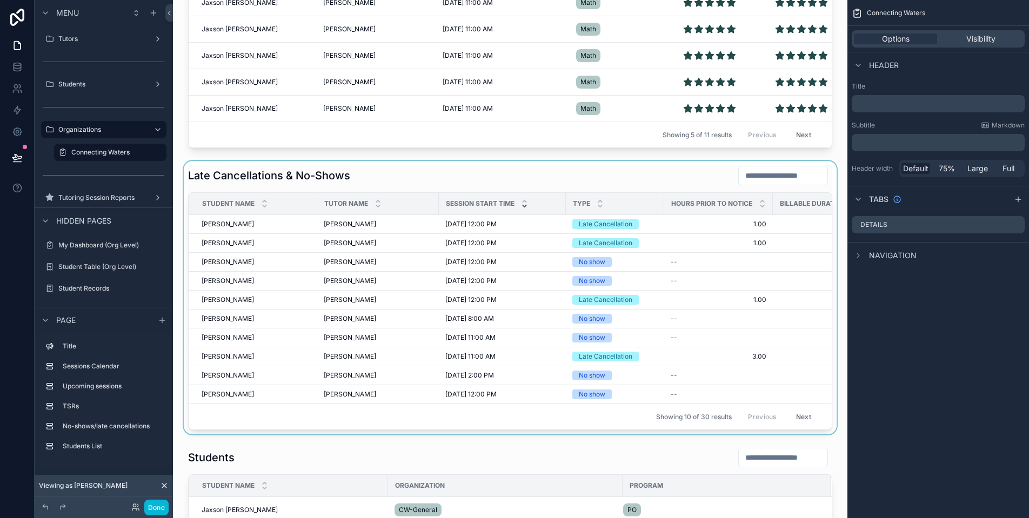
scroll to position [573, 0]
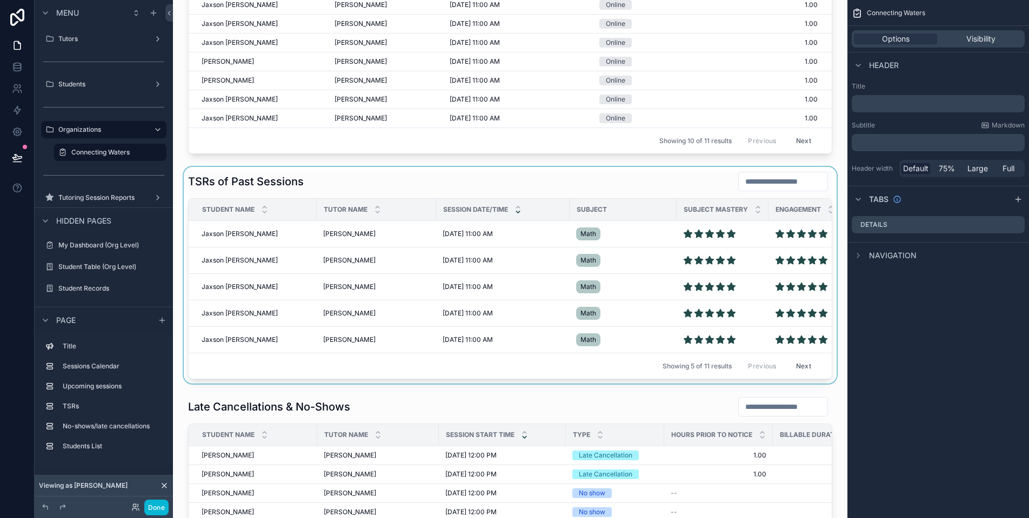
drag, startPoint x: 559, startPoint y: 381, endPoint x: 701, endPoint y: 382, distance: 142.6
click at [701, 382] on div "scrollable content" at bounding box center [510, 275] width 657 height 217
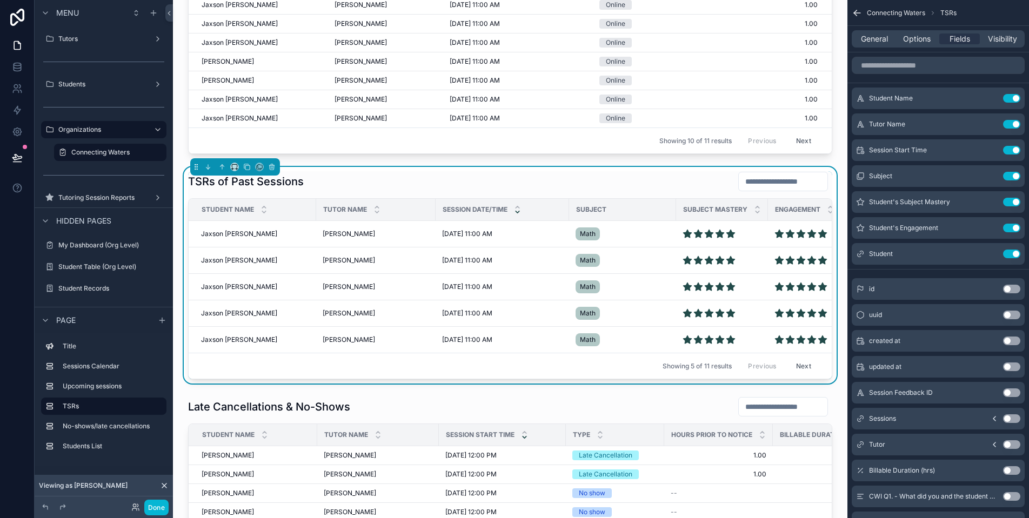
scroll to position [0, 0]
click at [239, 230] on span "Jaxson [PERSON_NAME]" at bounding box center [239, 234] width 76 height 9
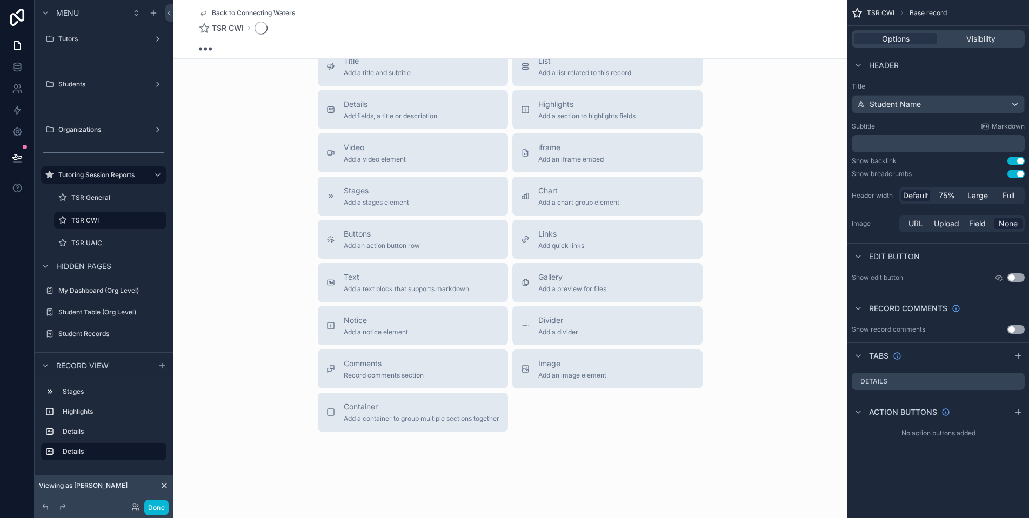
scroll to position [213, 0]
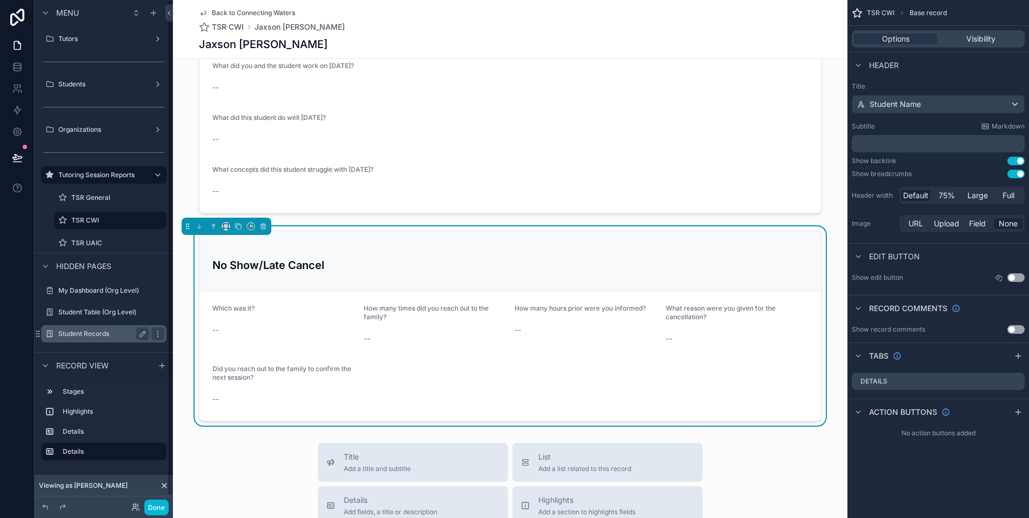
click at [95, 333] on label "Student Records" at bounding box center [101, 334] width 86 height 9
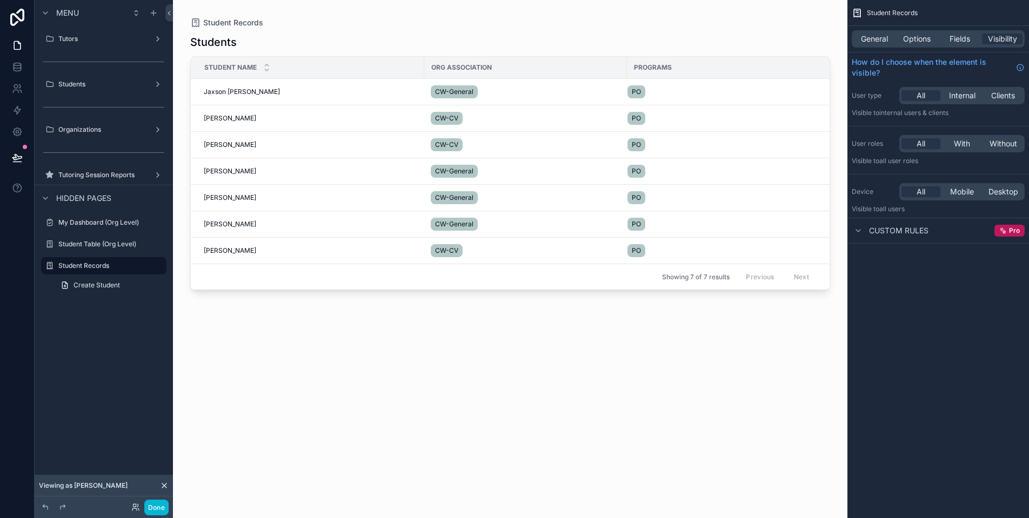
click at [232, 92] on div "scrollable content" at bounding box center [510, 252] width 674 height 505
click at [228, 92] on span "Jaxson [PERSON_NAME]" at bounding box center [242, 92] width 76 height 9
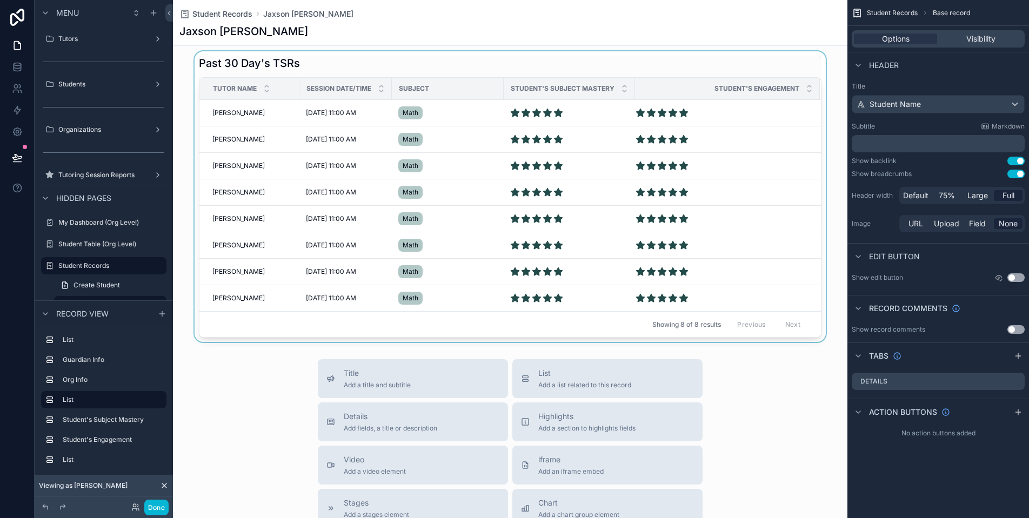
scroll to position [851, 0]
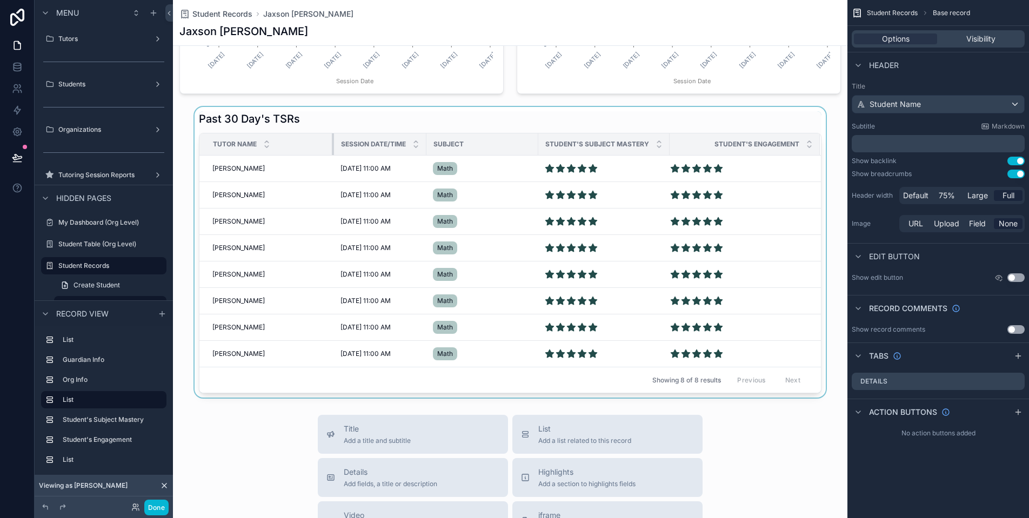
drag, startPoint x: 293, startPoint y: 139, endPoint x: 328, endPoint y: 137, distance: 34.6
click at [332, 137] on div "scrollable content" at bounding box center [334, 144] width 4 height 22
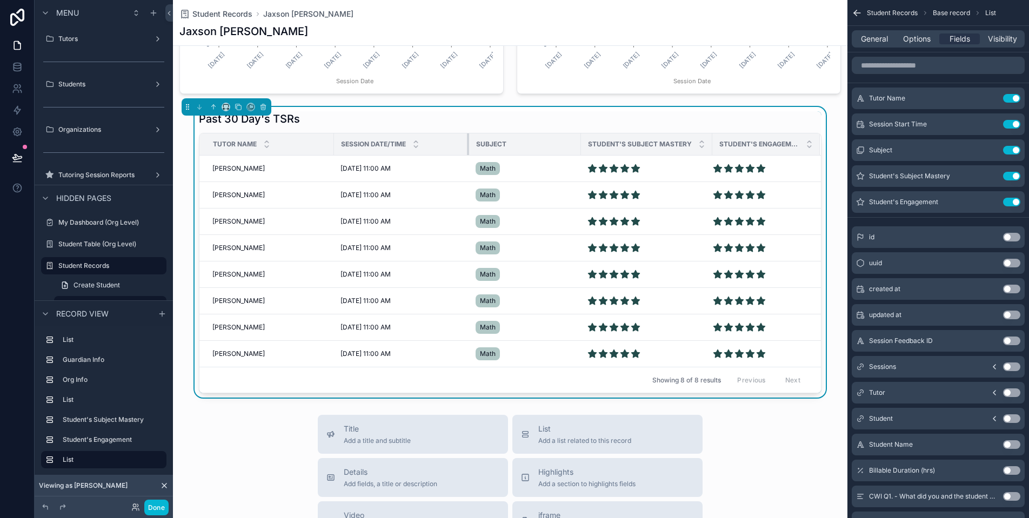
drag, startPoint x: 422, startPoint y: 144, endPoint x: 475, endPoint y: 151, distance: 53.4
click at [475, 151] on tr "Tutor Name Session Date/Time Subject Student's Subject Mastery Student's Engage…" at bounding box center [509, 144] width 621 height 22
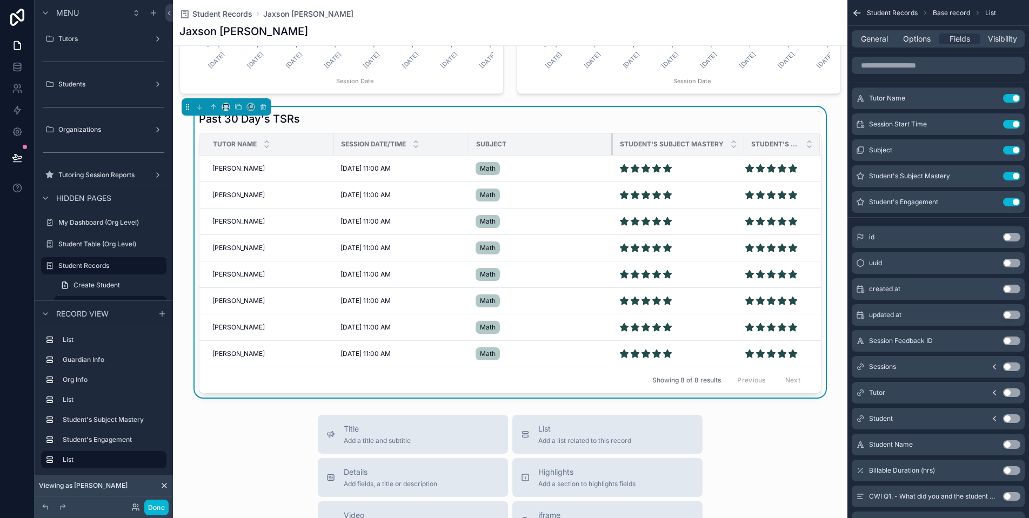
drag, startPoint x: 575, startPoint y: 142, endPoint x: 607, endPoint y: 150, distance: 32.9
click at [610, 150] on div "scrollable content" at bounding box center [612, 144] width 4 height 22
click at [1006, 444] on button "Use setting" at bounding box center [1011, 444] width 17 height 9
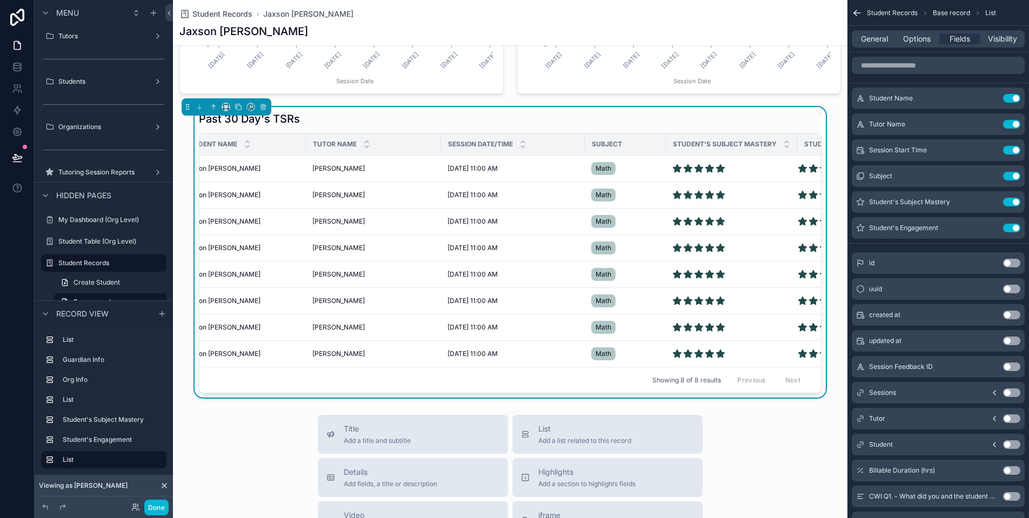
scroll to position [0, 0]
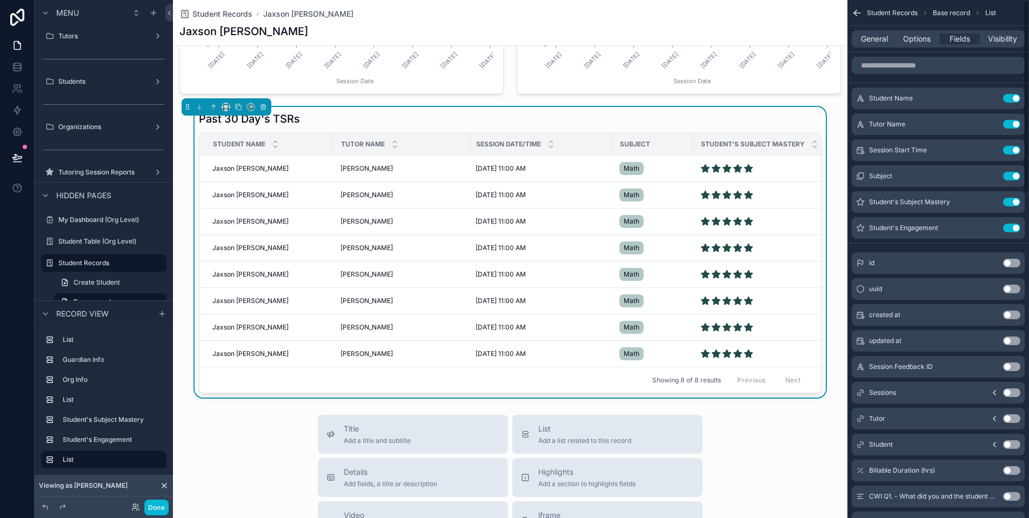
click at [860, 15] on icon "scrollable content" at bounding box center [856, 13] width 11 height 11
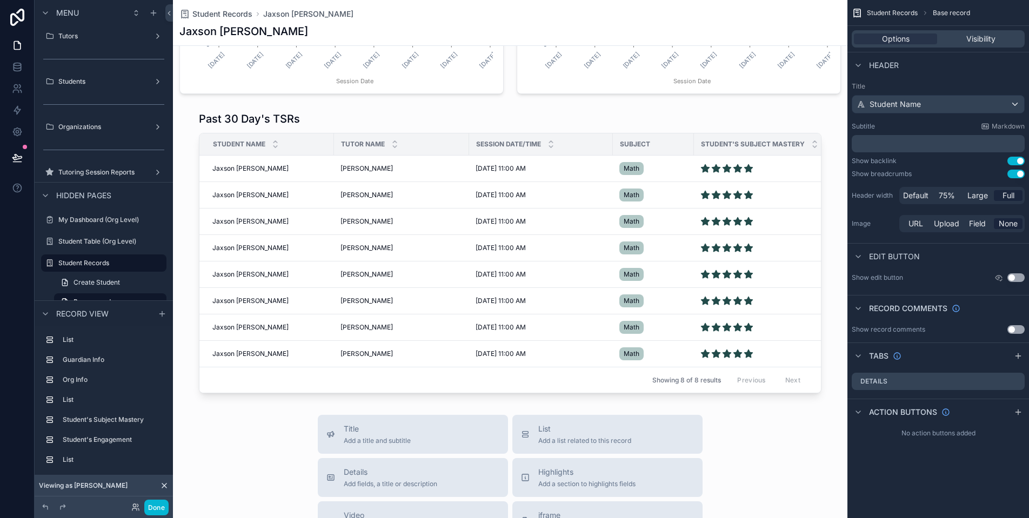
click at [858, 14] on icon "scrollable content" at bounding box center [856, 13] width 11 height 11
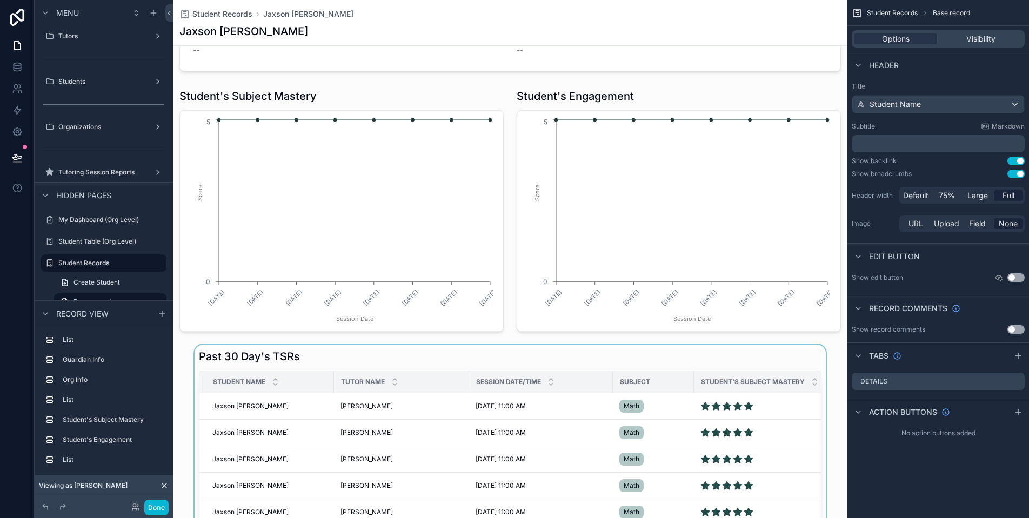
scroll to position [620, 0]
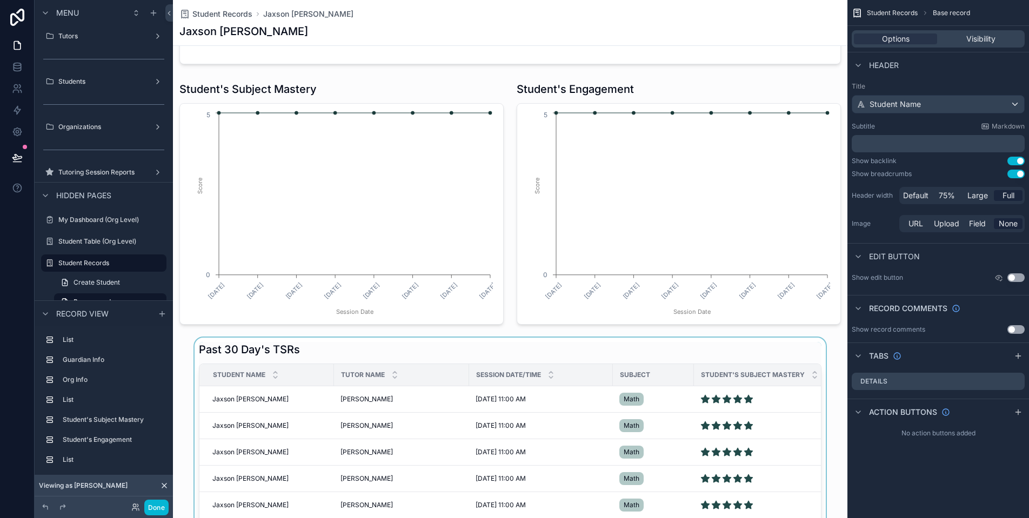
click at [427, 348] on div "scrollable content" at bounding box center [510, 483] width 674 height 291
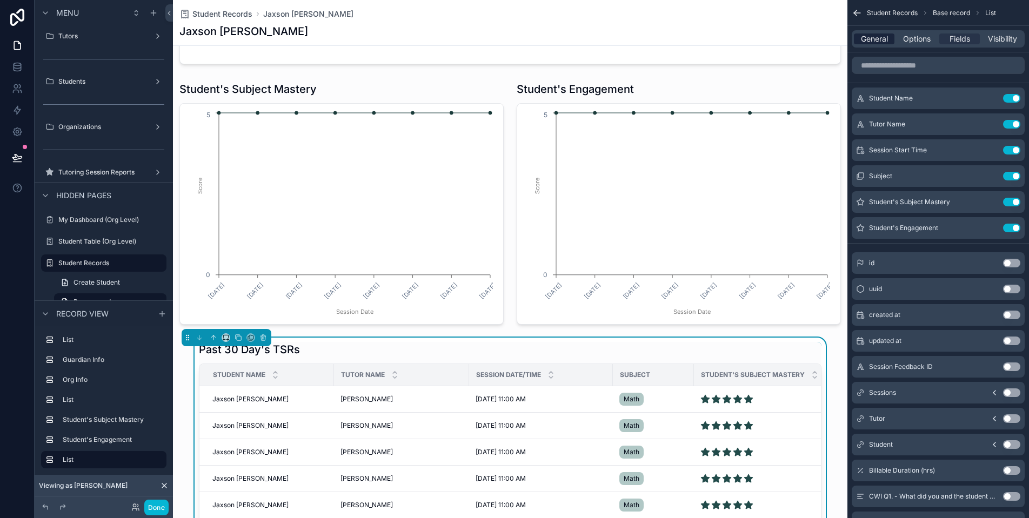
click at [875, 38] on span "General" at bounding box center [874, 38] width 27 height 11
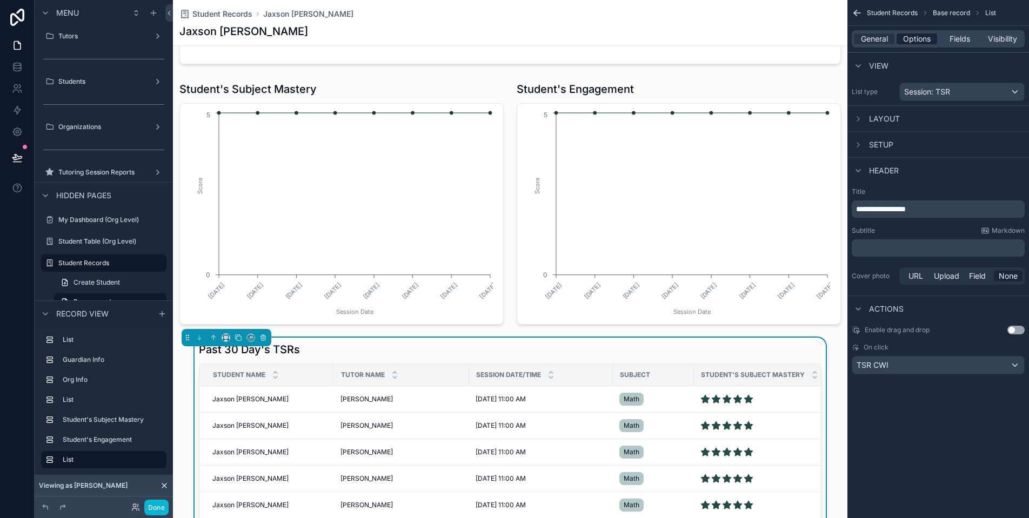
click at [917, 38] on span "Options" at bounding box center [917, 38] width 28 height 11
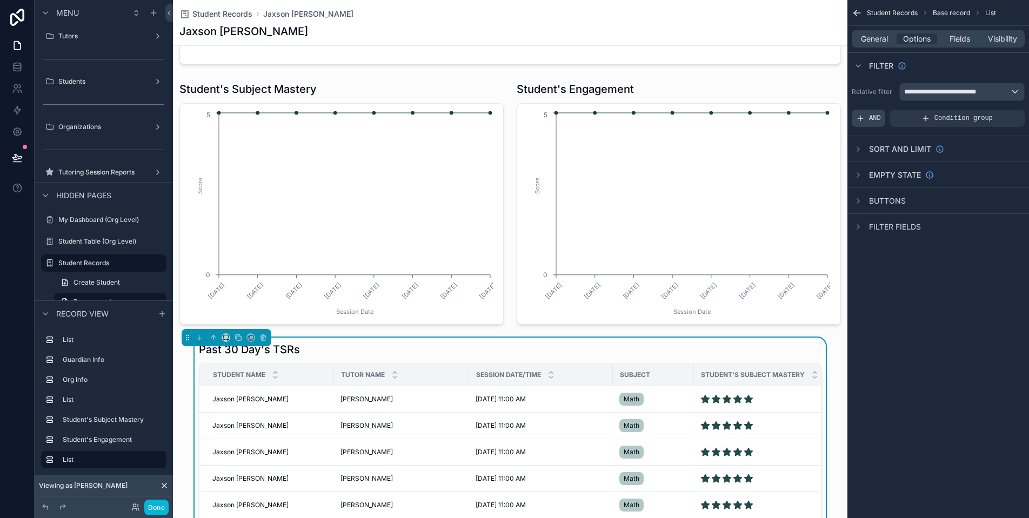
click at [877, 120] on span "AND" at bounding box center [875, 118] width 12 height 9
click at [998, 112] on icon "scrollable content" at bounding box center [997, 111] width 6 height 6
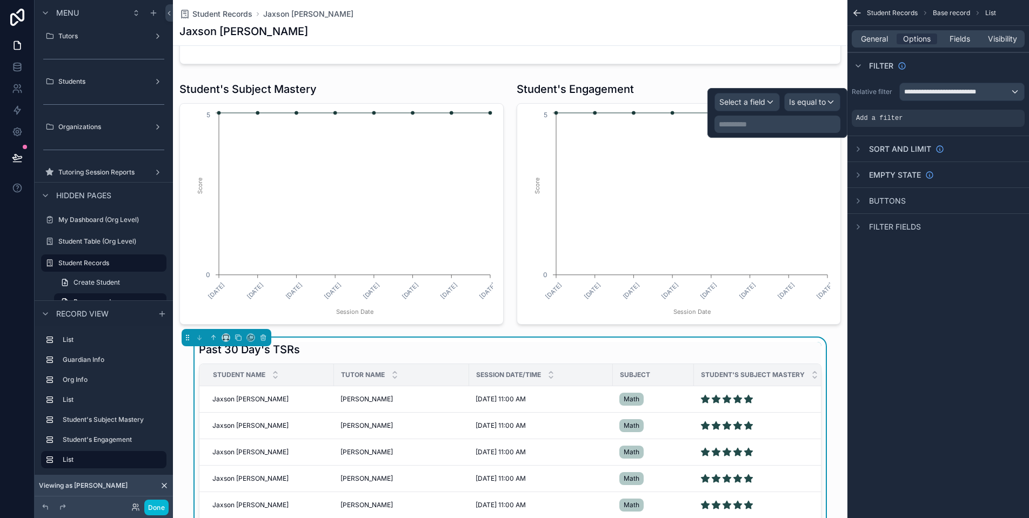
click at [766, 105] on div "Select a field" at bounding box center [747, 101] width 64 height 17
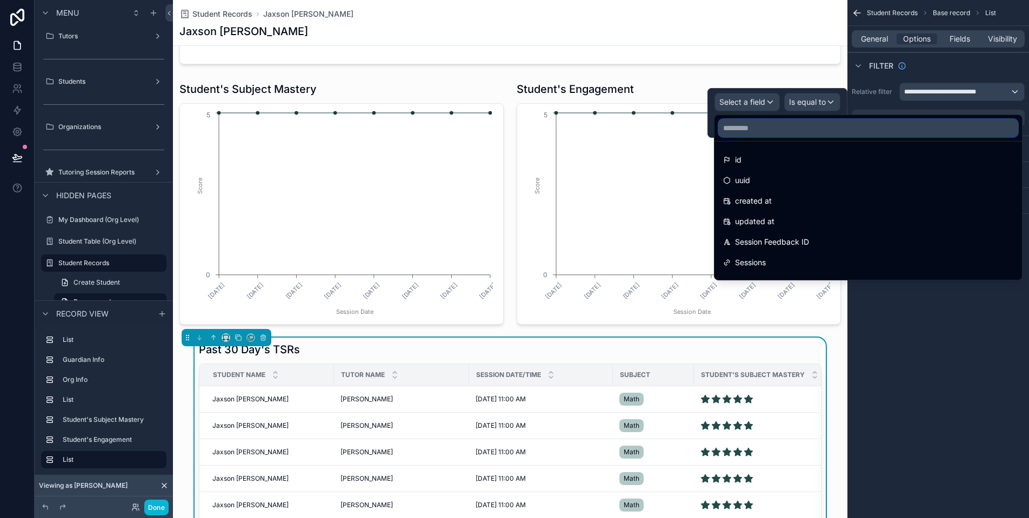
click at [780, 129] on input "text" at bounding box center [867, 127] width 299 height 17
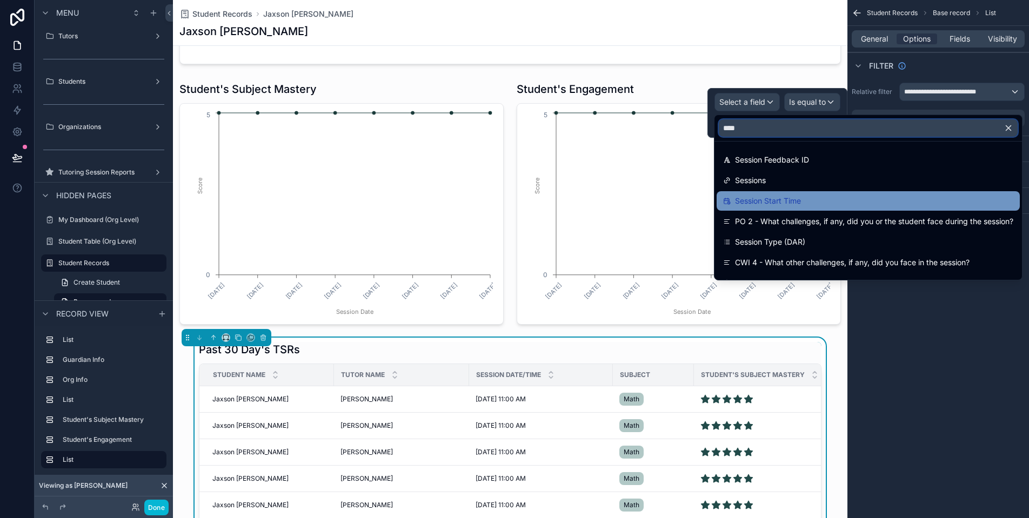
type input "****"
click at [793, 209] on div "Session Start Time" at bounding box center [867, 200] width 303 height 19
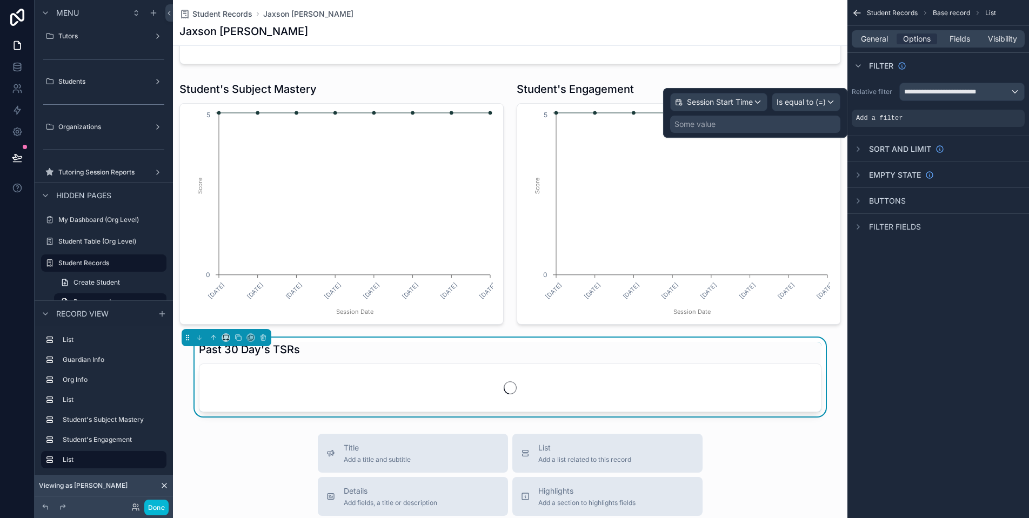
click at [809, 96] on div "Is equal to (=)" at bounding box center [806, 101] width 68 height 17
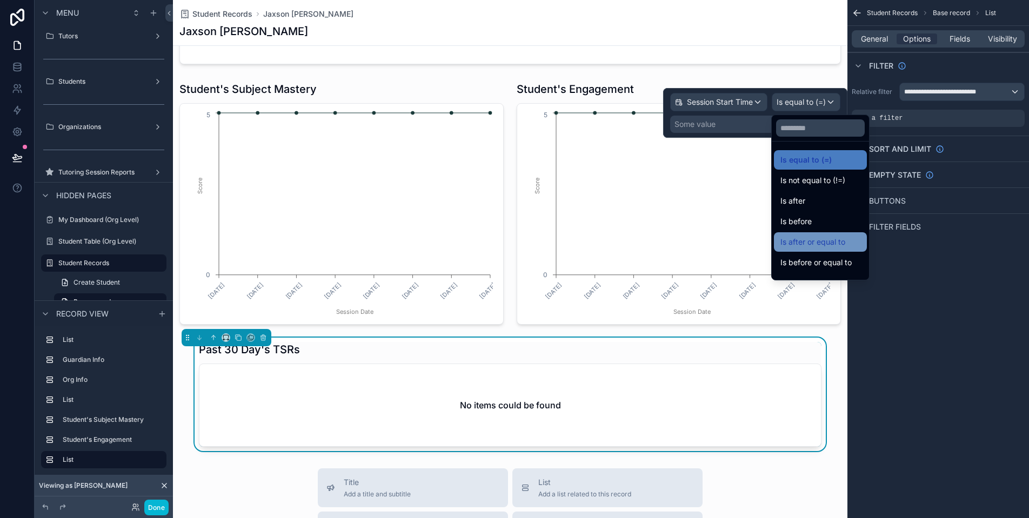
scroll to position [7, 0]
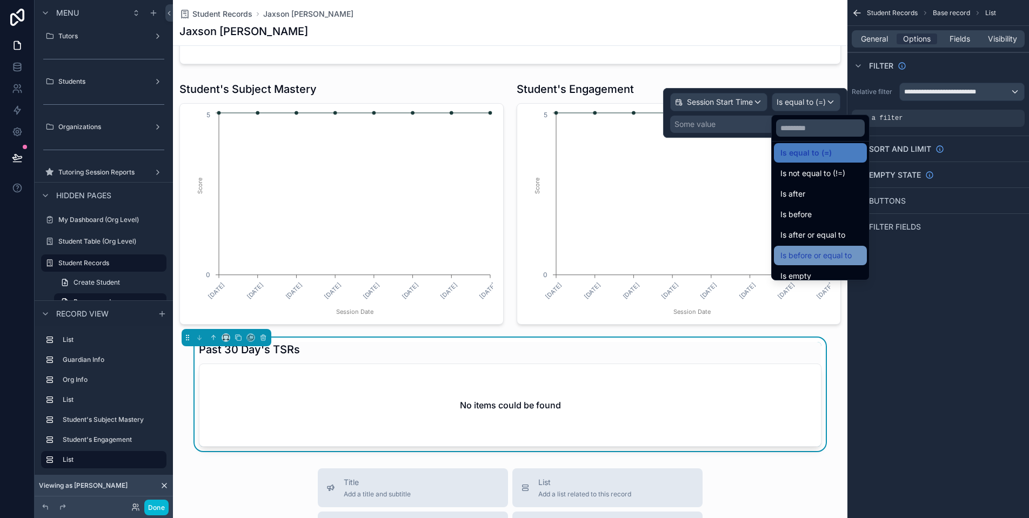
click at [847, 259] on span "Is before or equal to" at bounding box center [815, 255] width 71 height 13
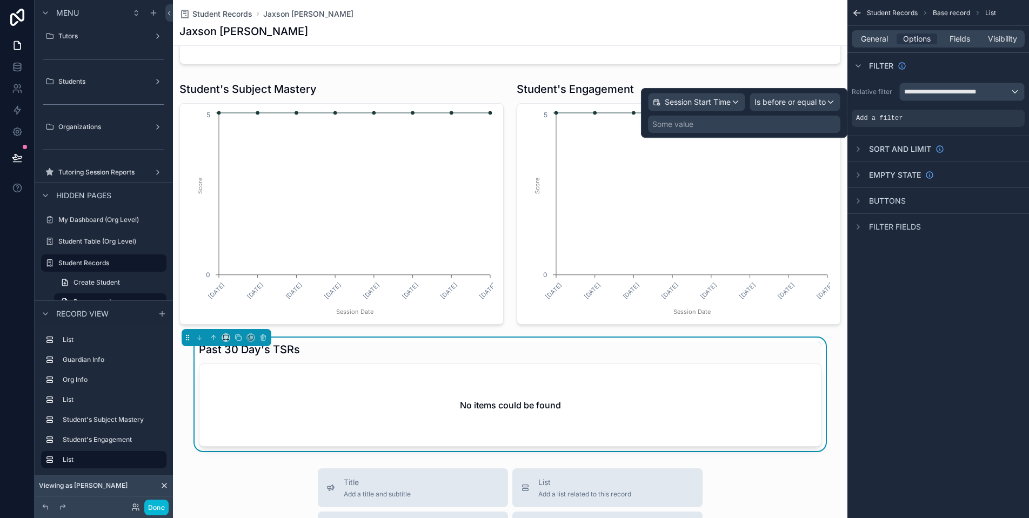
click at [806, 126] on div "Some value" at bounding box center [744, 124] width 192 height 17
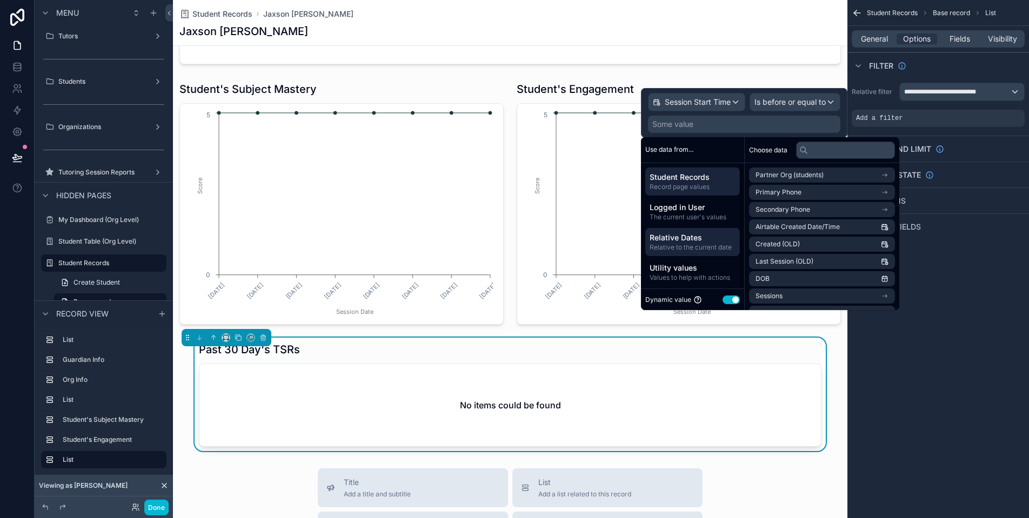
click at [694, 252] on div "Relative Dates Relative to the current date" at bounding box center [692, 242] width 95 height 28
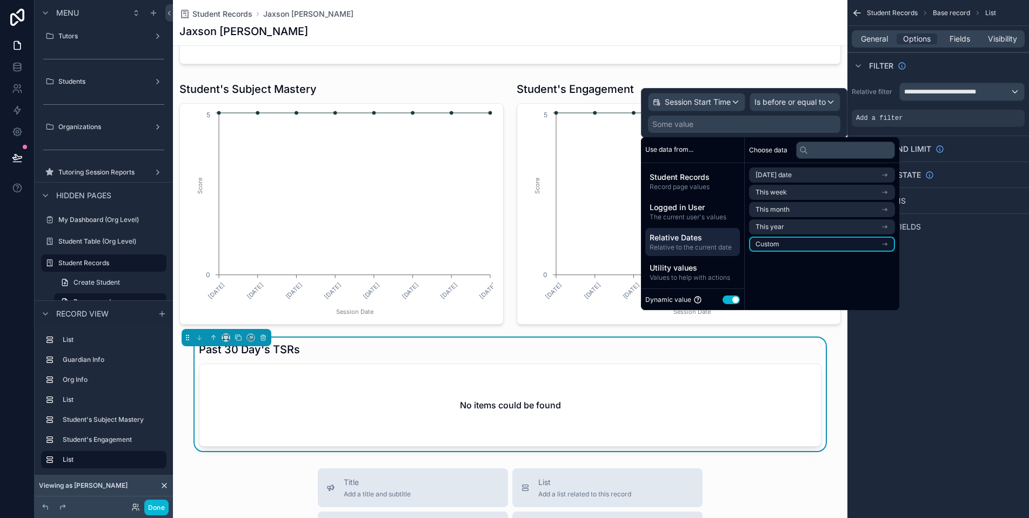
click at [839, 238] on li "Custom" at bounding box center [822, 244] width 146 height 15
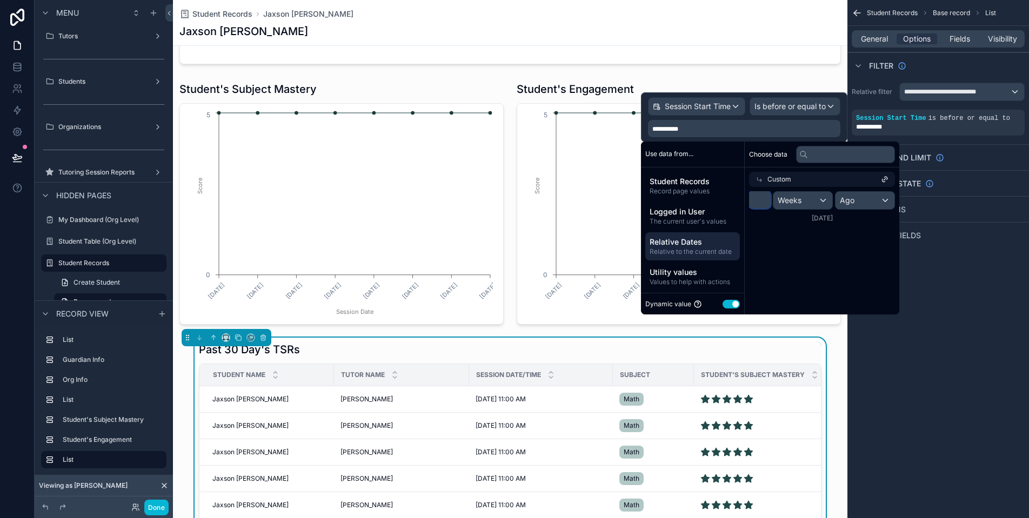
click at [767, 198] on input "*" at bounding box center [760, 199] width 22 height 17
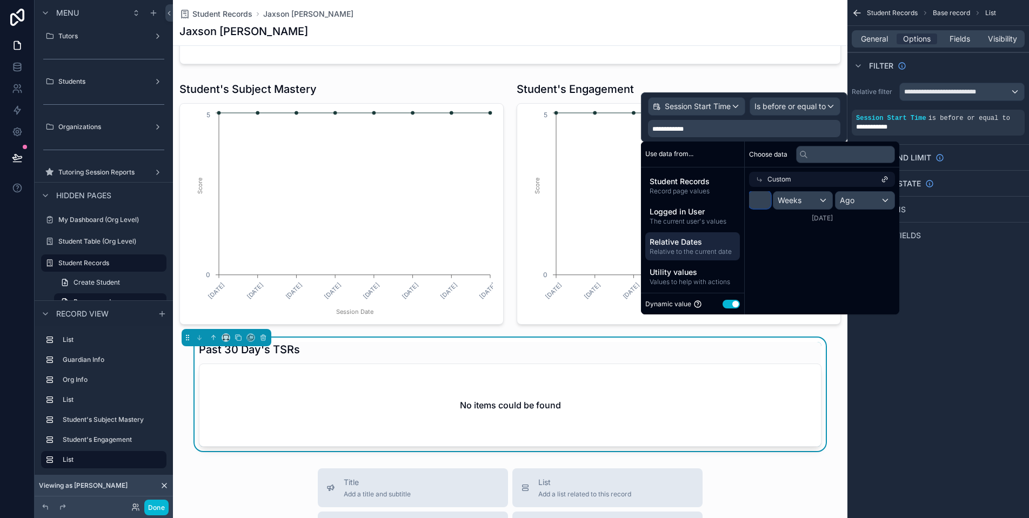
type input "**"
click at [811, 200] on div "Weeks" at bounding box center [802, 200] width 59 height 17
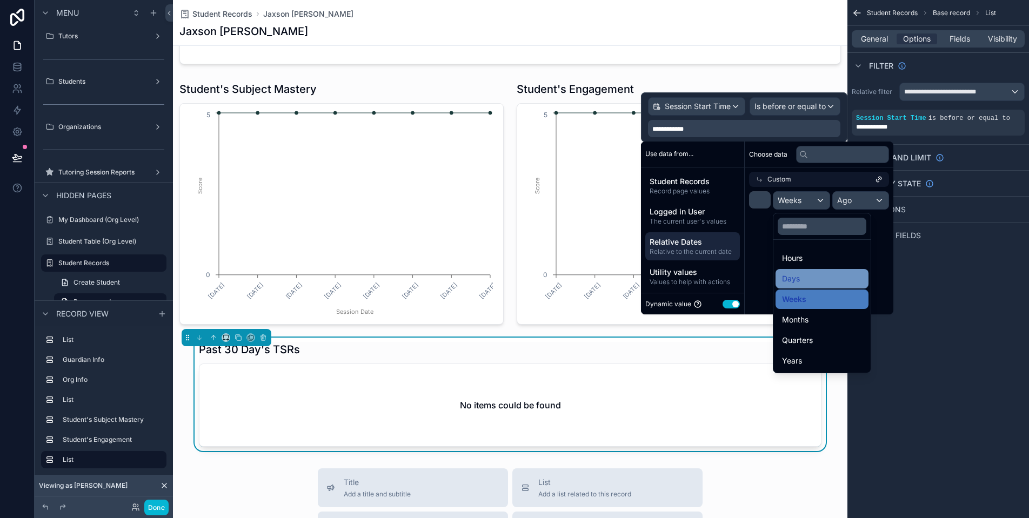
click at [818, 275] on div "Days" at bounding box center [822, 278] width 80 height 13
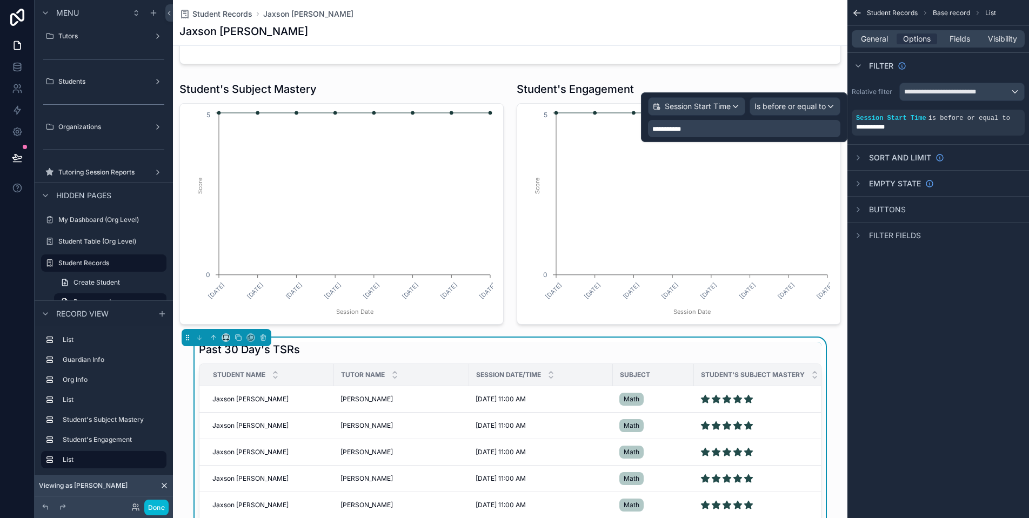
click at [795, 104] on span "Is before or equal to" at bounding box center [789, 106] width 71 height 11
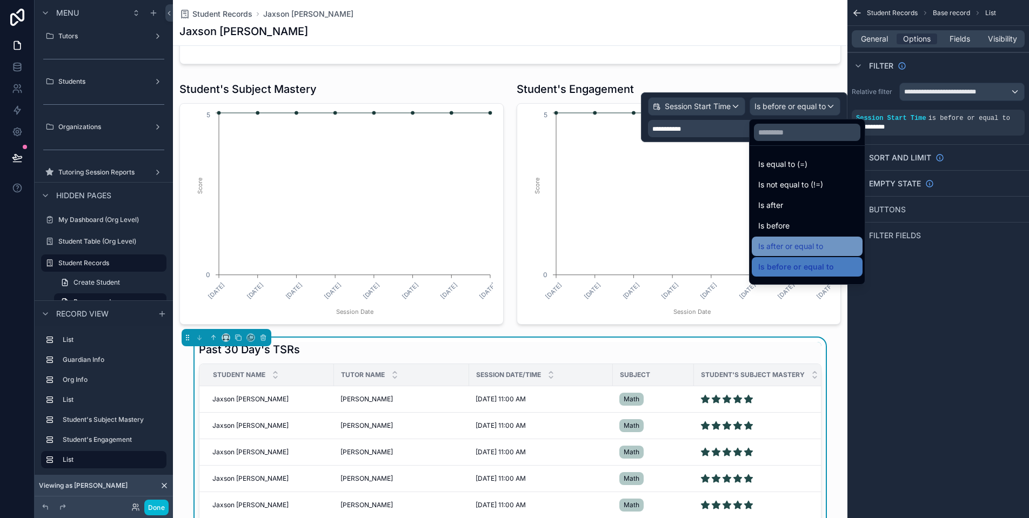
click at [806, 249] on span "Is after or equal to" at bounding box center [790, 246] width 65 height 13
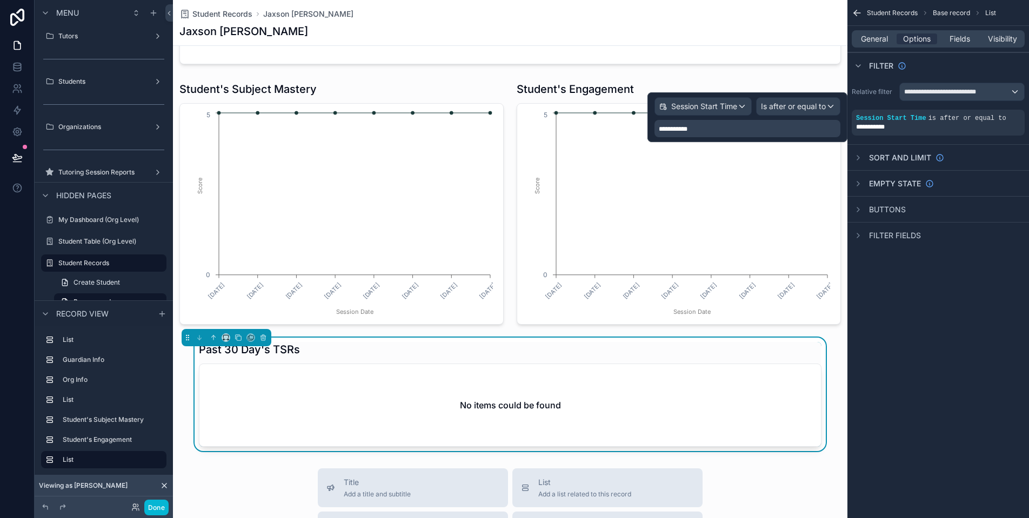
click at [815, 106] on span "Is after or equal to" at bounding box center [793, 106] width 65 height 11
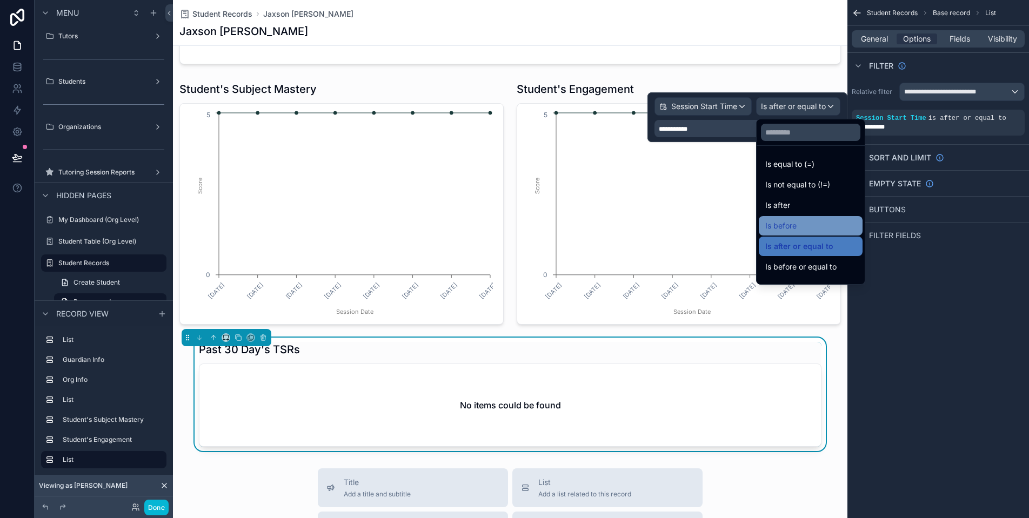
click at [816, 227] on div "Is before" at bounding box center [810, 225] width 91 height 13
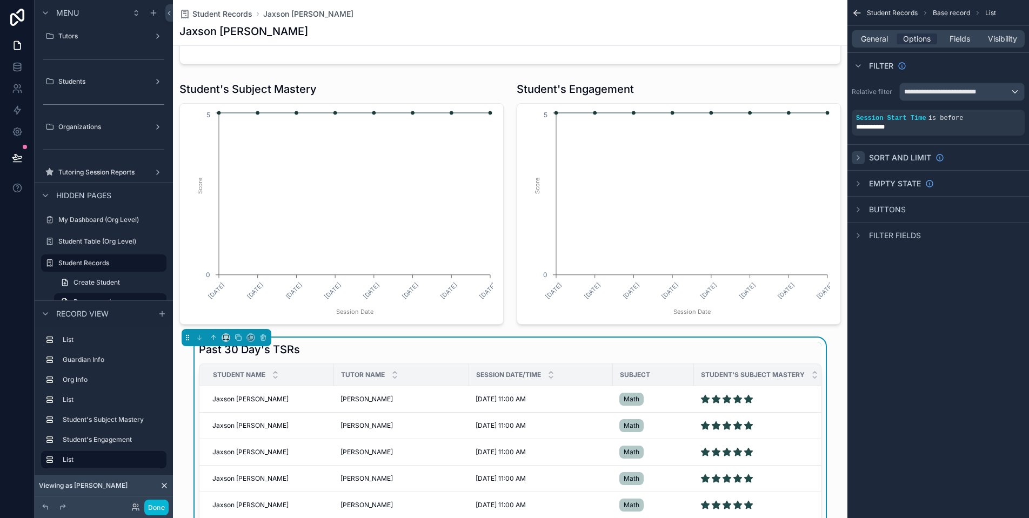
click at [855, 156] on icon "scrollable content" at bounding box center [858, 157] width 9 height 9
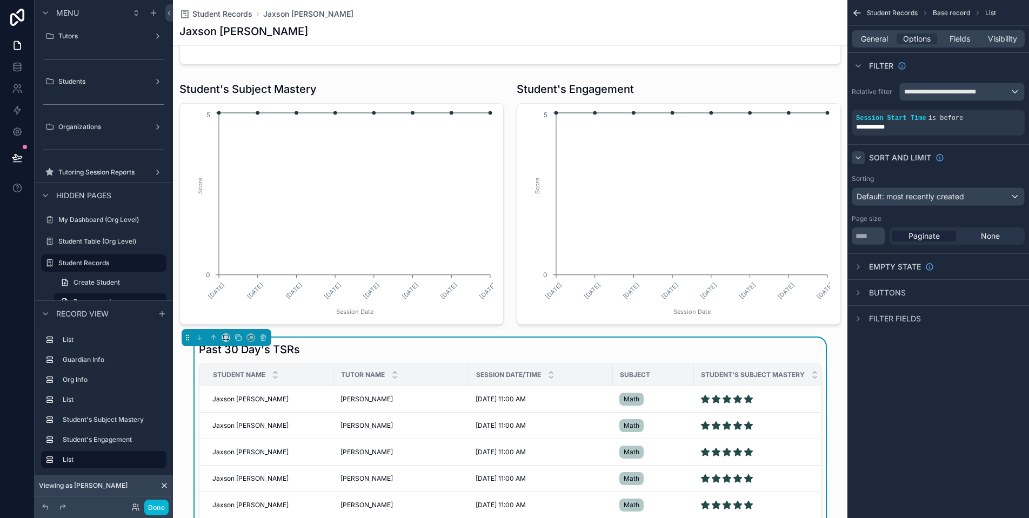
click at [945, 193] on span "Default: most recently created" at bounding box center [910, 196] width 108 height 9
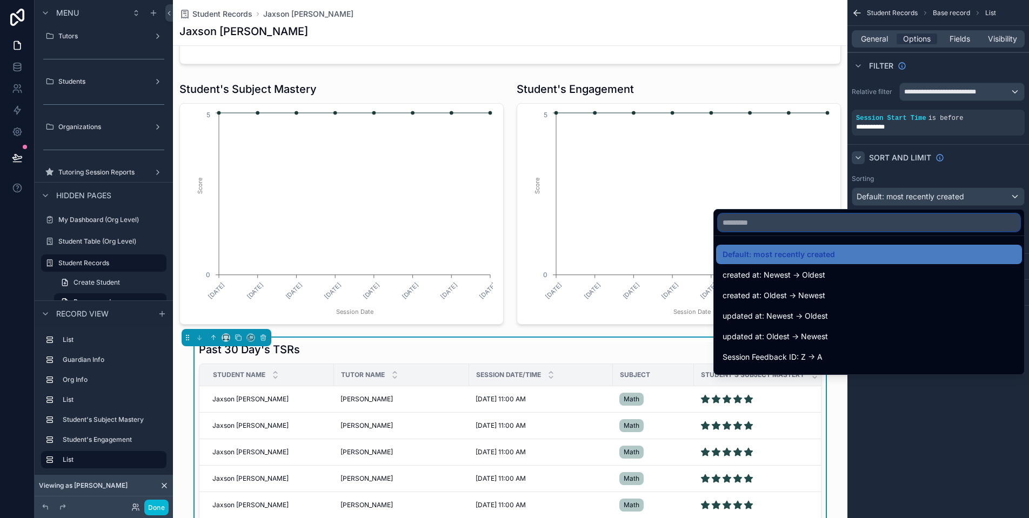
click at [929, 230] on input "text" at bounding box center [868, 222] width 301 height 17
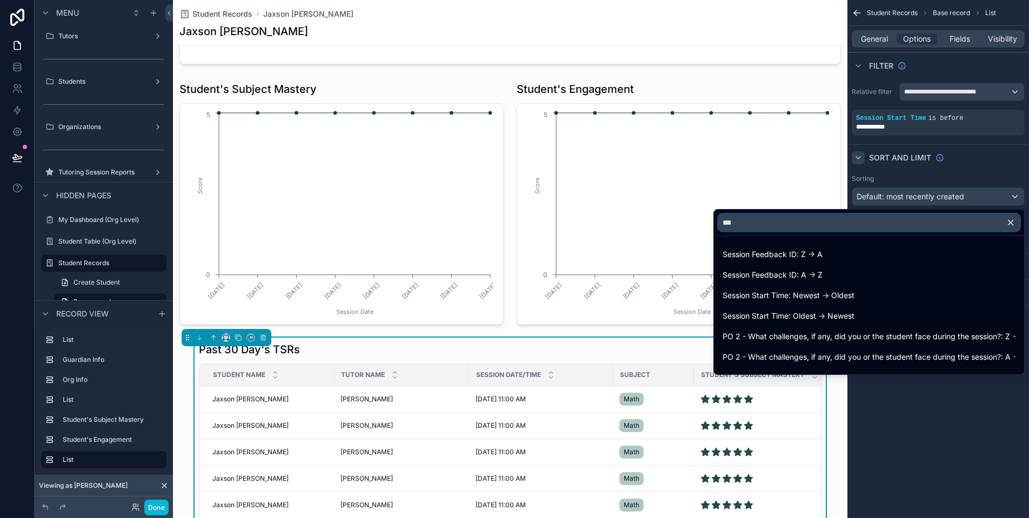
type input "****"
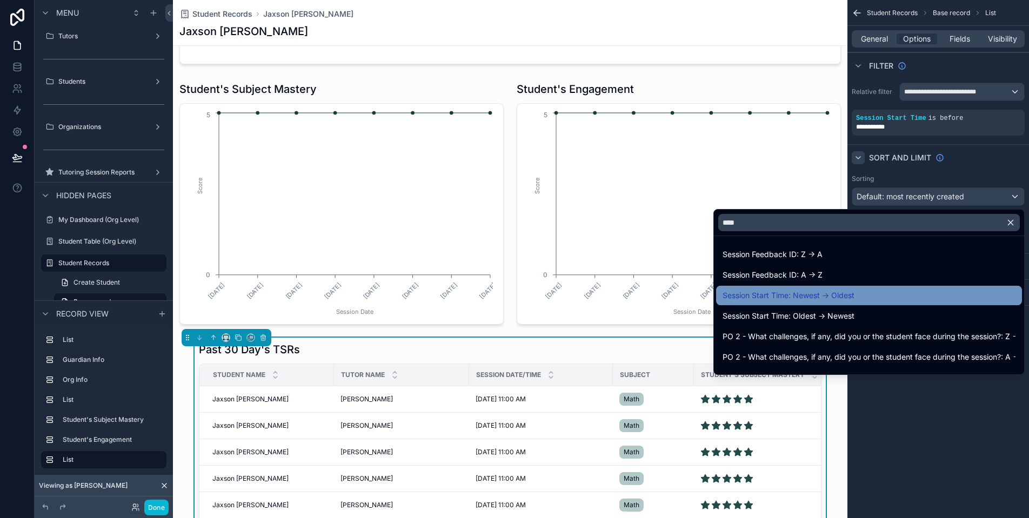
click at [902, 293] on div "Session Start Time: Newest -> Oldest" at bounding box center [868, 295] width 293 height 13
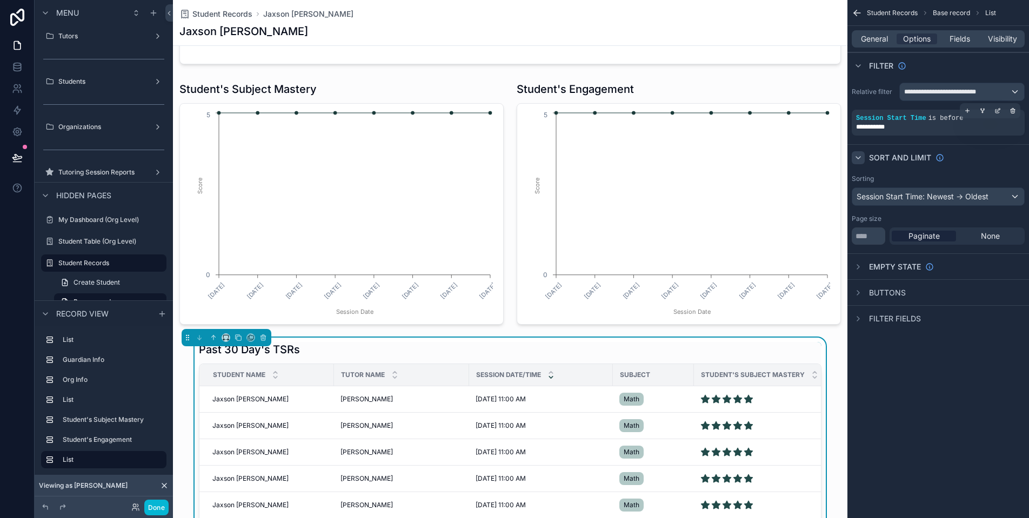
click at [941, 127] on div "**********" at bounding box center [938, 127] width 164 height 9
click at [998, 114] on div "scrollable content" at bounding box center [997, 110] width 15 height 15
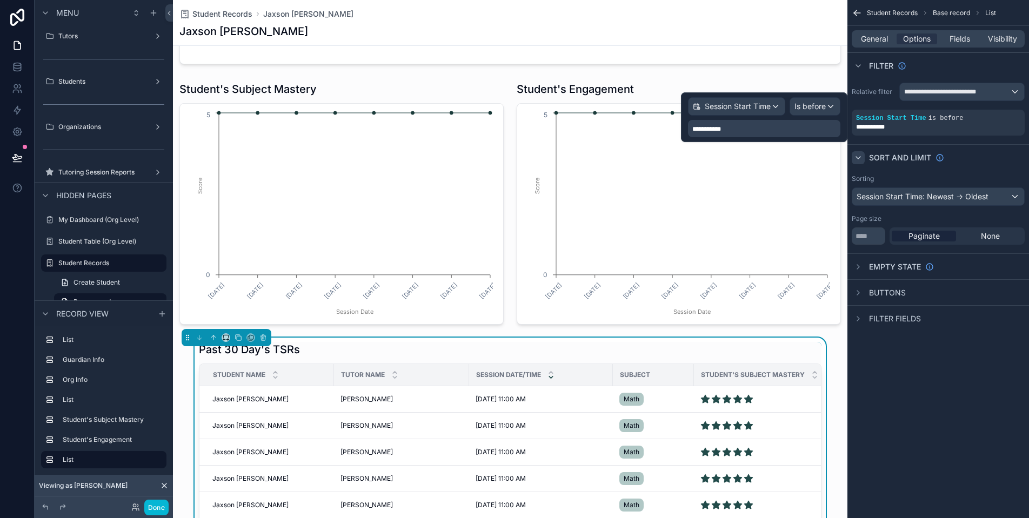
click at [807, 105] on span "Is before" at bounding box center [809, 106] width 31 height 11
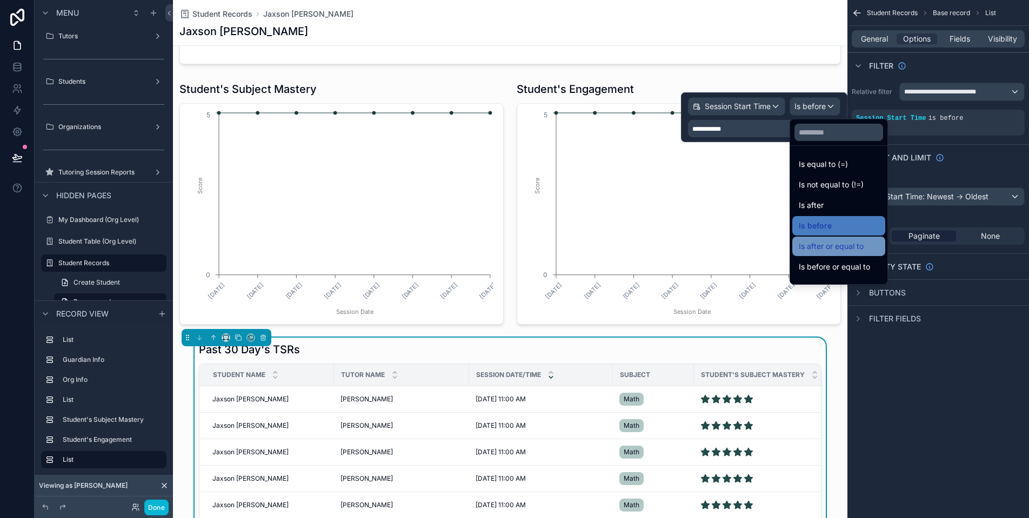
click at [849, 243] on span "Is after or equal to" at bounding box center [830, 246] width 65 height 13
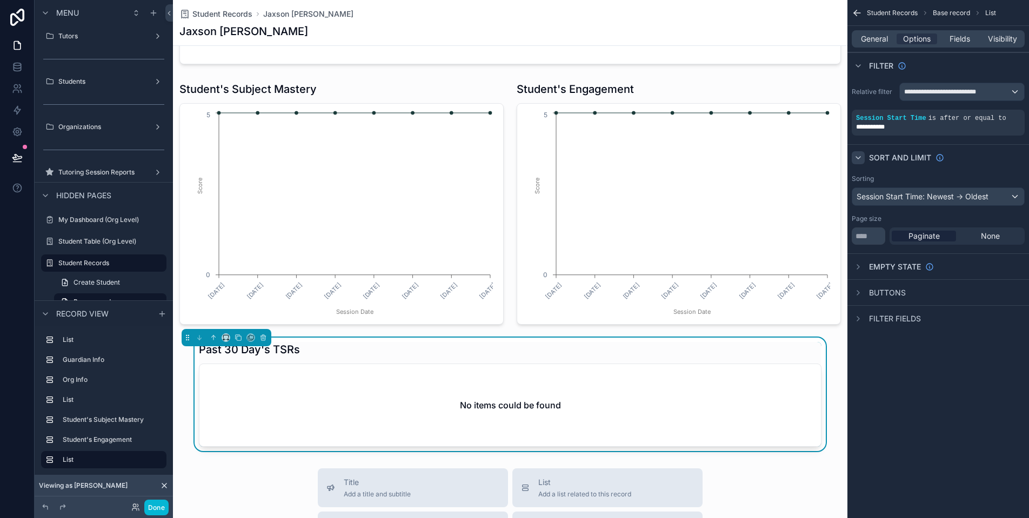
click at [886, 375] on div "**********" at bounding box center [938, 259] width 182 height 518
click at [1000, 111] on icon "scrollable content" at bounding box center [997, 111] width 6 height 6
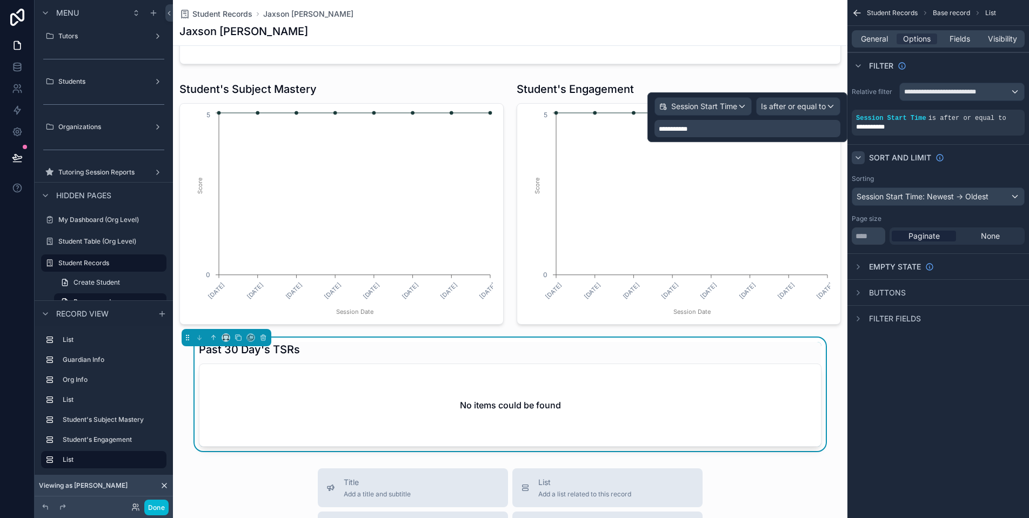
click at [784, 124] on div "**********" at bounding box center [747, 128] width 186 height 17
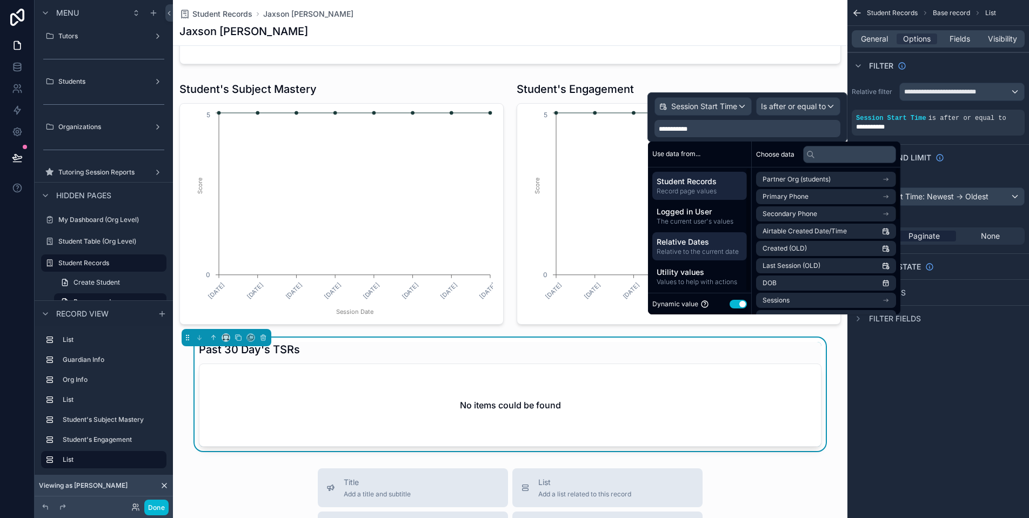
click at [707, 249] on span "Relative to the current date" at bounding box center [699, 251] width 86 height 9
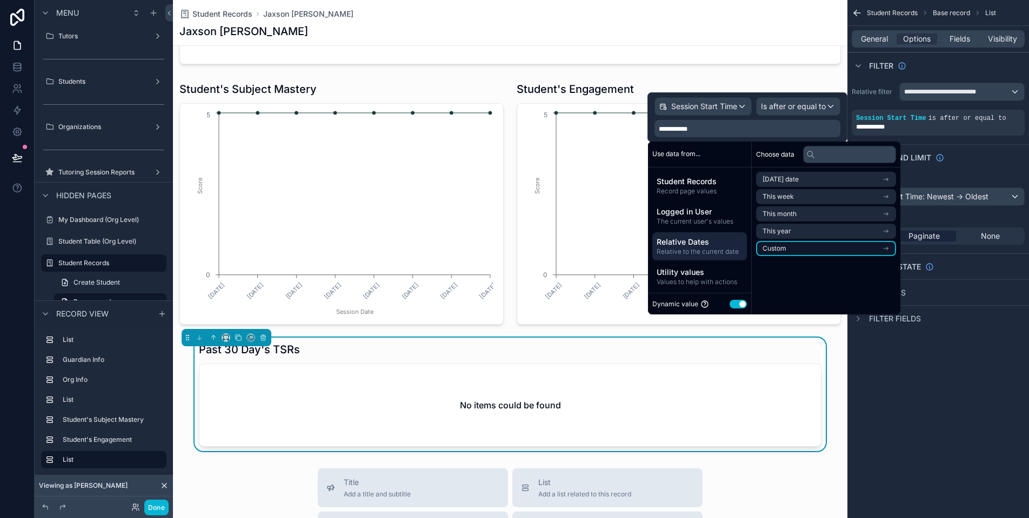
click at [807, 247] on li "Custom" at bounding box center [826, 248] width 140 height 15
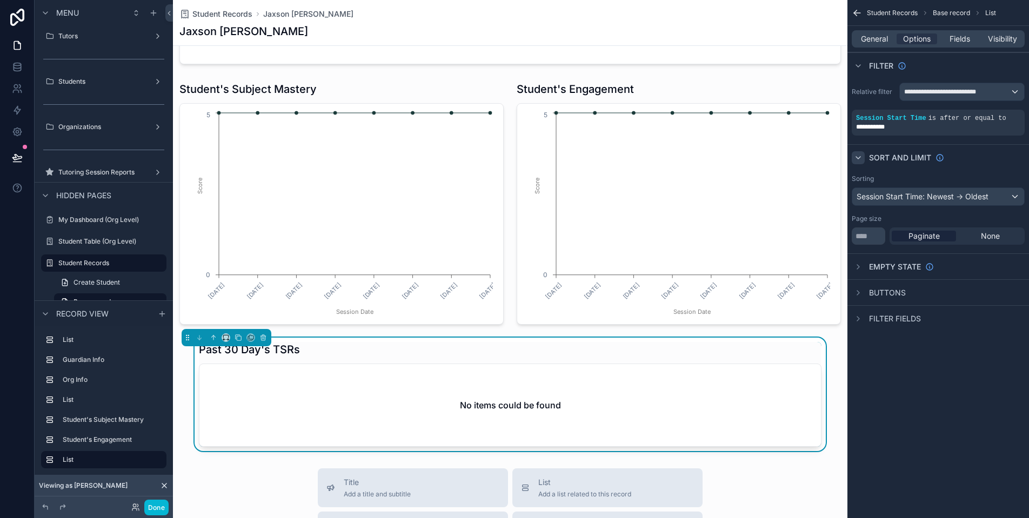
click at [981, 396] on div "**********" at bounding box center [938, 259] width 182 height 518
click at [884, 43] on span "General" at bounding box center [874, 38] width 27 height 11
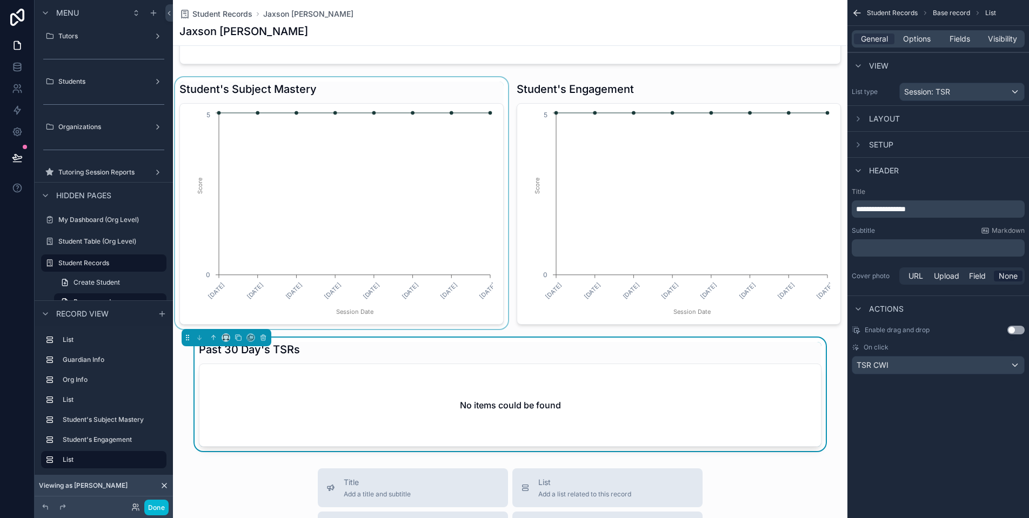
click at [298, 194] on div "scrollable content" at bounding box center [341, 203] width 337 height 252
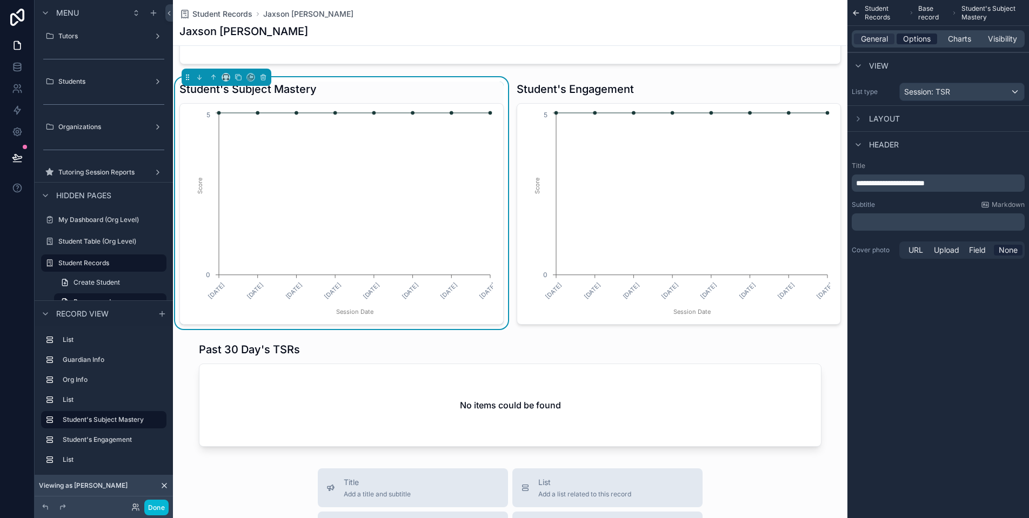
click at [927, 42] on span "Options" at bounding box center [917, 38] width 28 height 11
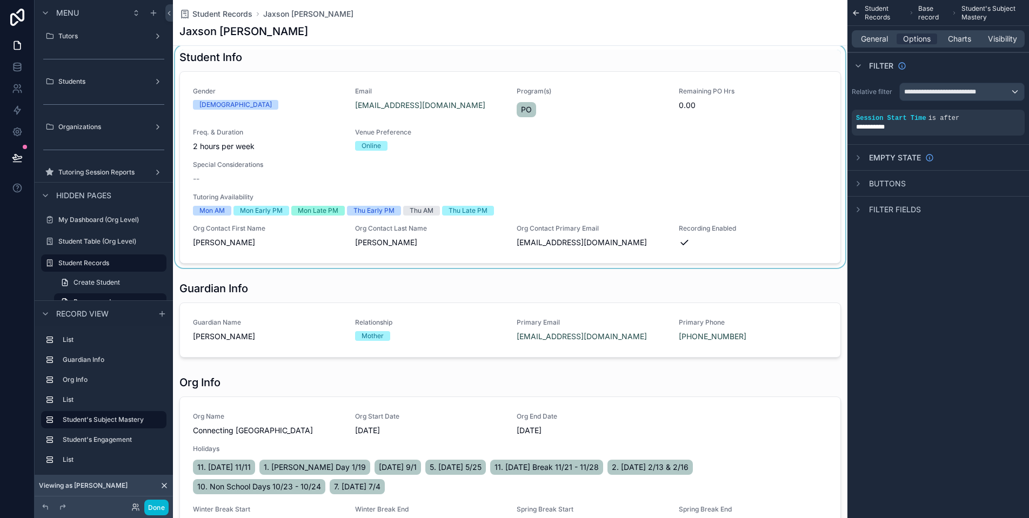
scroll to position [0, 0]
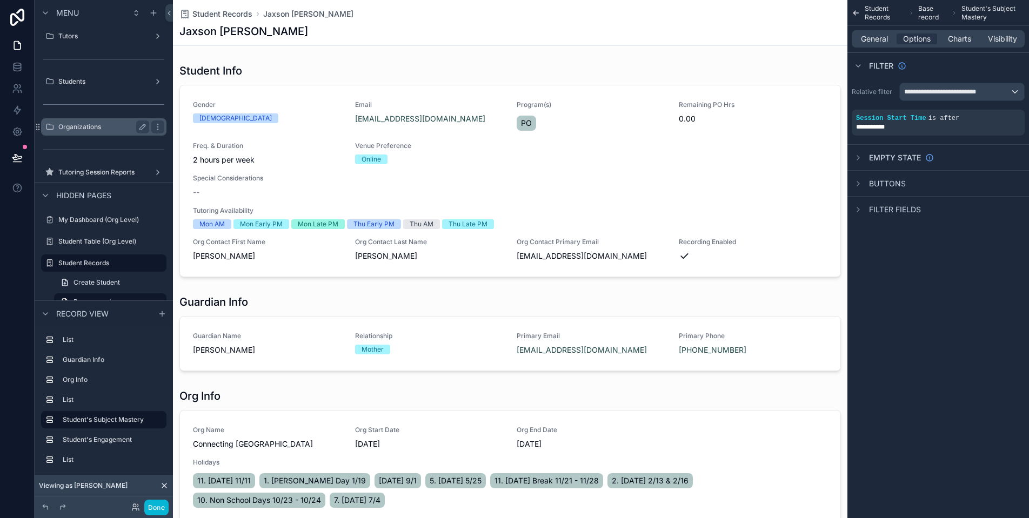
click at [105, 121] on div "Organizations" at bounding box center [103, 126] width 91 height 13
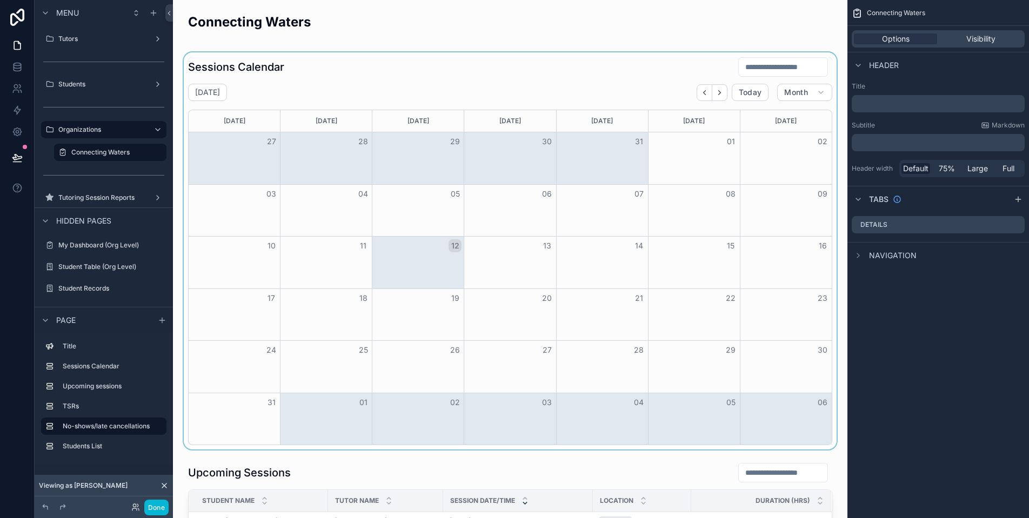
click at [694, 95] on div "scrollable content" at bounding box center [510, 250] width 657 height 397
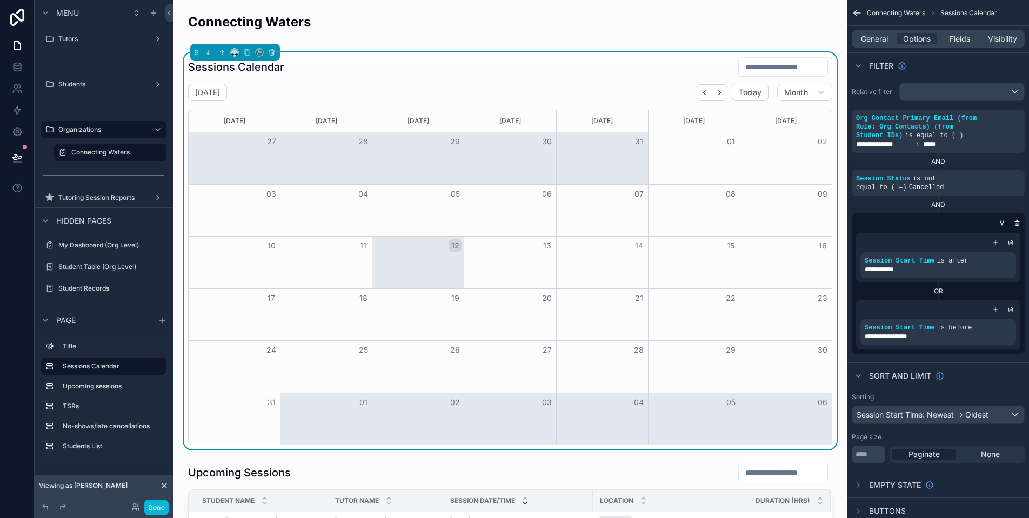
click at [700, 93] on icon "Back" at bounding box center [704, 93] width 8 height 8
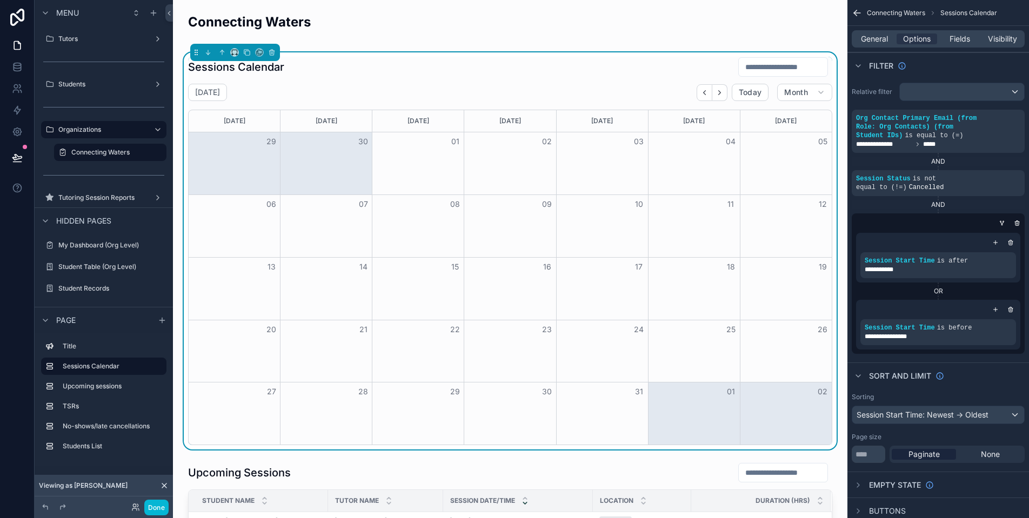
click at [700, 93] on icon "Back" at bounding box center [704, 93] width 8 height 8
